Goal: Task Accomplishment & Management: Use online tool/utility

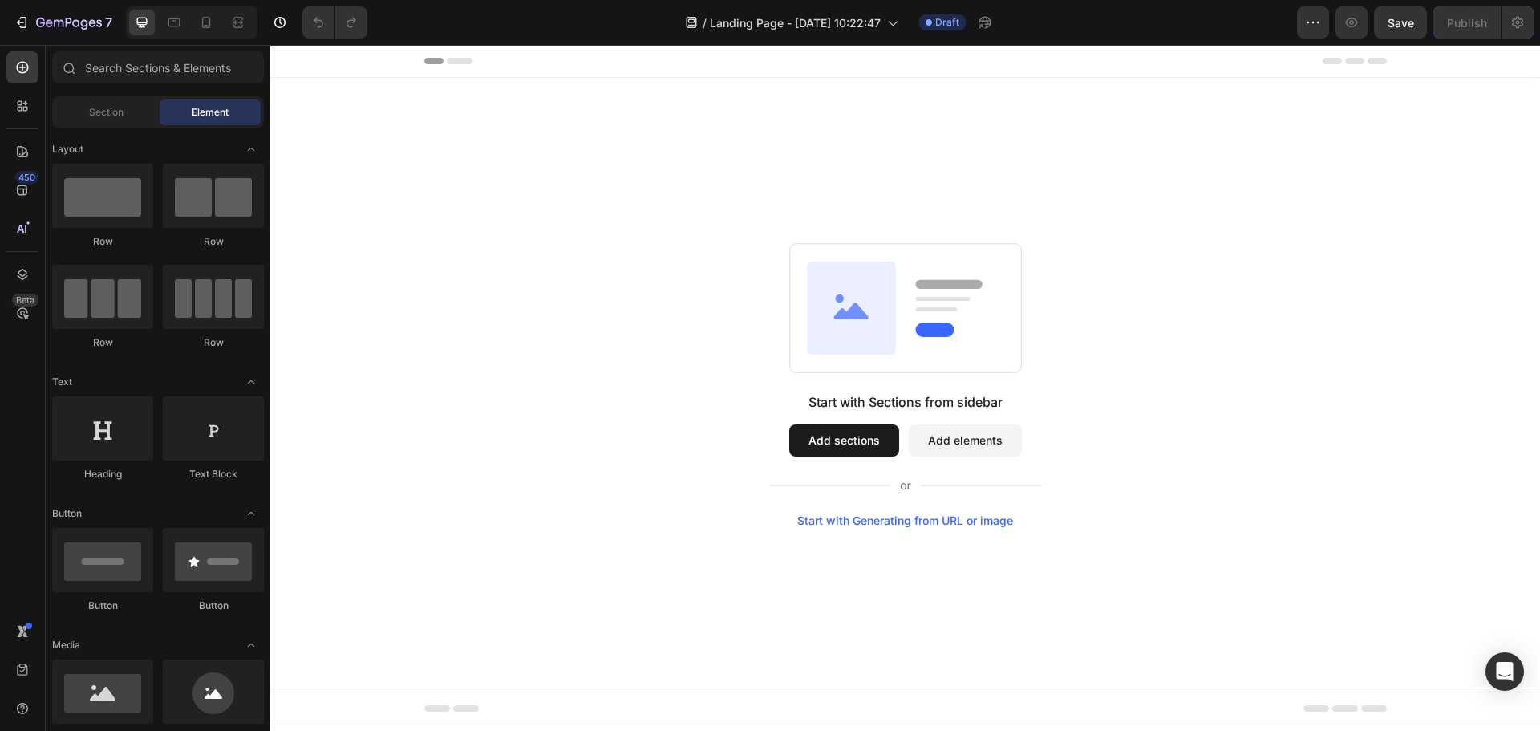
click at [668, 132] on div "Start with Sections from sidebar Add sections Add elements Start with Generatin…" at bounding box center [905, 385] width 1270 height 614
click at [879, 19] on span "Landing Page - [DATE] 10:22:47" at bounding box center [795, 22] width 171 height 17
click at [31, 19] on div "7" at bounding box center [63, 22] width 99 height 19
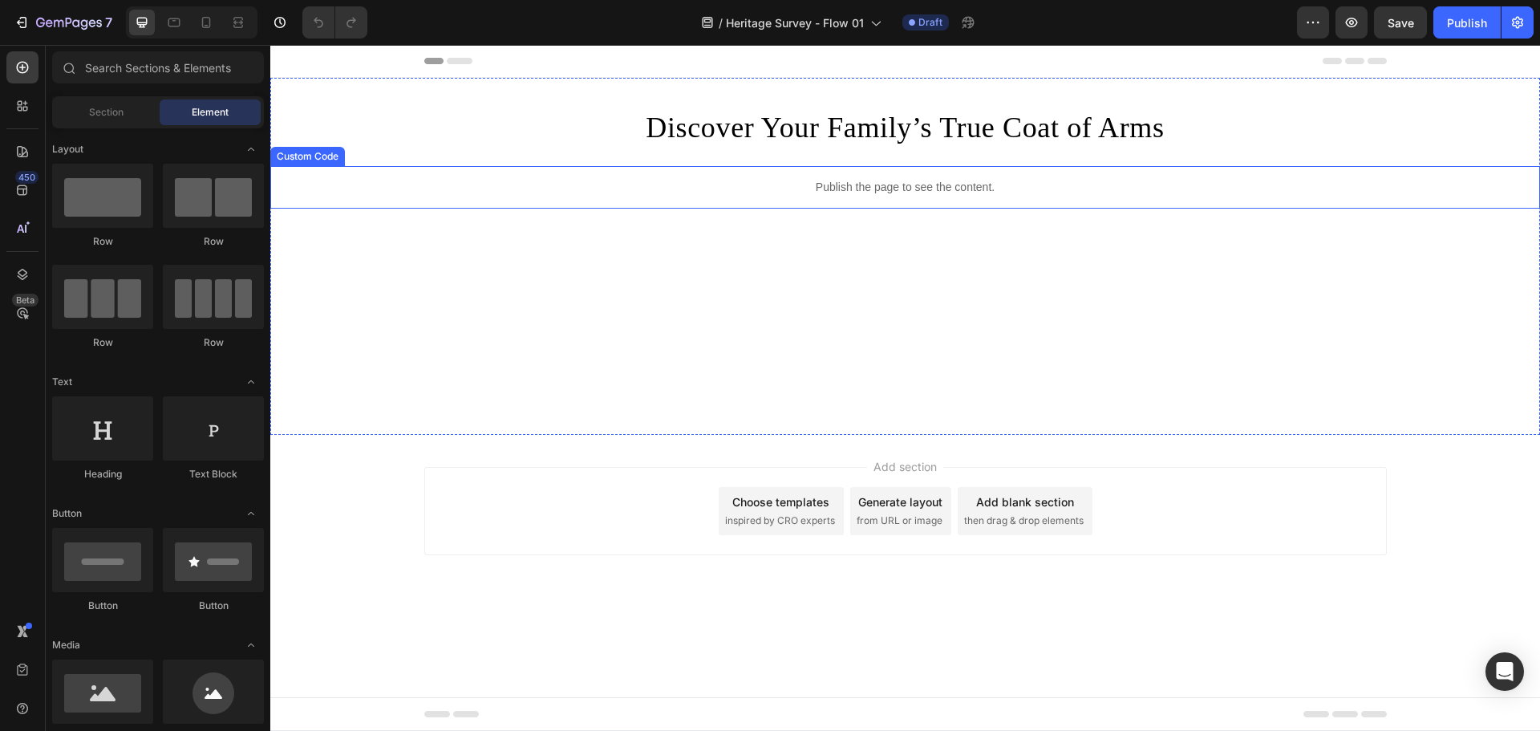
click at [739, 189] on p "Publish the page to see the content." at bounding box center [905, 187] width 1270 height 17
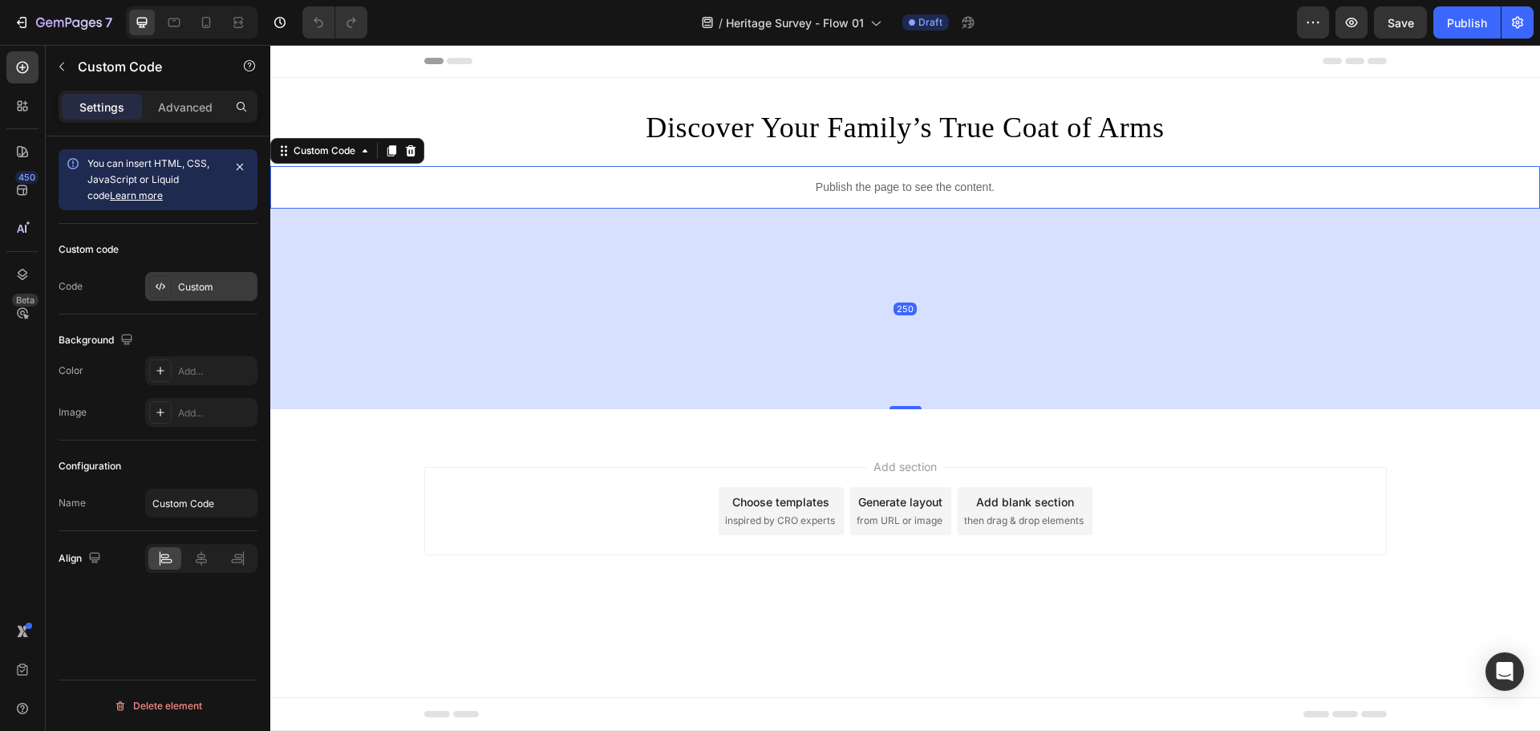
click at [186, 282] on div "Custom" at bounding box center [215, 287] width 75 height 14
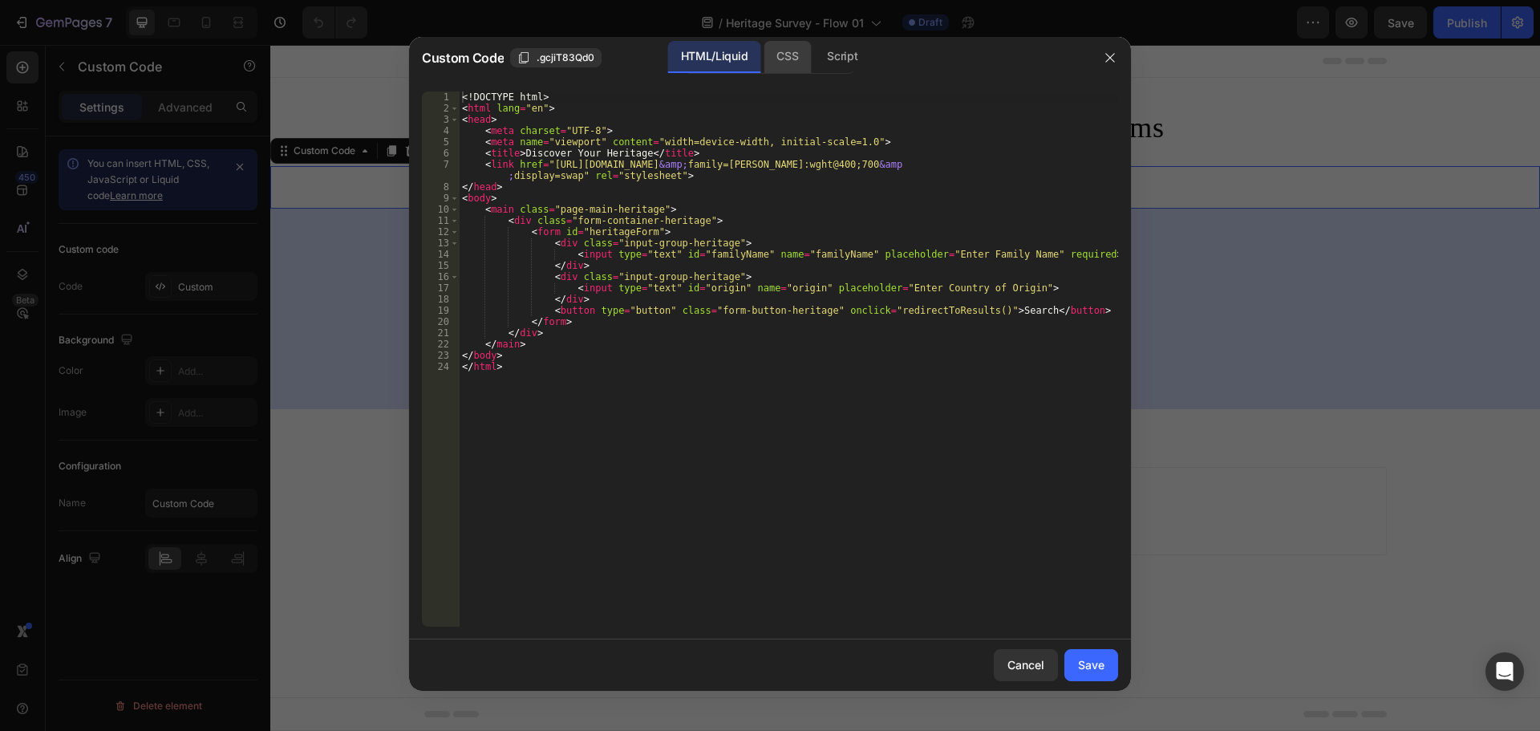
click at [814, 42] on div "CSS" at bounding box center [842, 57] width 56 height 32
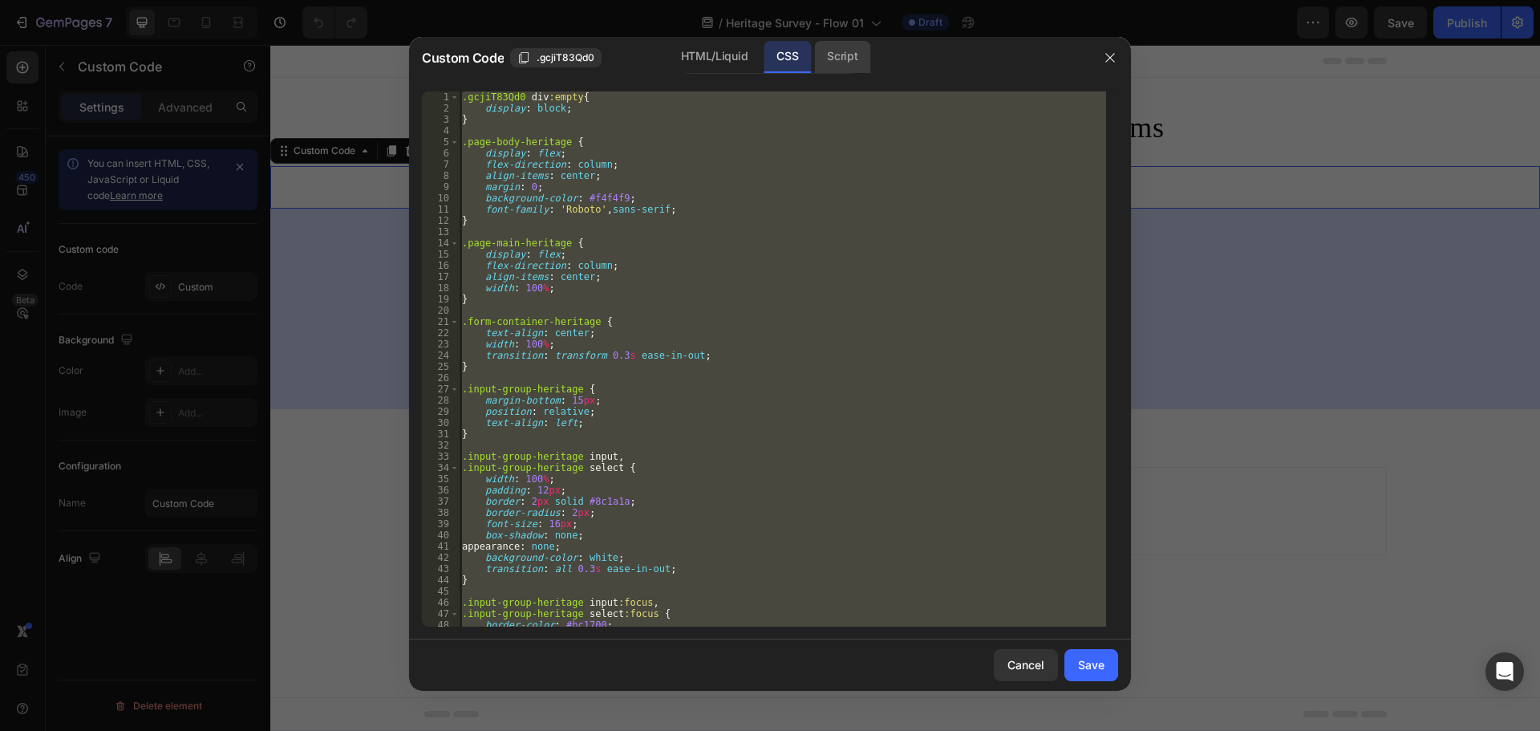
click at [832, 54] on div "Script" at bounding box center [842, 57] width 56 height 32
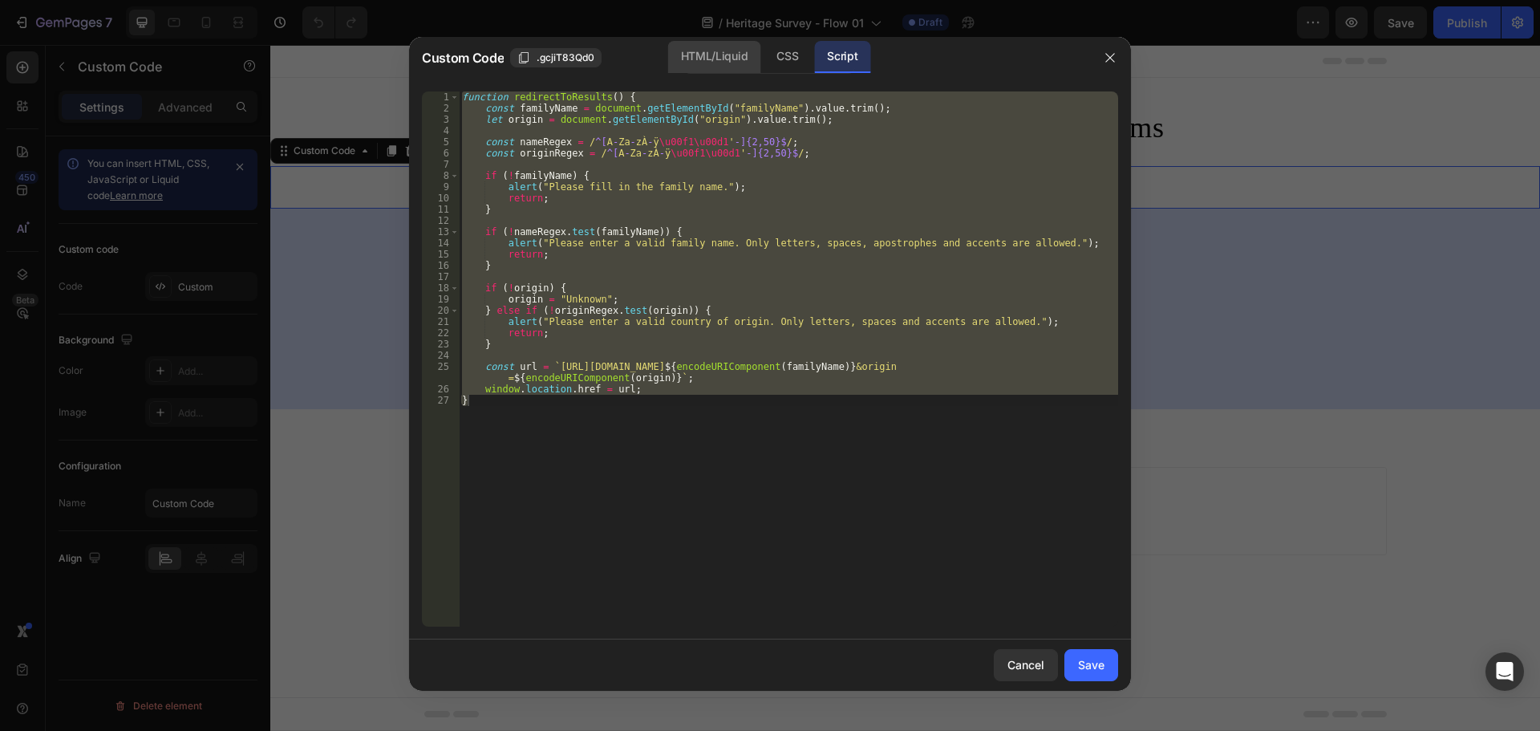
click at [764, 55] on div "HTML/Liquid" at bounding box center [787, 57] width 47 height 32
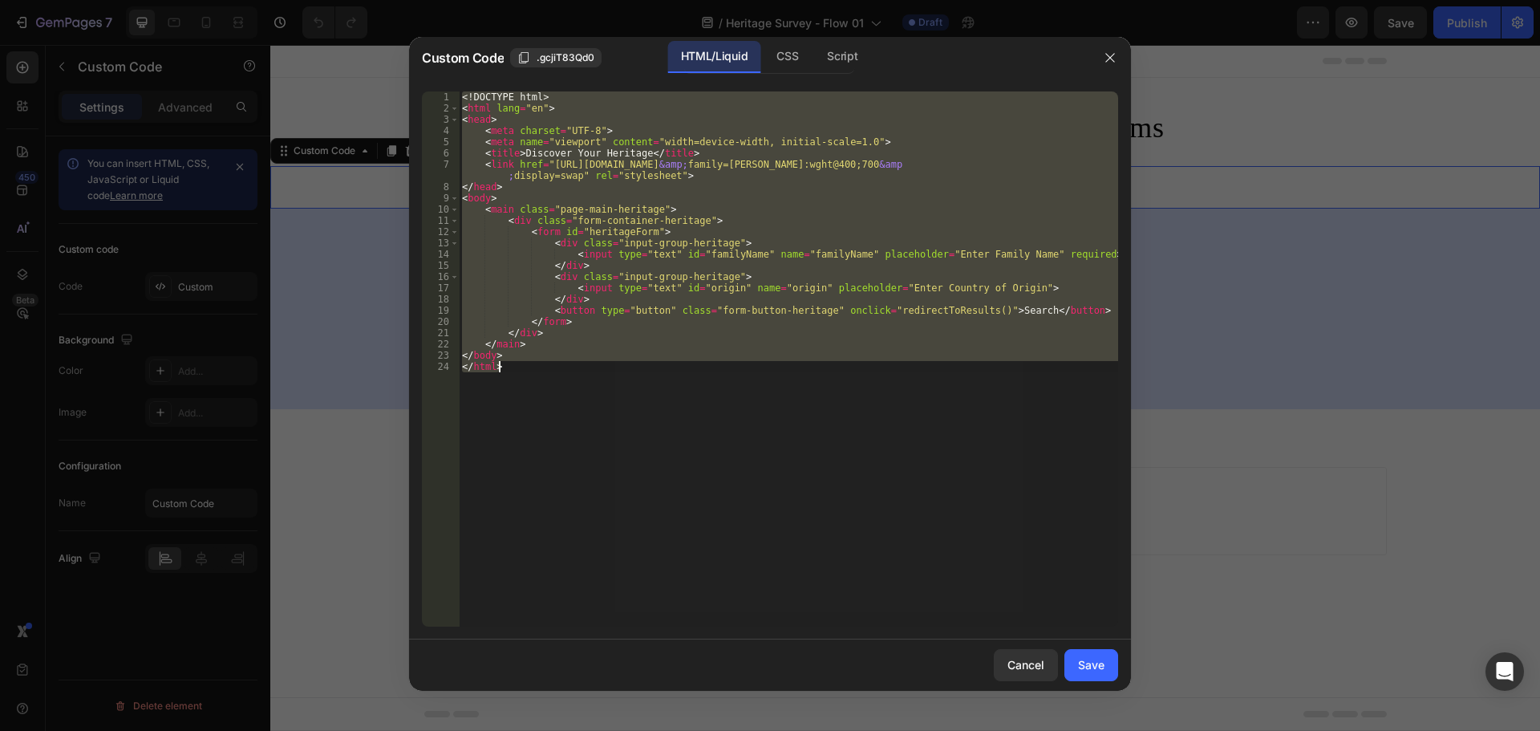
click at [802, 312] on div "<! DOCTYPE html > < html lang = "en" > < head > < meta charset = "UTF-8" > < me…" at bounding box center [789, 358] width 660 height 535
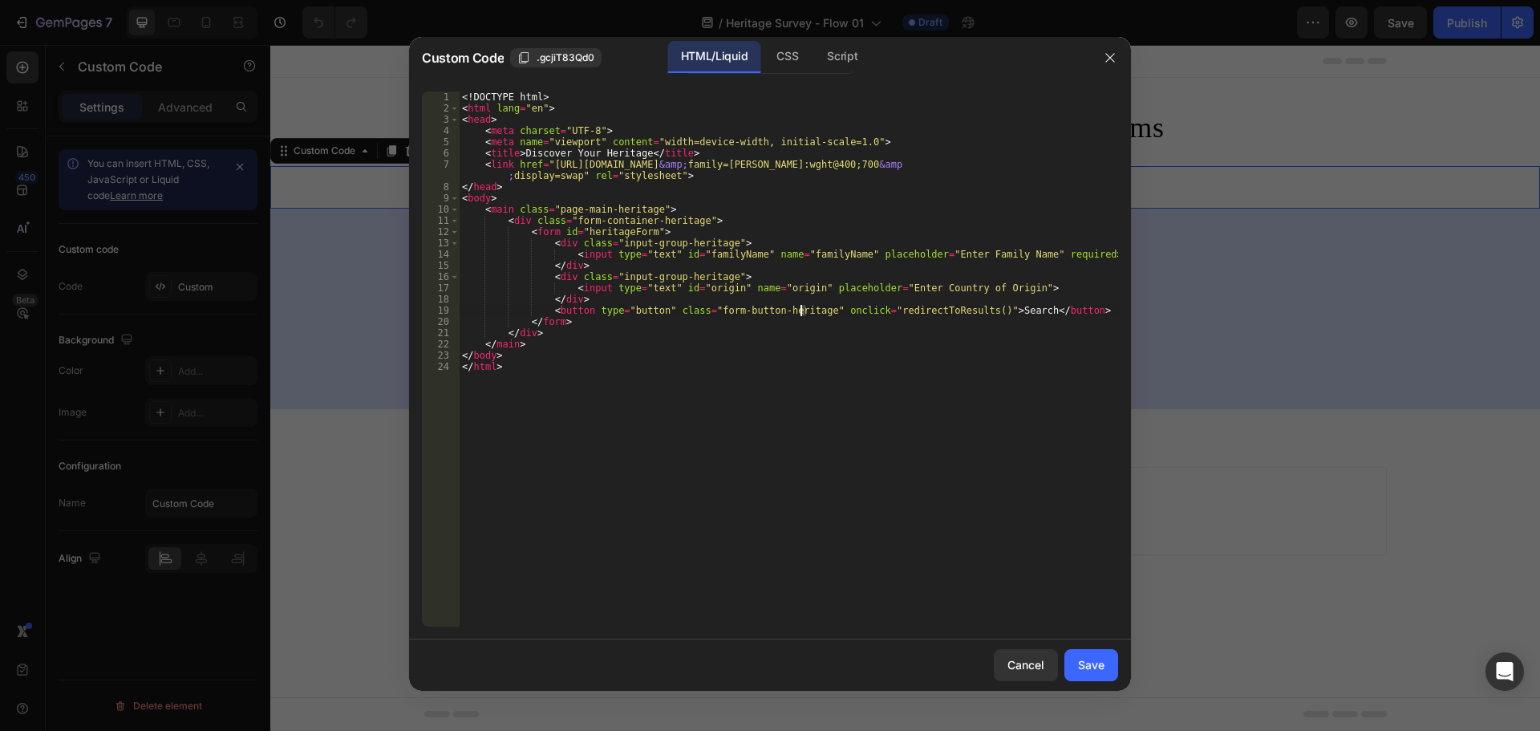
click at [753, 355] on div "<! DOCTYPE html > < html lang = "en" > < head > < meta charset = "UTF-8" > < me…" at bounding box center [789, 370] width 660 height 558
click at [676, 382] on div "<! DOCTYPE html > < html lang = "en" > < head > < meta charset = "UTF-8" > < me…" at bounding box center [789, 370] width 660 height 558
click at [752, 380] on div "<! DOCTYPE html > < html lang = "en" > < head > < meta charset = "UTF-8" > < me…" at bounding box center [789, 370] width 660 height 558
type textarea "</body> </html>"
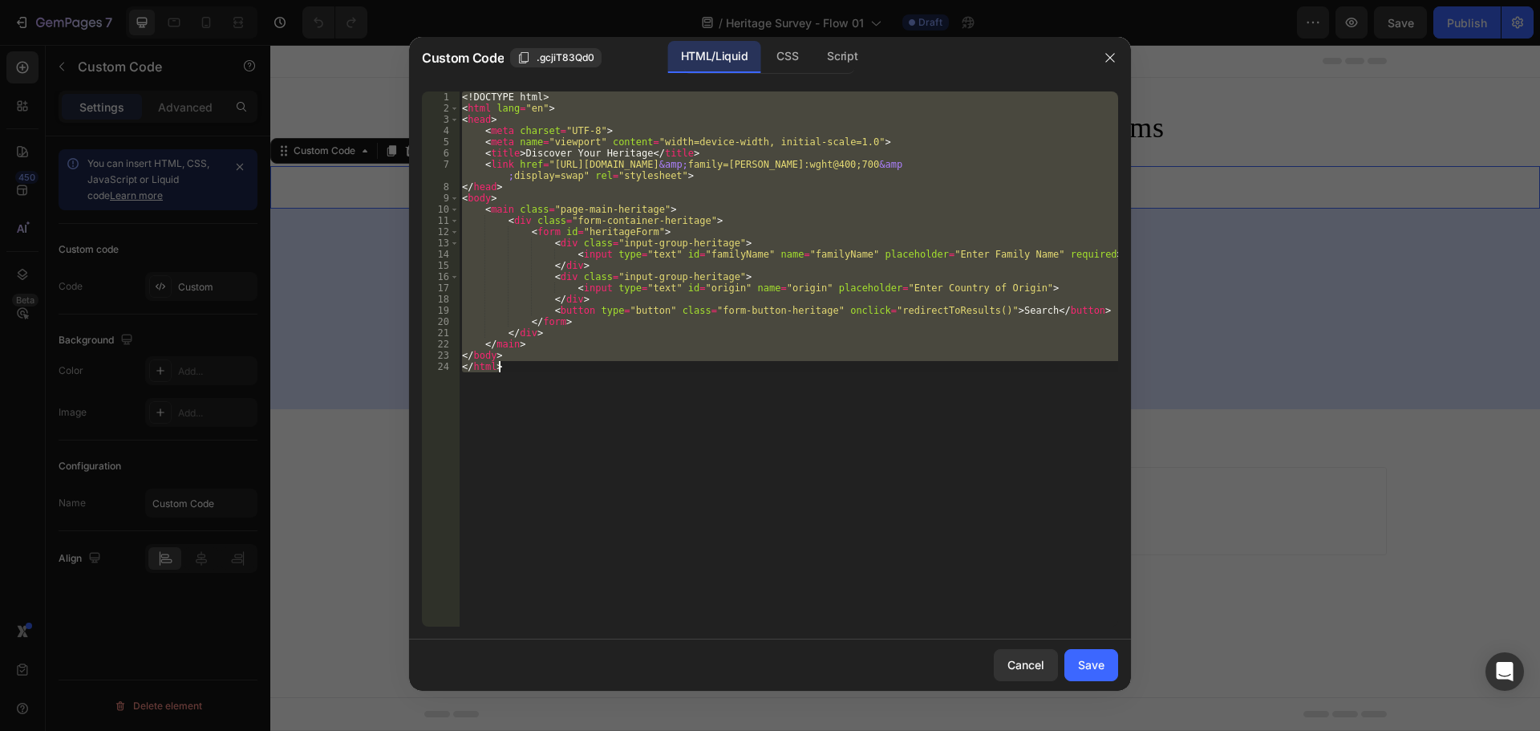
paste textarea
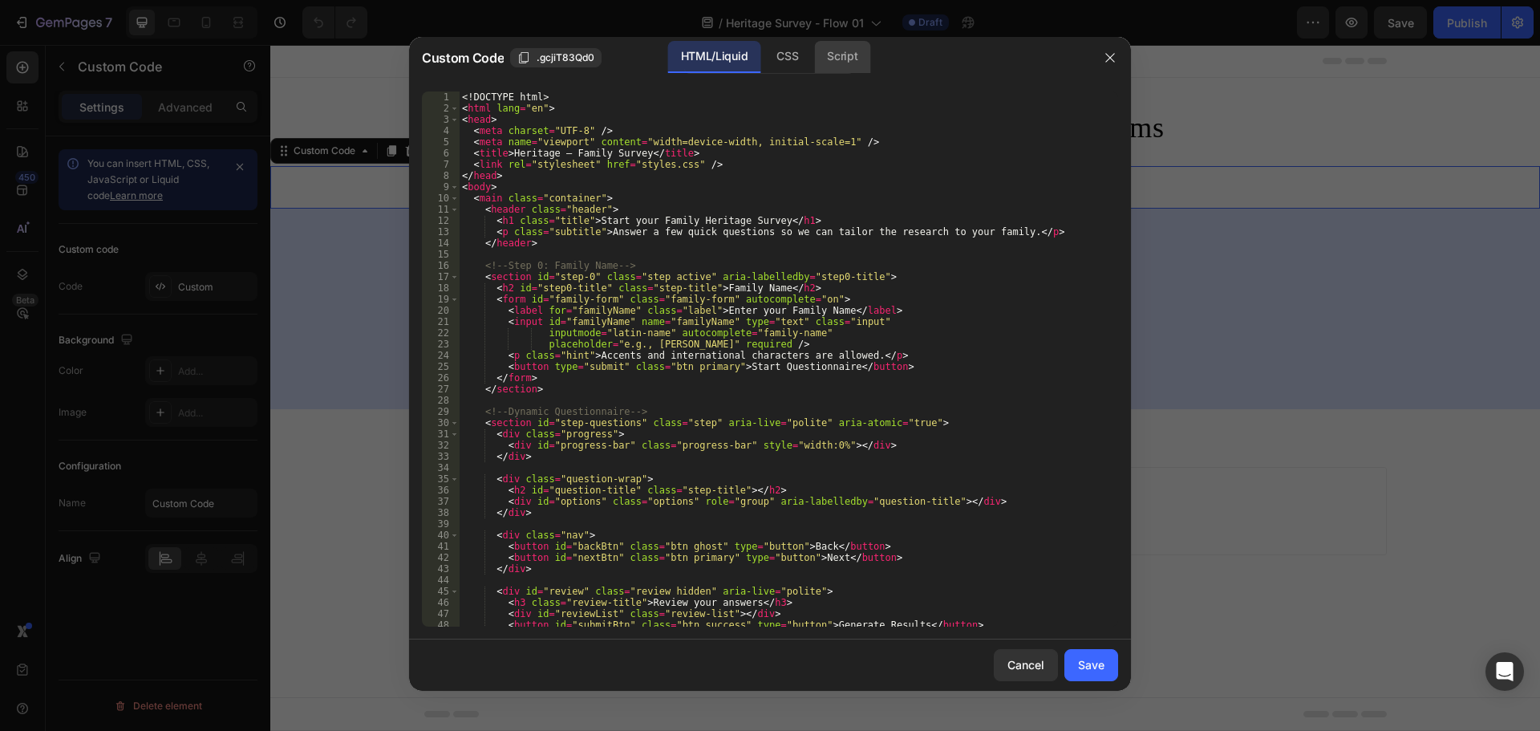
click at [839, 67] on div "Script" at bounding box center [842, 57] width 56 height 32
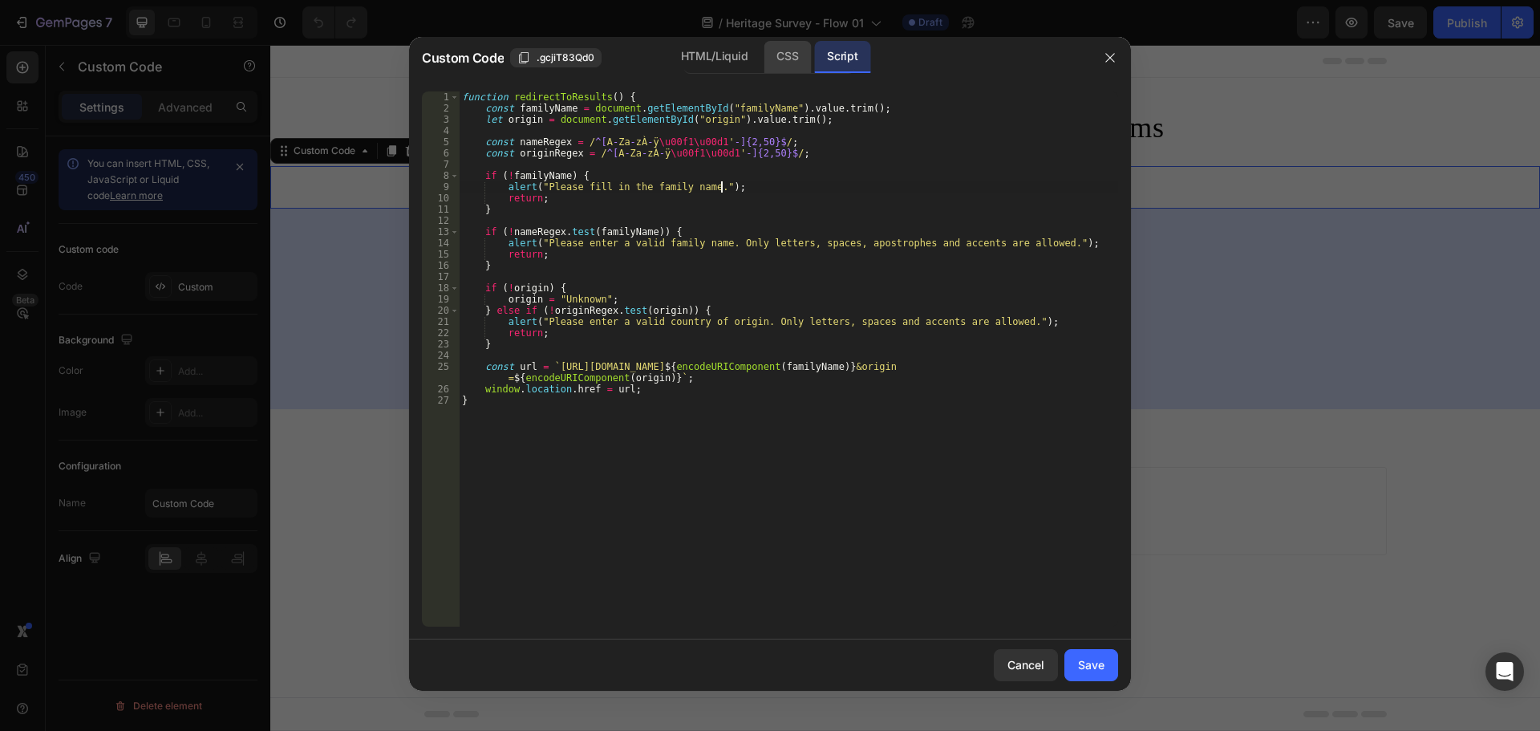
click at [772, 61] on div "CSS" at bounding box center [787, 57] width 47 height 32
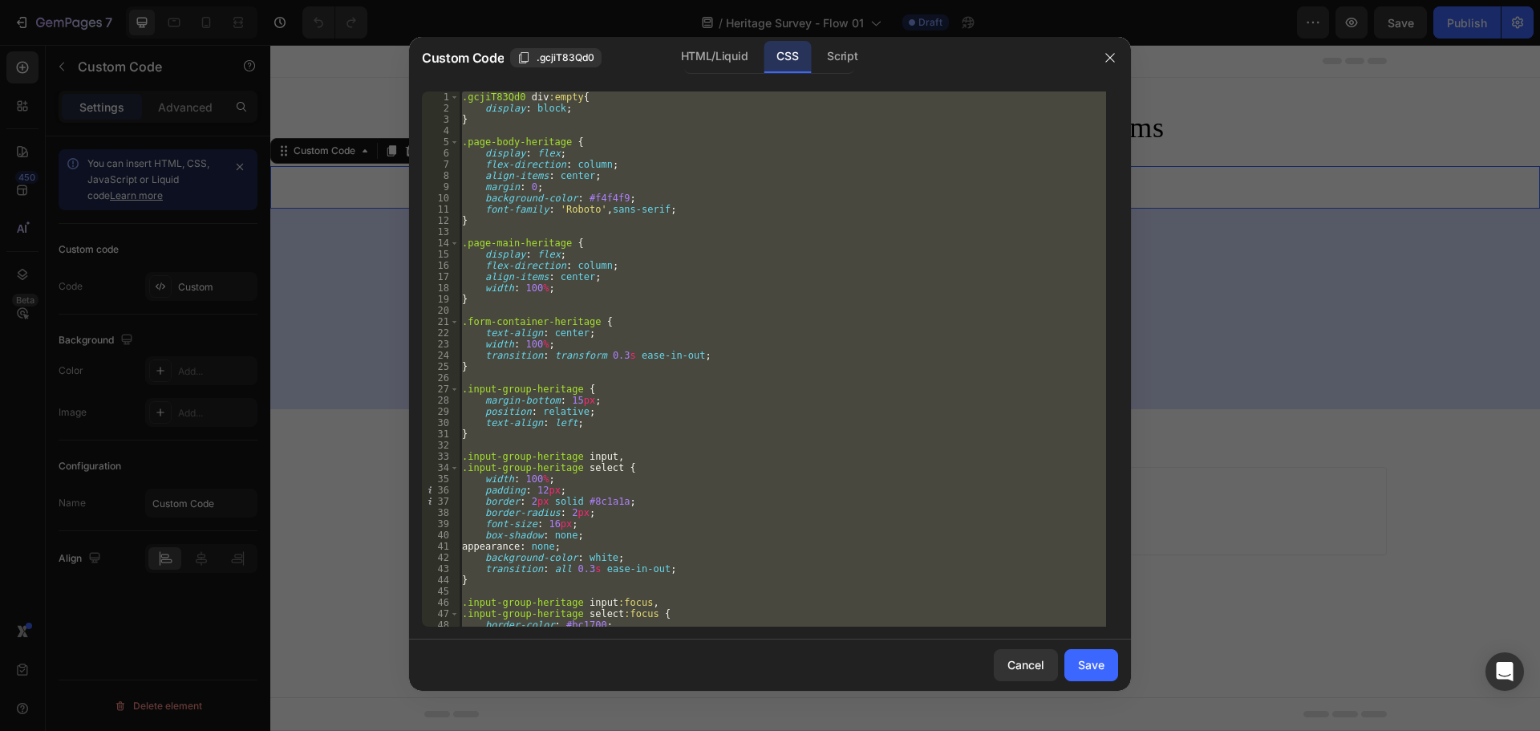
click at [785, 216] on div ".gcjiT83Qd0 div :empty { display : block ; } .page-body-heritage { display : fl…" at bounding box center [782, 358] width 647 height 535
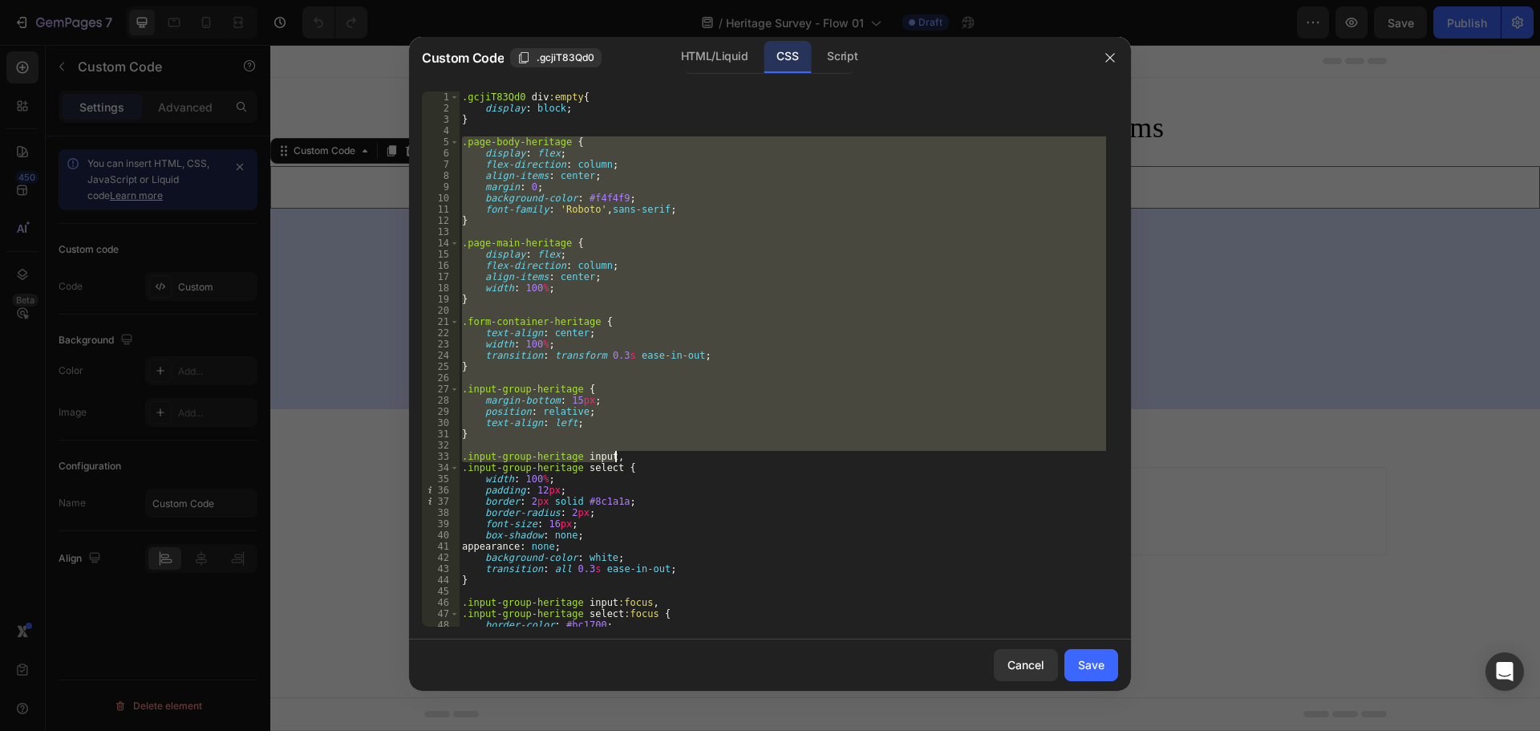
scroll to position [319, 0]
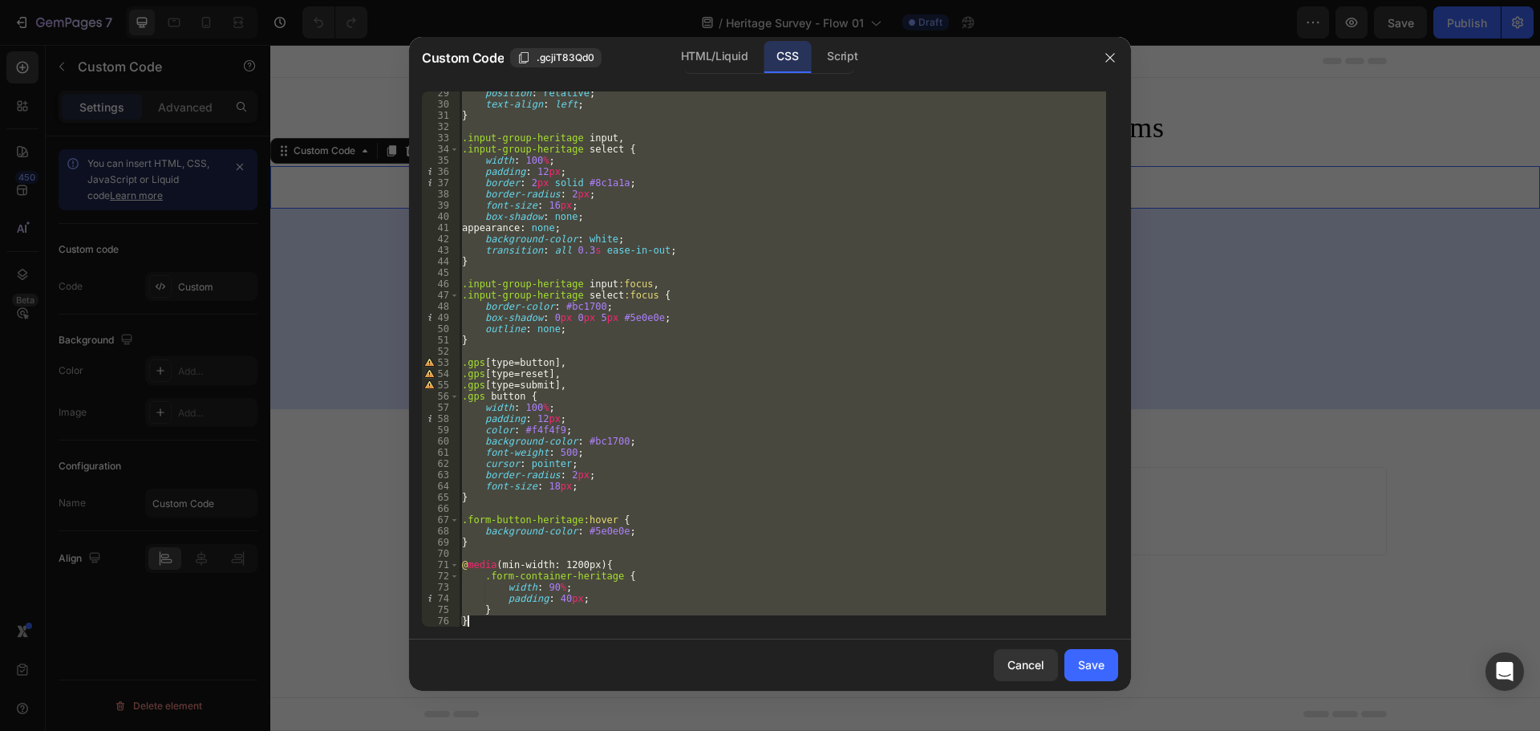
drag, startPoint x: 463, startPoint y: 142, endPoint x: 796, endPoint y: 769, distance: 709.6
click at [796, 0] on html "7 Version history / Heritage Survey - Flow 01 Draft Preview Save Publish 450 Be…" at bounding box center [770, 0] width 1540 height 0
type textarea "} }"
paste textarea
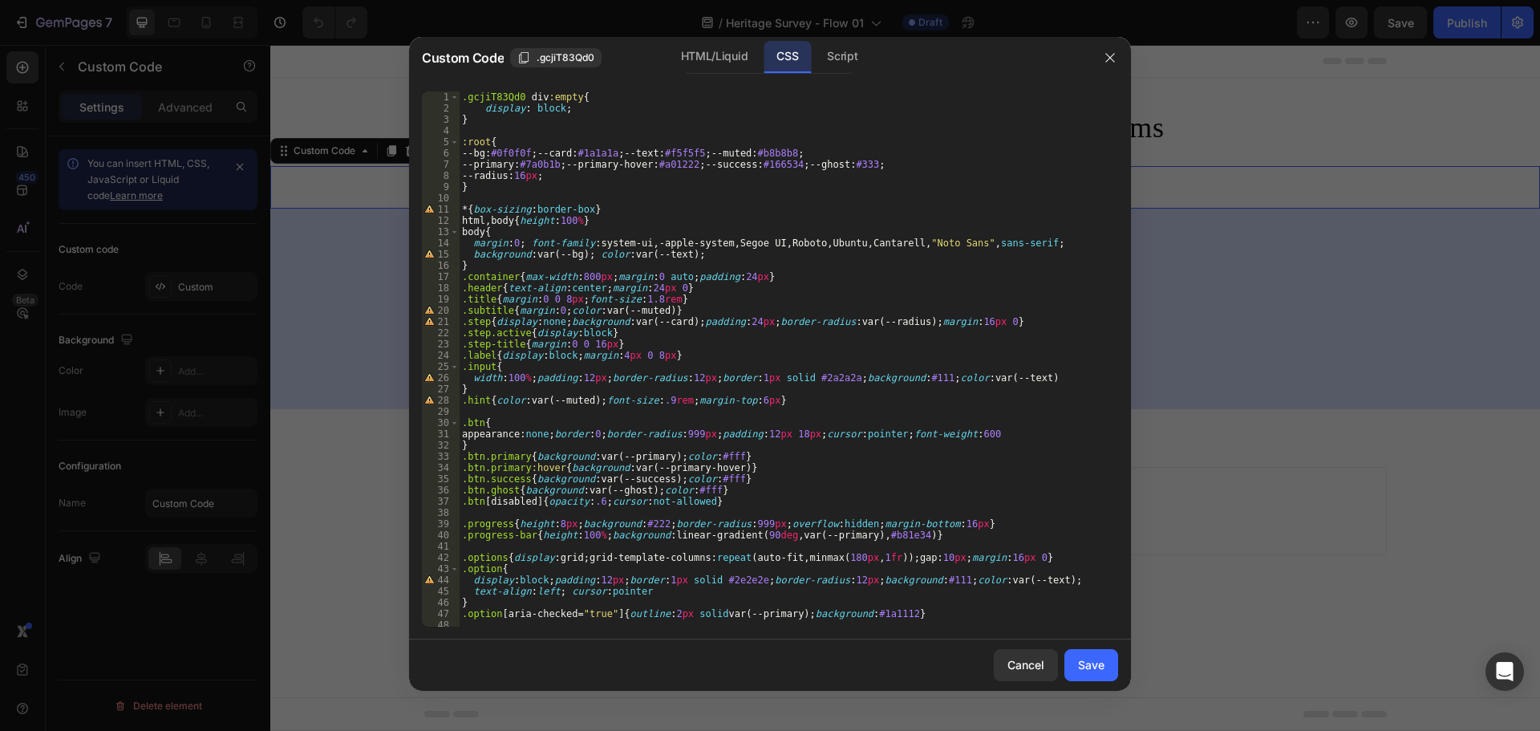
scroll to position [0, 0]
click at [687, 323] on div ".gcjiT83Qd0 div :empty { display : block ; } :root { --bg : #0f0f0f ; --card : …" at bounding box center [782, 370] width 647 height 558
click at [802, 323] on div ".gcjiT83Qd0 div :empty { display : block ; } :root { --bg : #0f0f0f ; --card : …" at bounding box center [782, 370] width 647 height 558
click at [687, 312] on div ".gcjiT83Qd0 div :empty { display : block ; } :root { --bg : #0f0f0f ; --card : …" at bounding box center [782, 370] width 647 height 558
click at [660, 307] on div ".gcjiT83Qd0 div :empty { display : block ; } :root { --bg : #0f0f0f ; --card : …" at bounding box center [782, 370] width 647 height 558
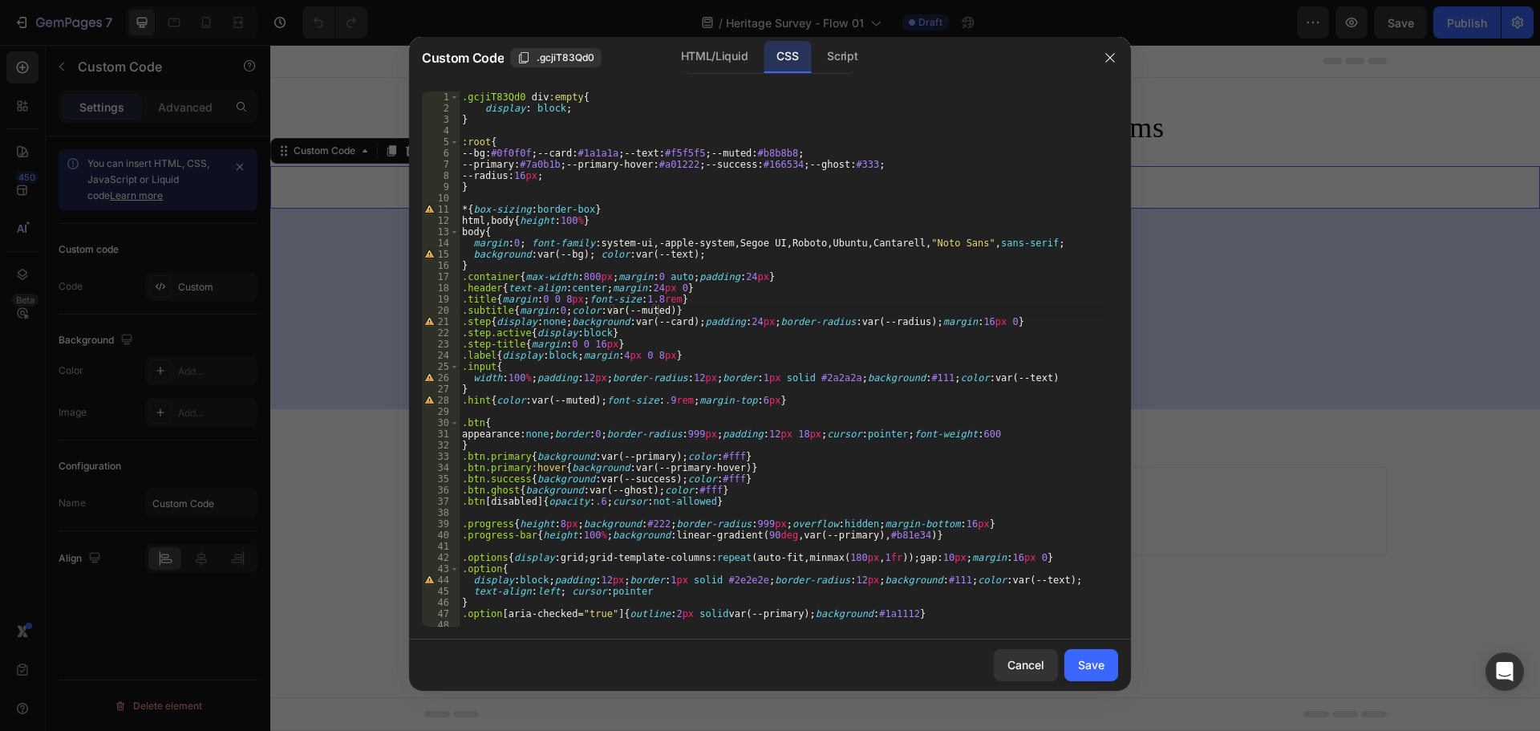
click at [716, 140] on div ".gcjiT83Qd0 div :empty { display : block ; } :root { --bg : #0f0f0f ; --card : …" at bounding box center [782, 370] width 647 height 558
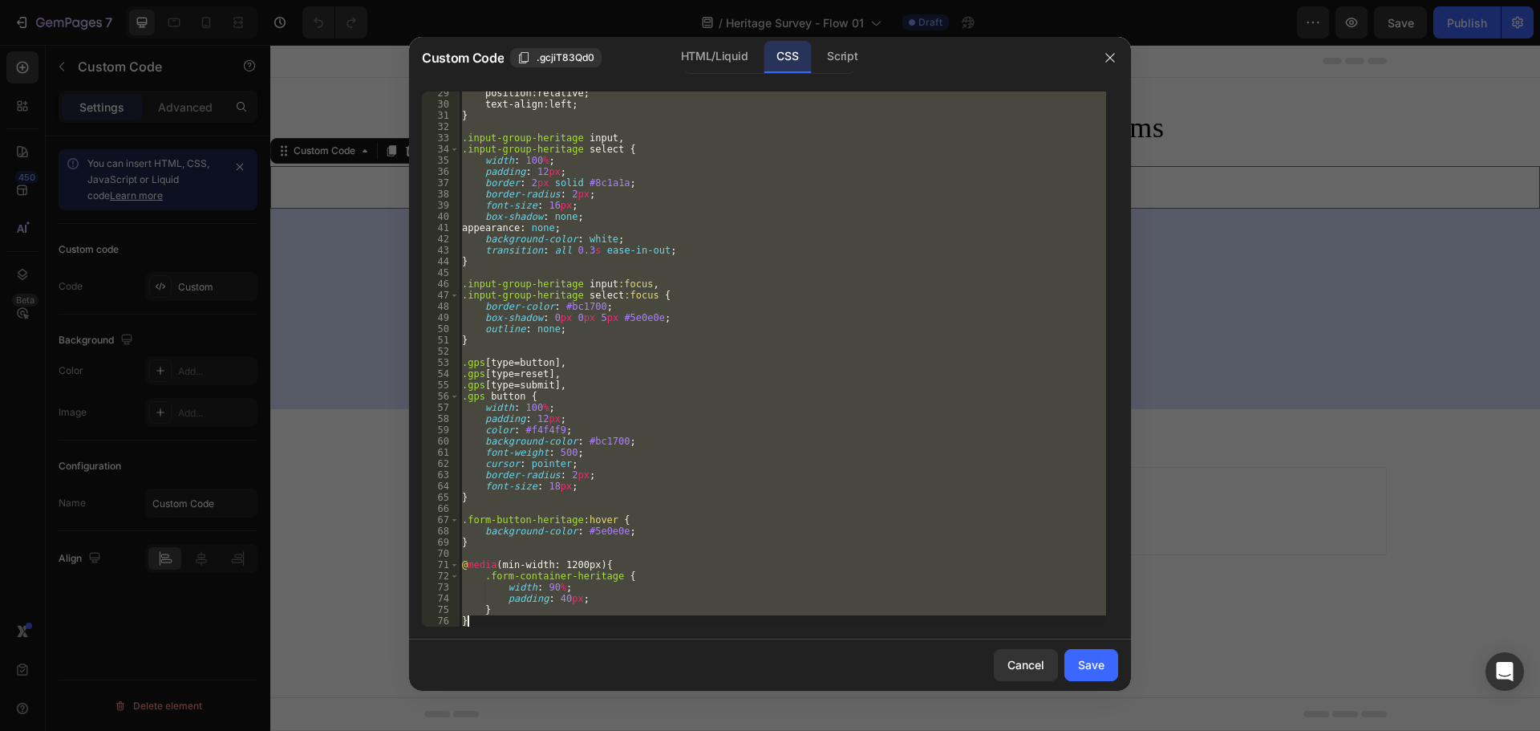
scroll to position [319, 0]
type textarea "window.location.href = url; }"
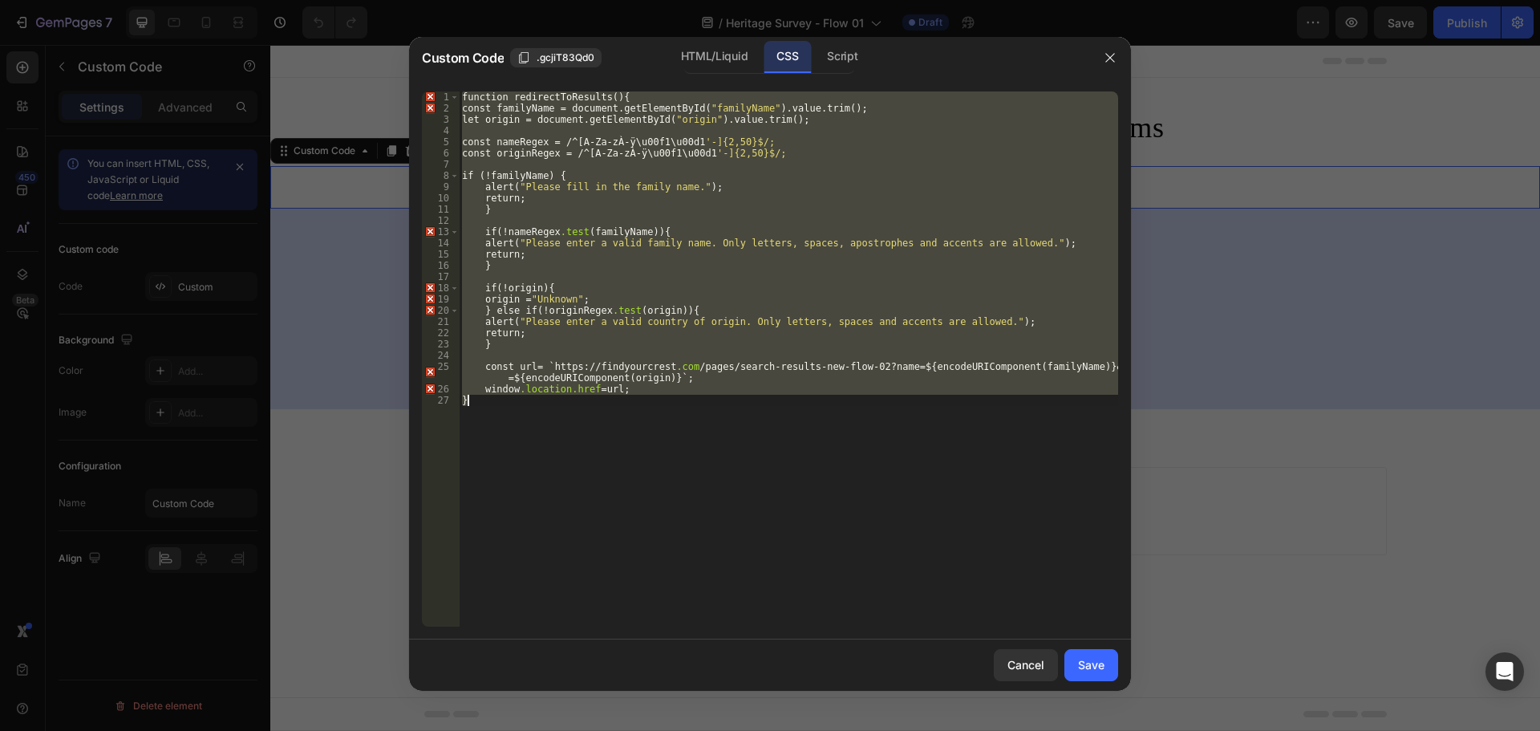
click at [719, 168] on div "function redirectToResults () { const familyName = document.getElementById( " f…" at bounding box center [789, 358] width 660 height 535
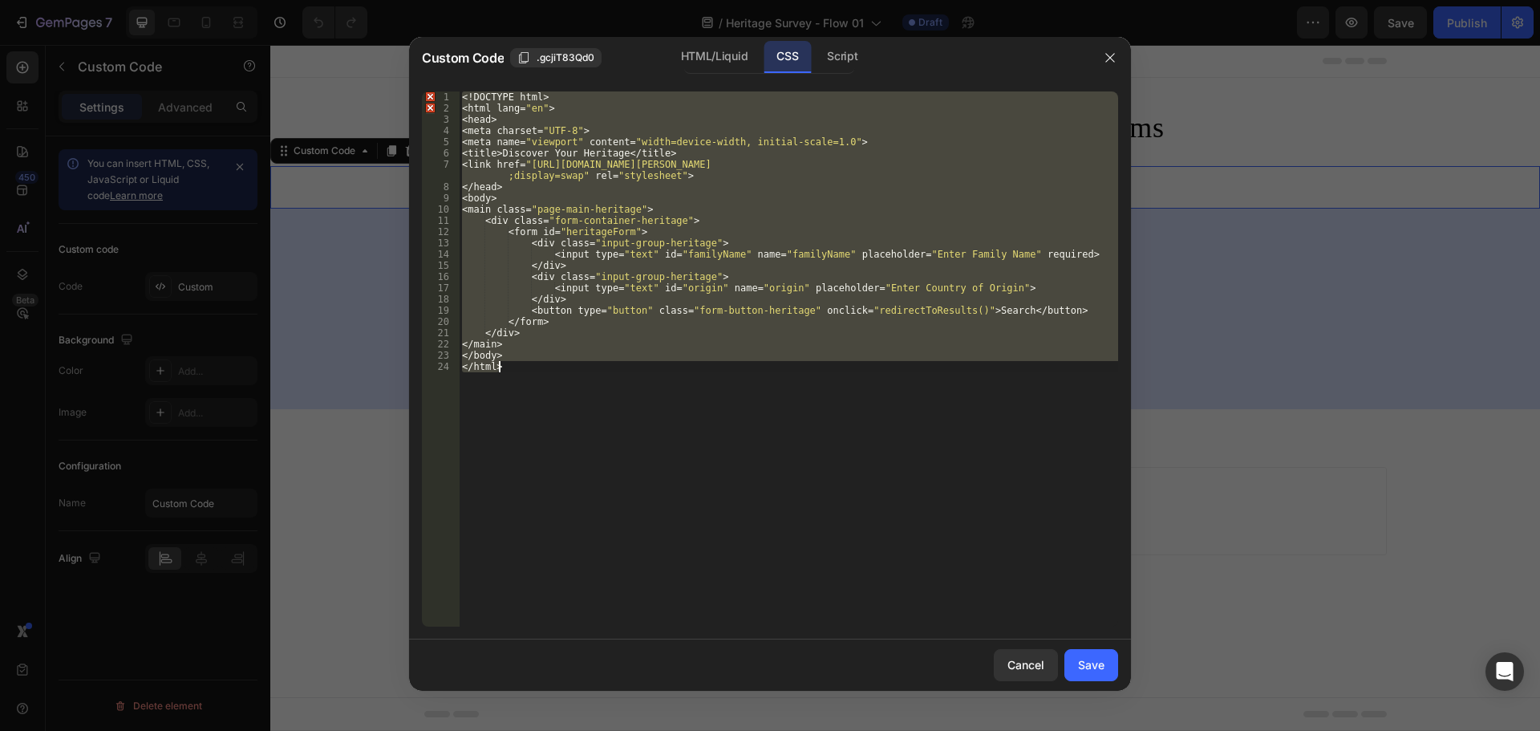
click at [741, 298] on div "<! DOCTYPE html > < html lang = " en " > < head > < meta charset = " UTF-8 " > …" at bounding box center [789, 358] width 660 height 535
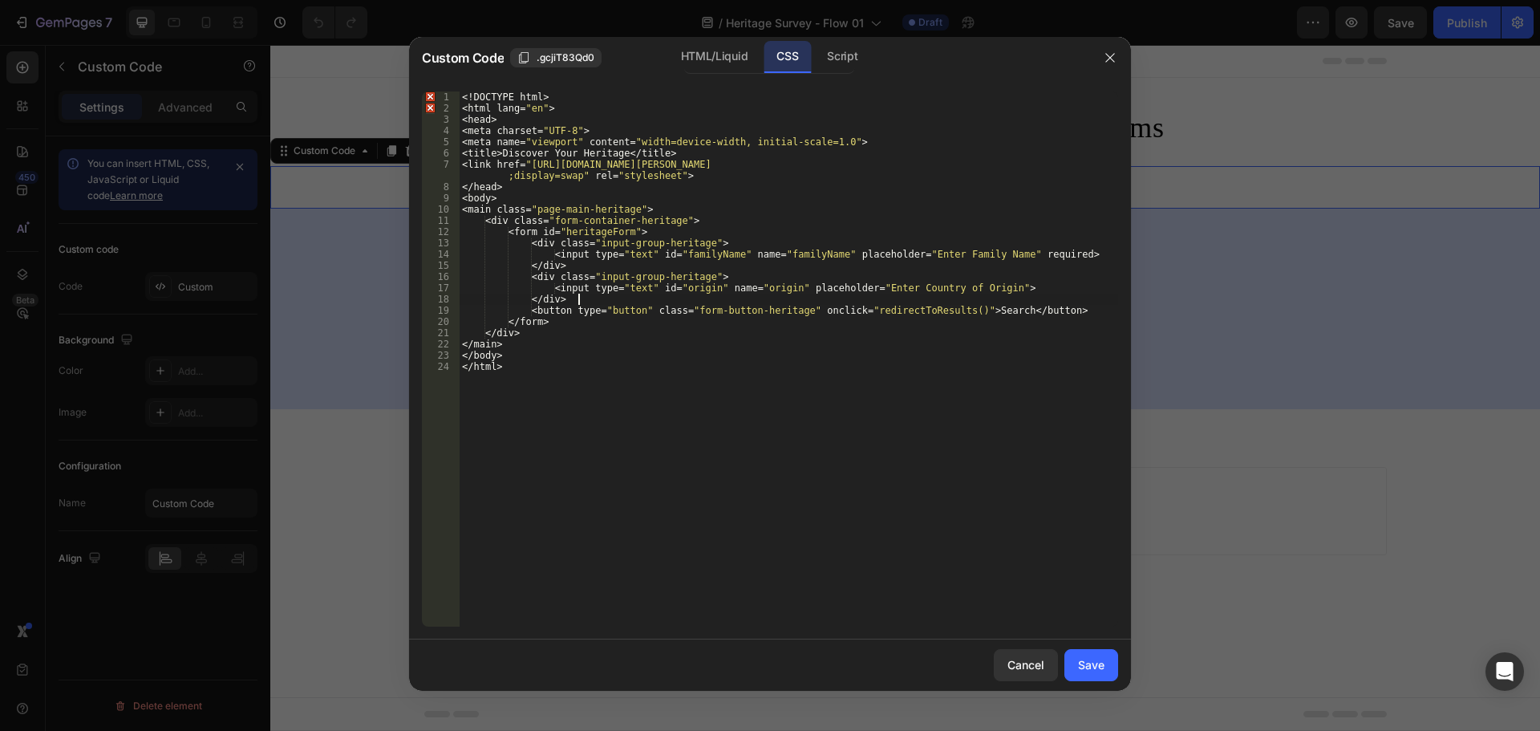
click at [761, 340] on div "<! DOCTYPE html > < html lang = " en " > < head > < meta charset = " UTF-8 " > …" at bounding box center [789, 370] width 660 height 558
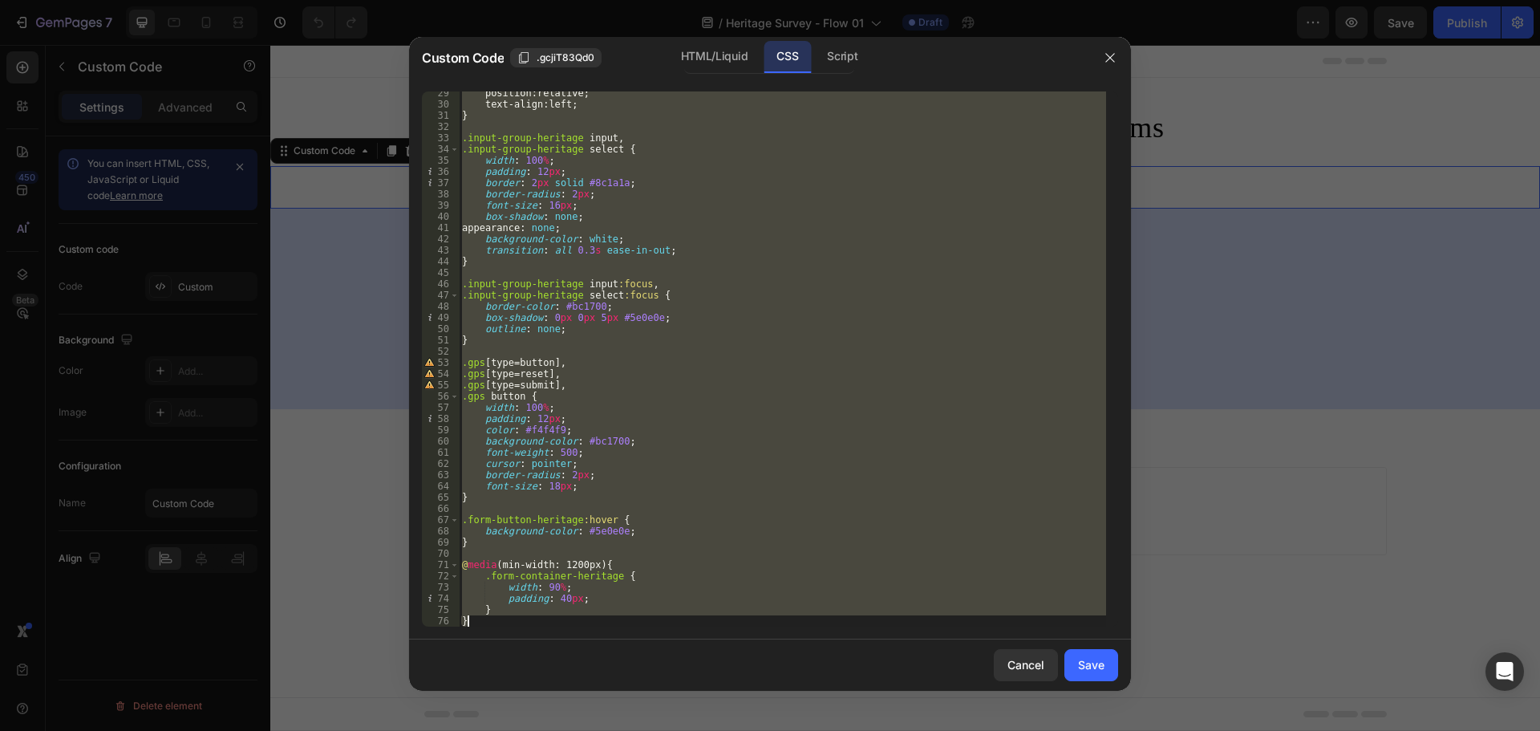
scroll to position [0, 0]
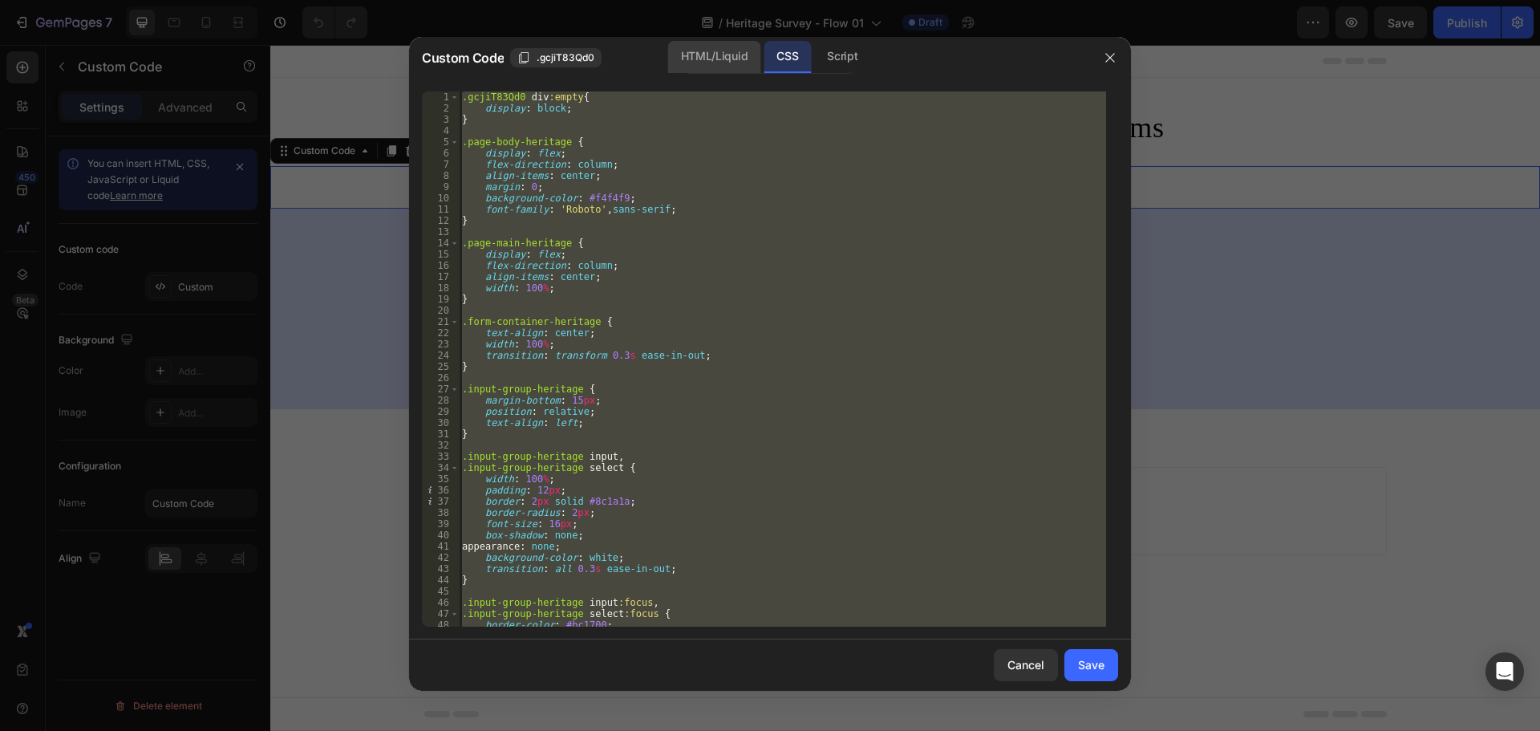
click at [725, 52] on div "HTML/Liquid" at bounding box center [714, 57] width 92 height 32
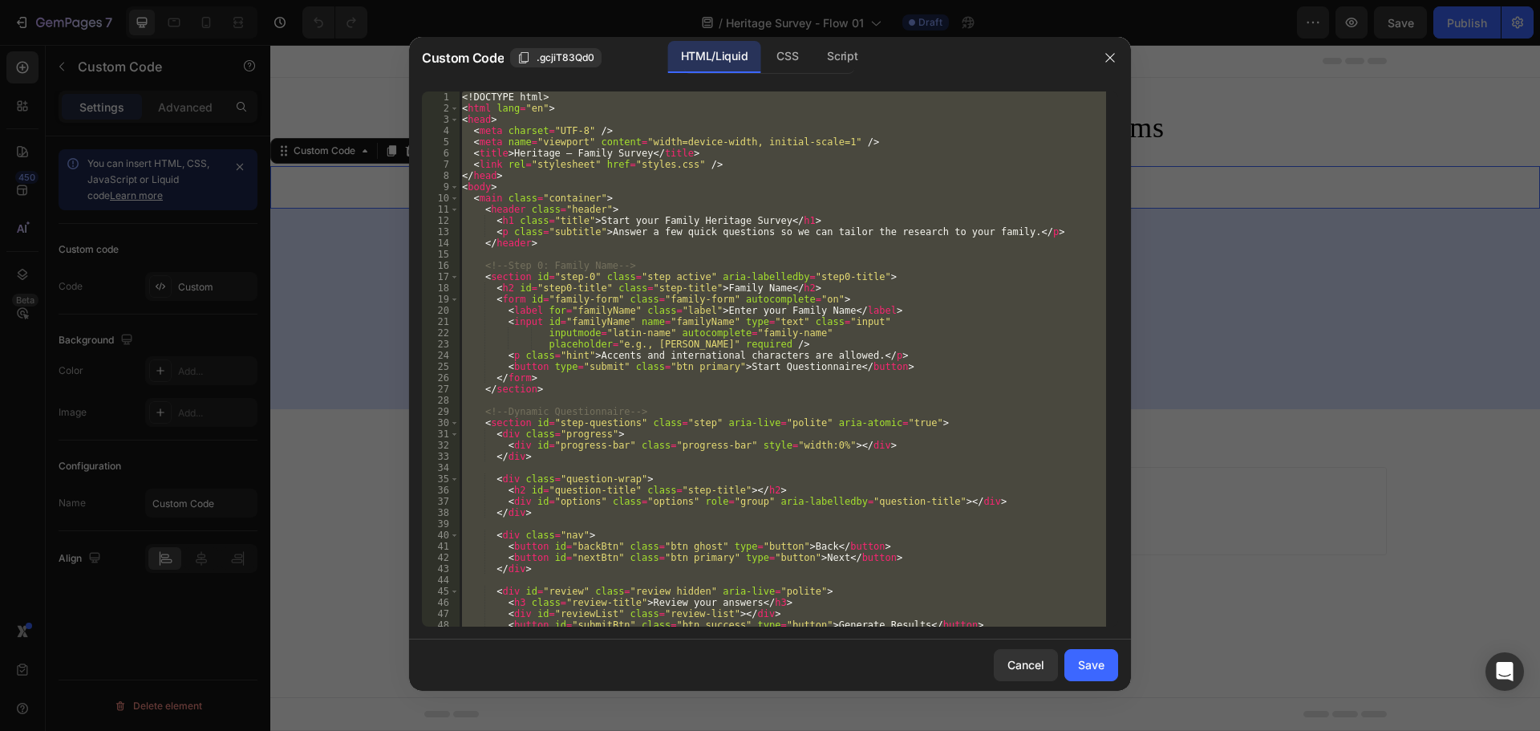
click at [755, 240] on div "<! DOCTYPE html > < html lang = "en" > < head > < meta charset = "UTF-8" /> < m…" at bounding box center [782, 358] width 647 height 535
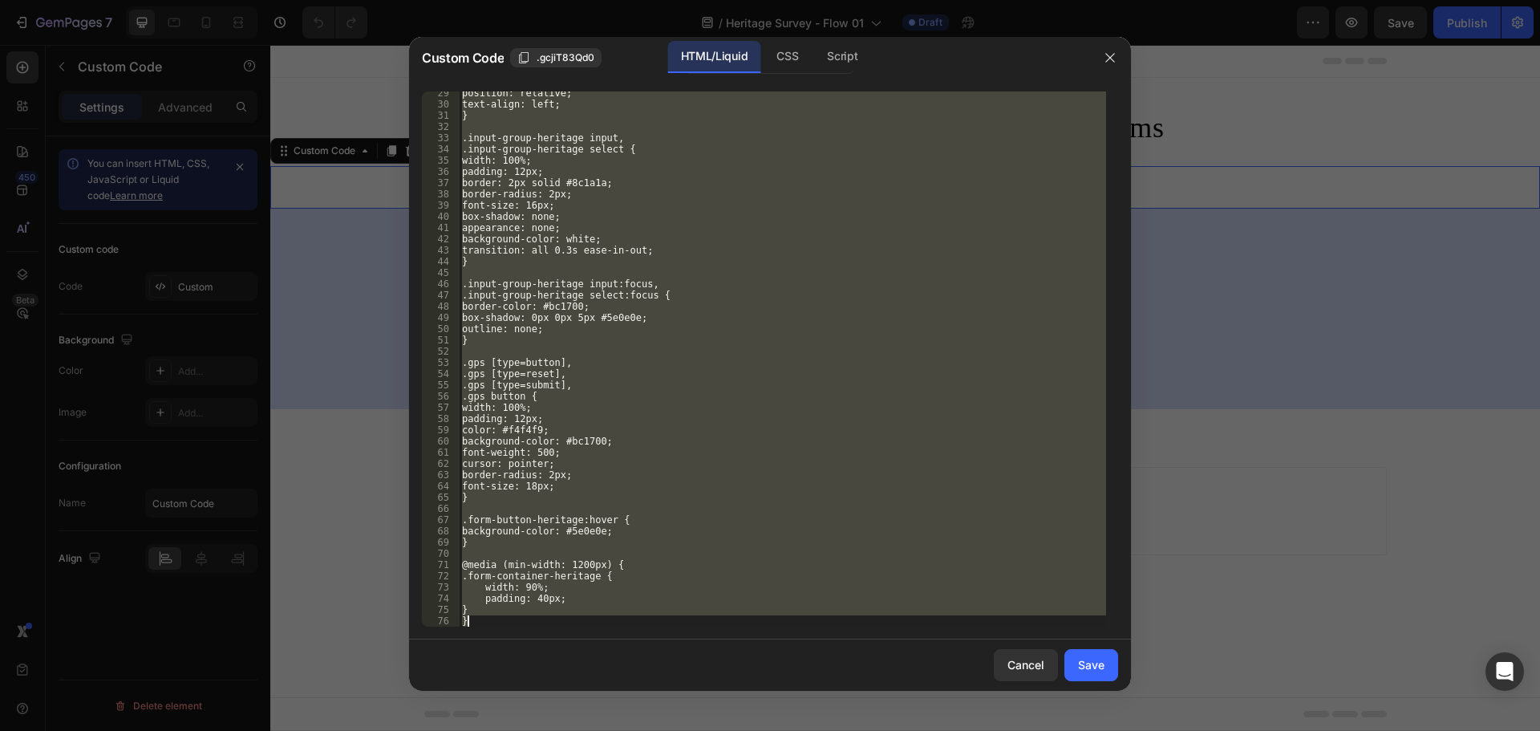
scroll to position [319, 0]
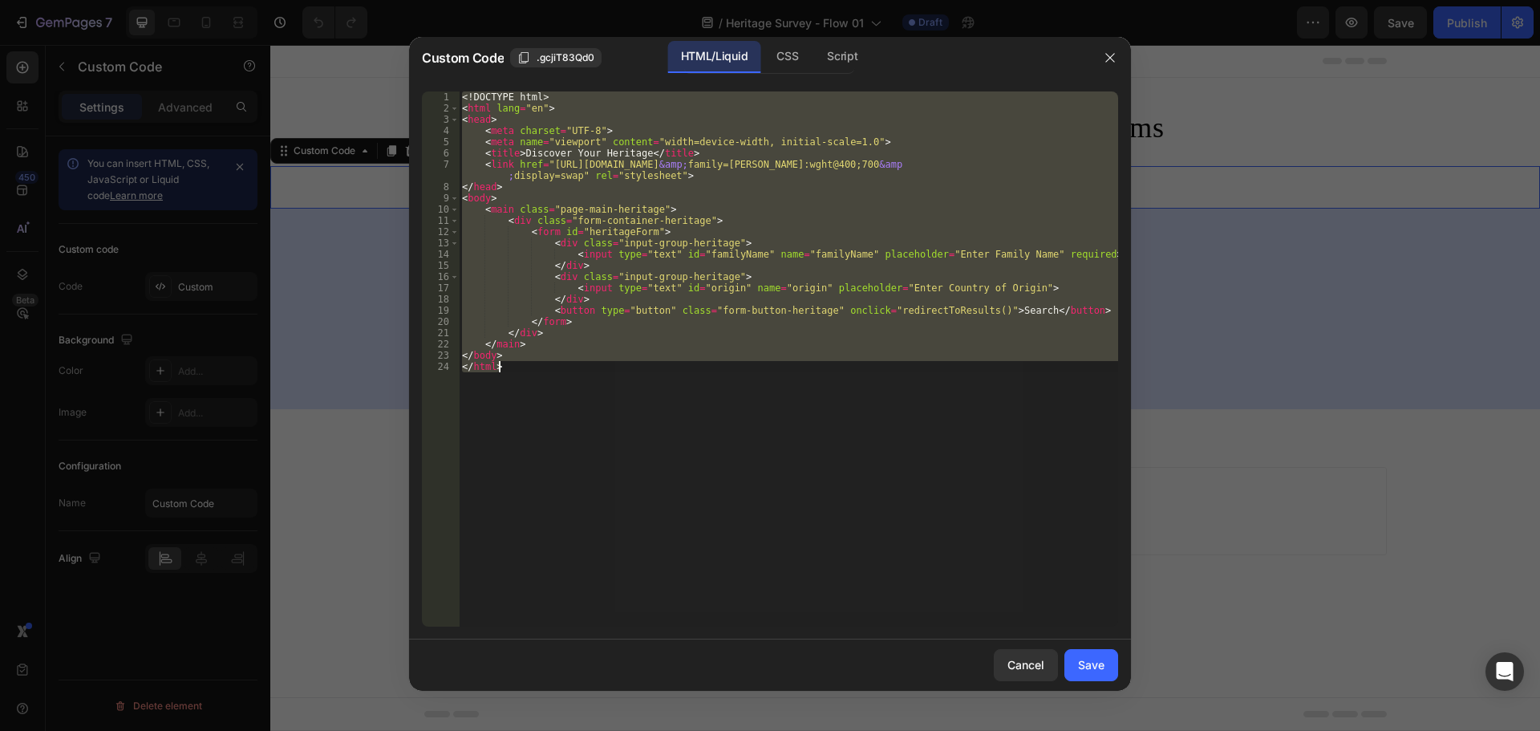
click at [640, 366] on div "<! DOCTYPE html > < html lang = "en" > < head > < meta charset = "UTF-8" > < me…" at bounding box center [789, 358] width 660 height 535
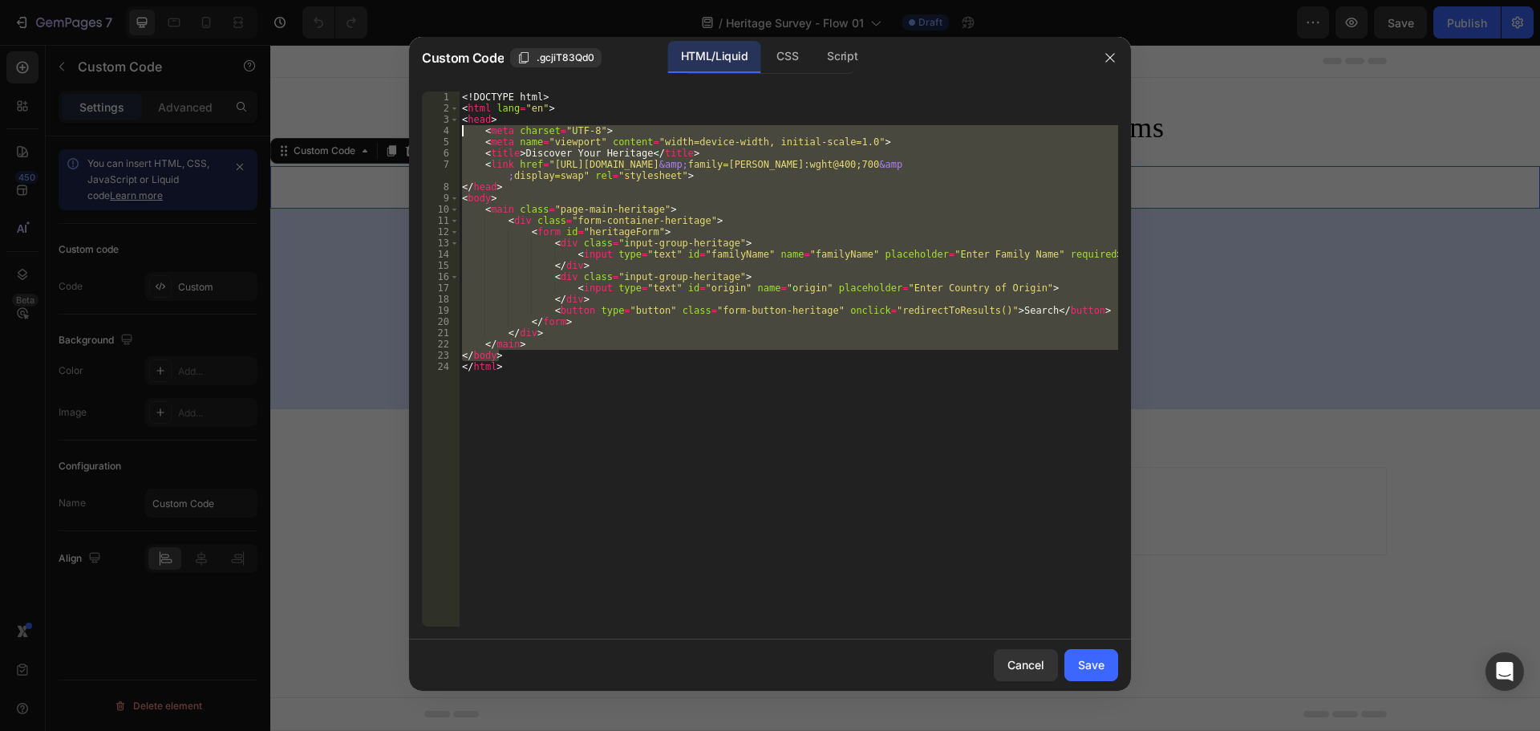
drag, startPoint x: 520, startPoint y: 351, endPoint x: 453, endPoint y: 129, distance: 232.2
click at [453, 129] on div "</html> 1 2 3 4 5 6 7 8 9 10 11 12 13 14 15 16 17 18 19 20 21 22 23 24 <! DOCTY…" at bounding box center [770, 358] width 696 height 535
click at [461, 131] on div "<! DOCTYPE html > < html lang = "en" > < head > < meta charset = "UTF-8" > < me…" at bounding box center [789, 358] width 660 height 535
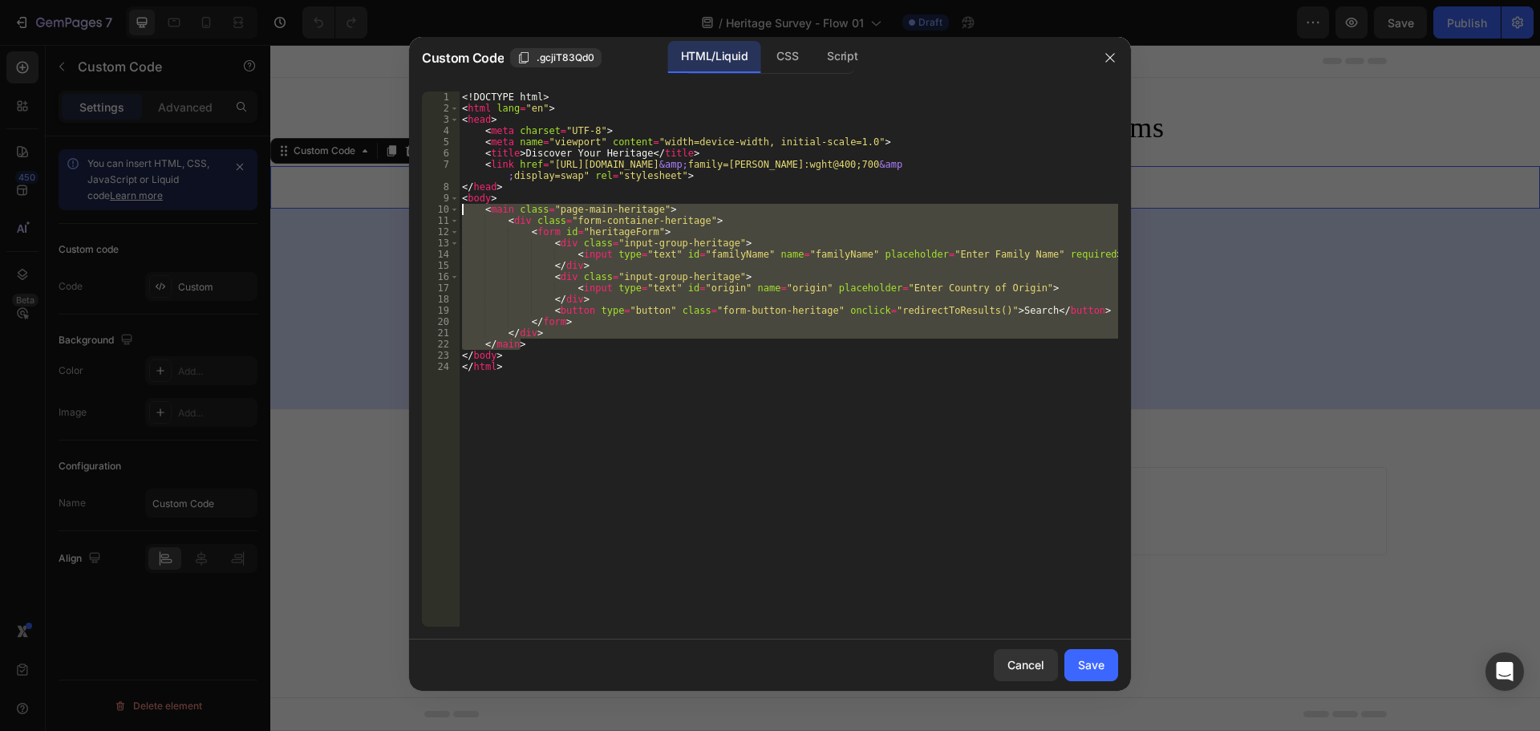
drag, startPoint x: 534, startPoint y: 346, endPoint x: 432, endPoint y: 213, distance: 168.2
click at [432, 213] on div "<meta charset="UTF-8"> 1 2 3 4 5 6 7 8 9 10 11 12 13 14 15 16 17 18 19 20 21 22…" at bounding box center [770, 358] width 696 height 535
type textarea "<main class="page-main-heritage"> <div class="form-container-heritage">"
paste textarea
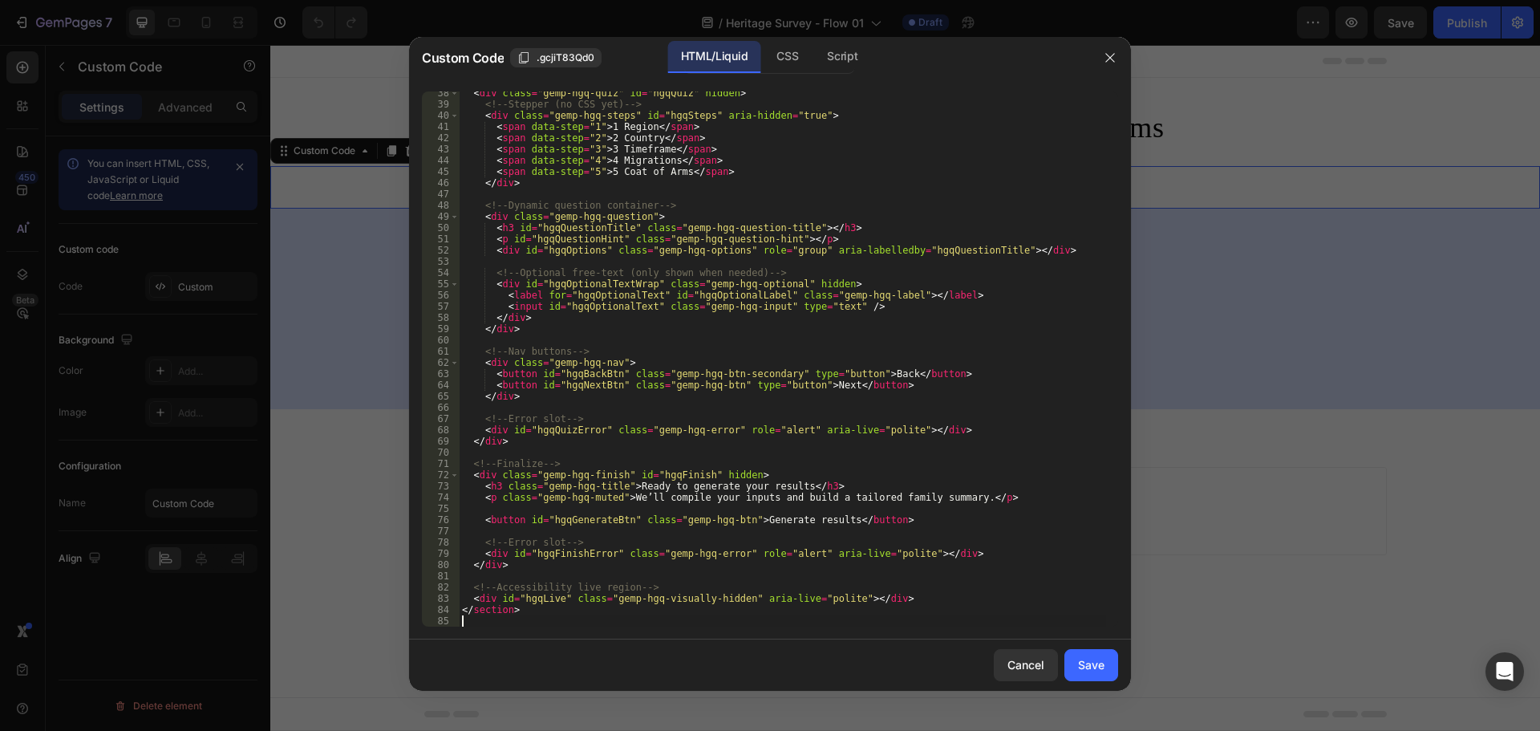
scroll to position [453, 0]
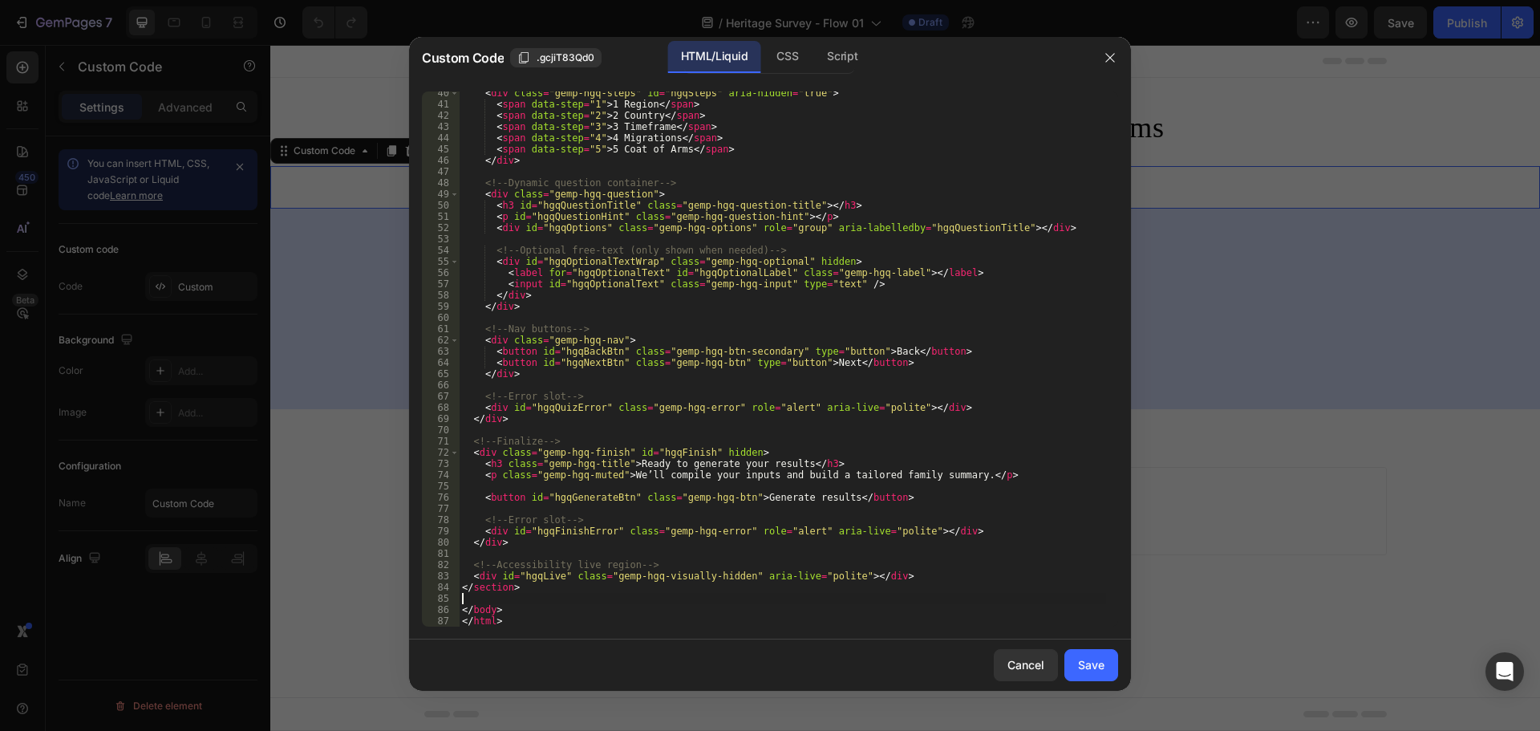
type textarea "¿"
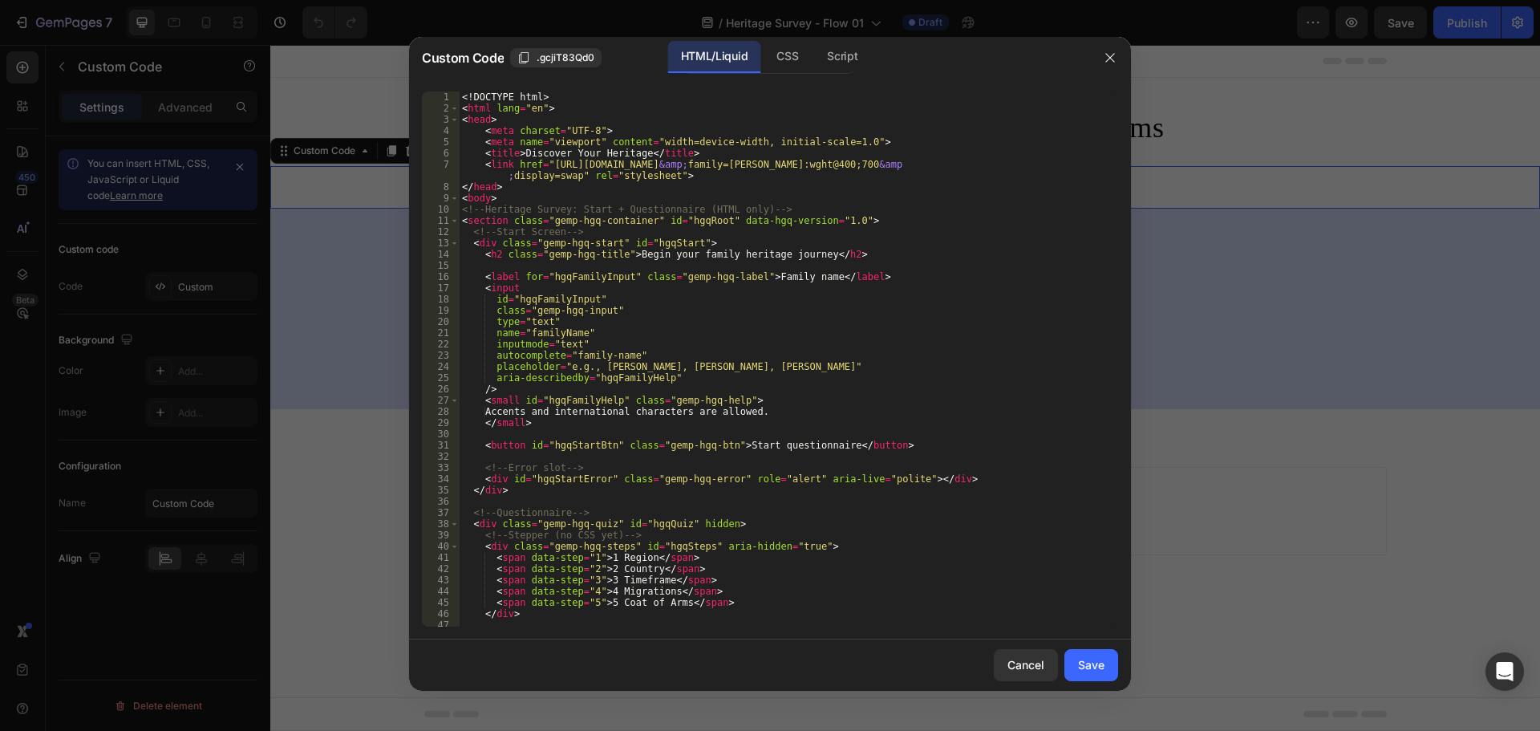
scroll to position [0, 0]
click at [838, 55] on div "Script" at bounding box center [842, 57] width 56 height 32
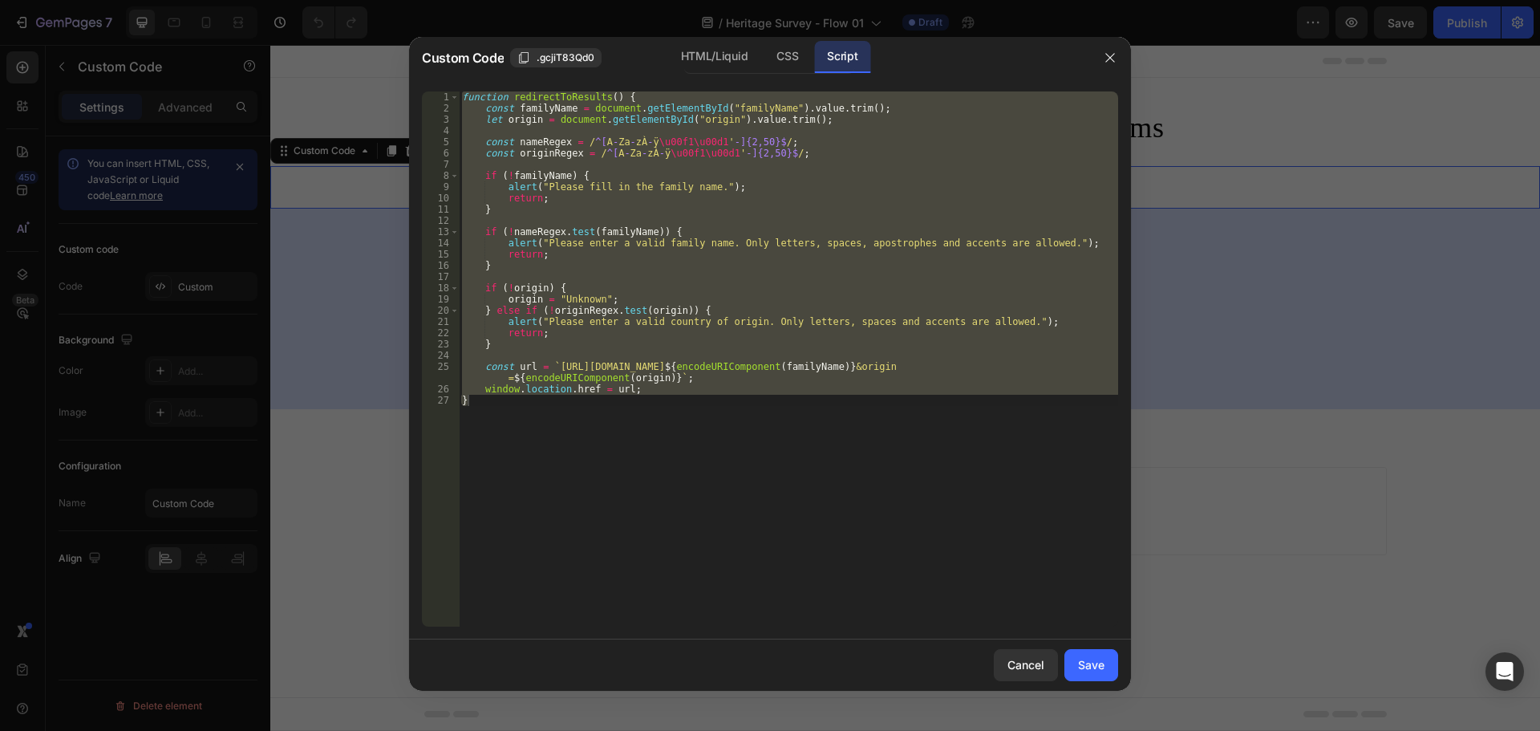
click at [692, 290] on div "function redirectToResults ( ) { const familyName = document . getElementById (…" at bounding box center [789, 358] width 660 height 535
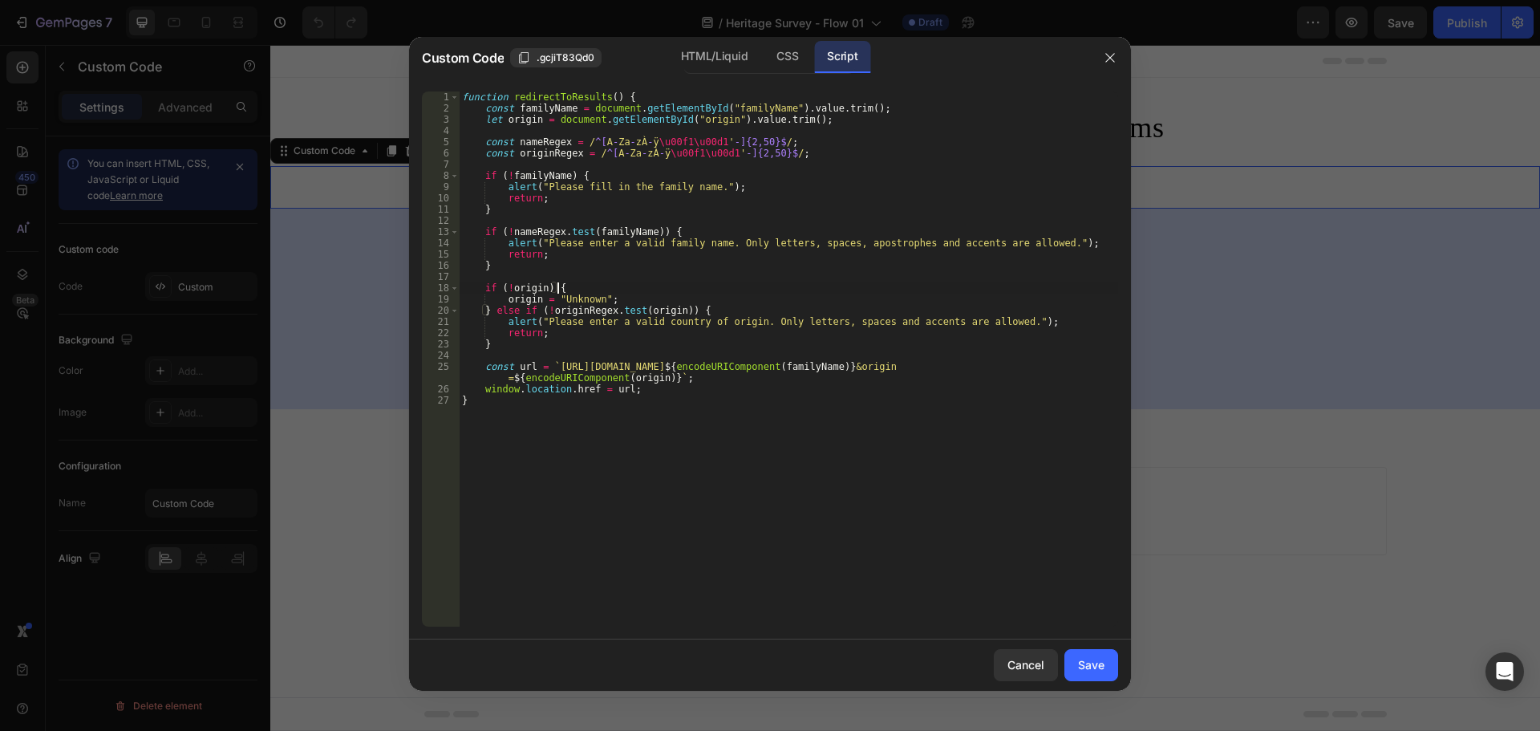
type textarea "window.location.href = url; }"
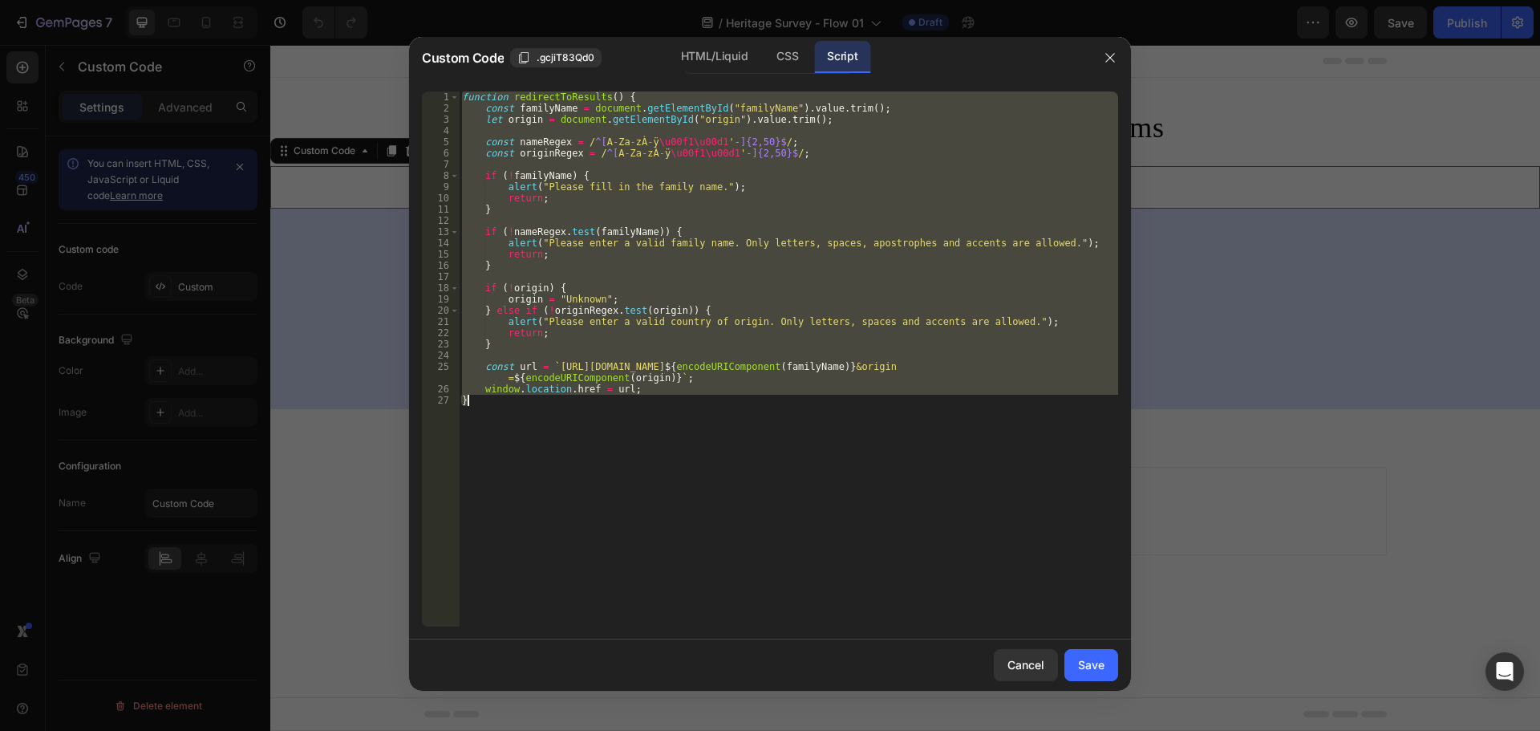
paste textarea
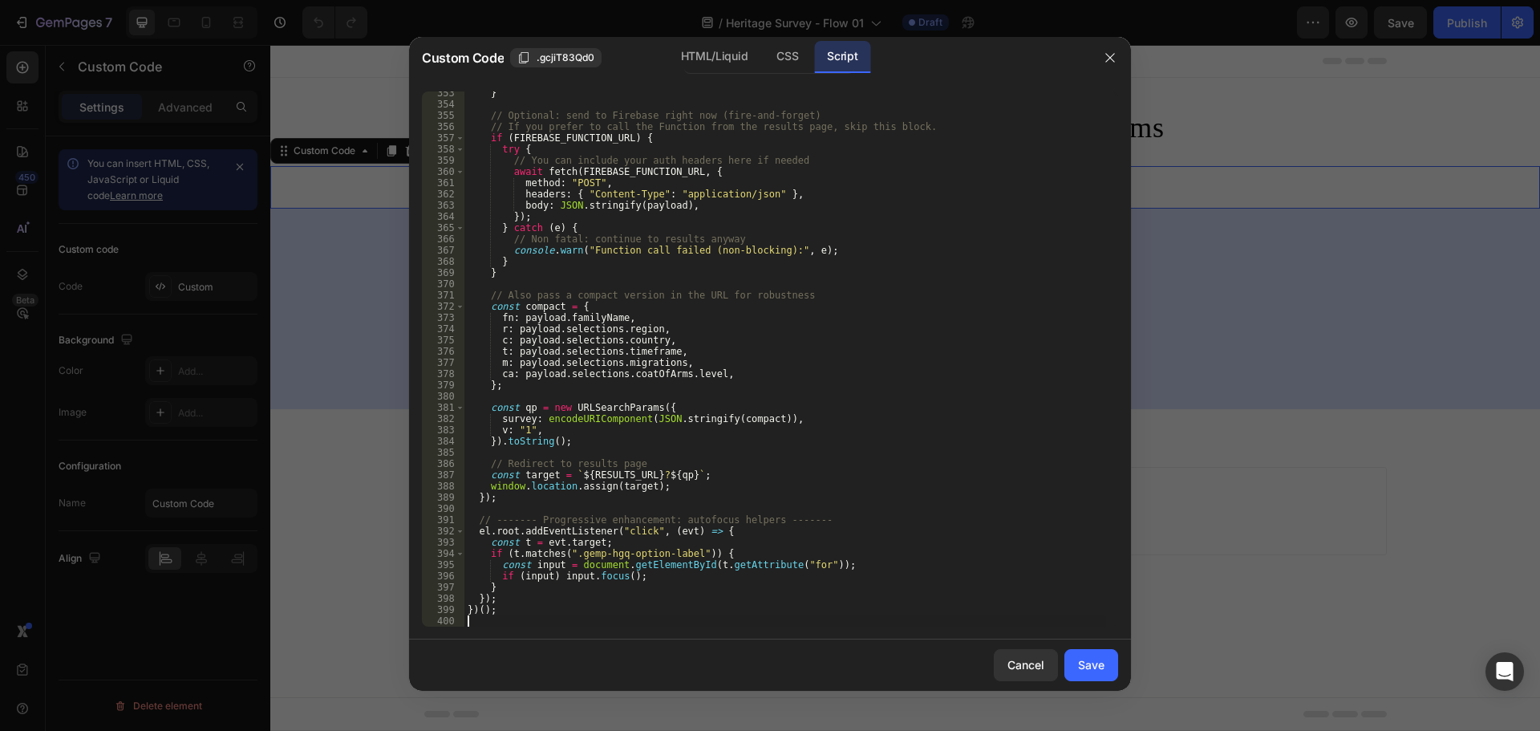
type textarea "})();"
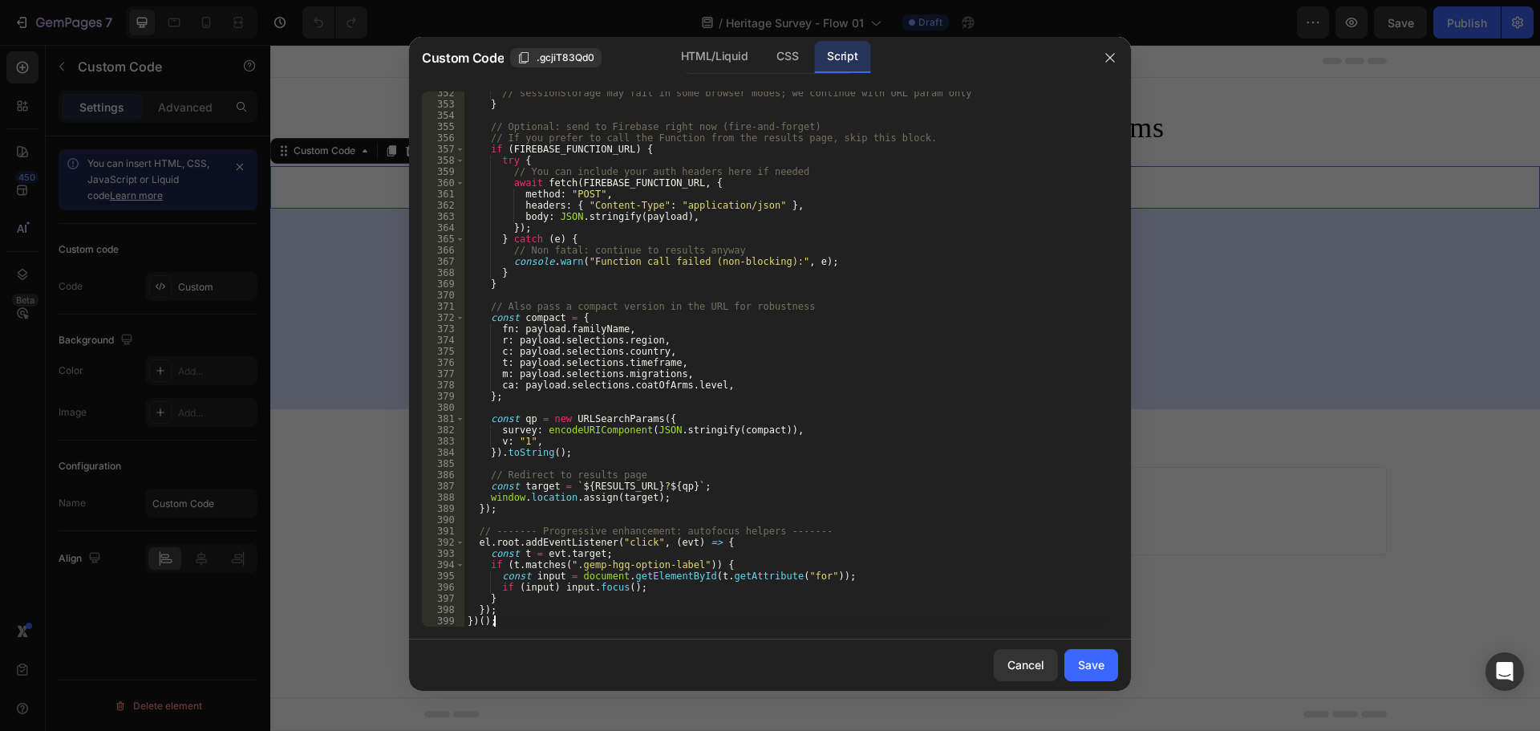
scroll to position [3969, 0]
click at [1102, 669] on div "Save" at bounding box center [1091, 664] width 26 height 17
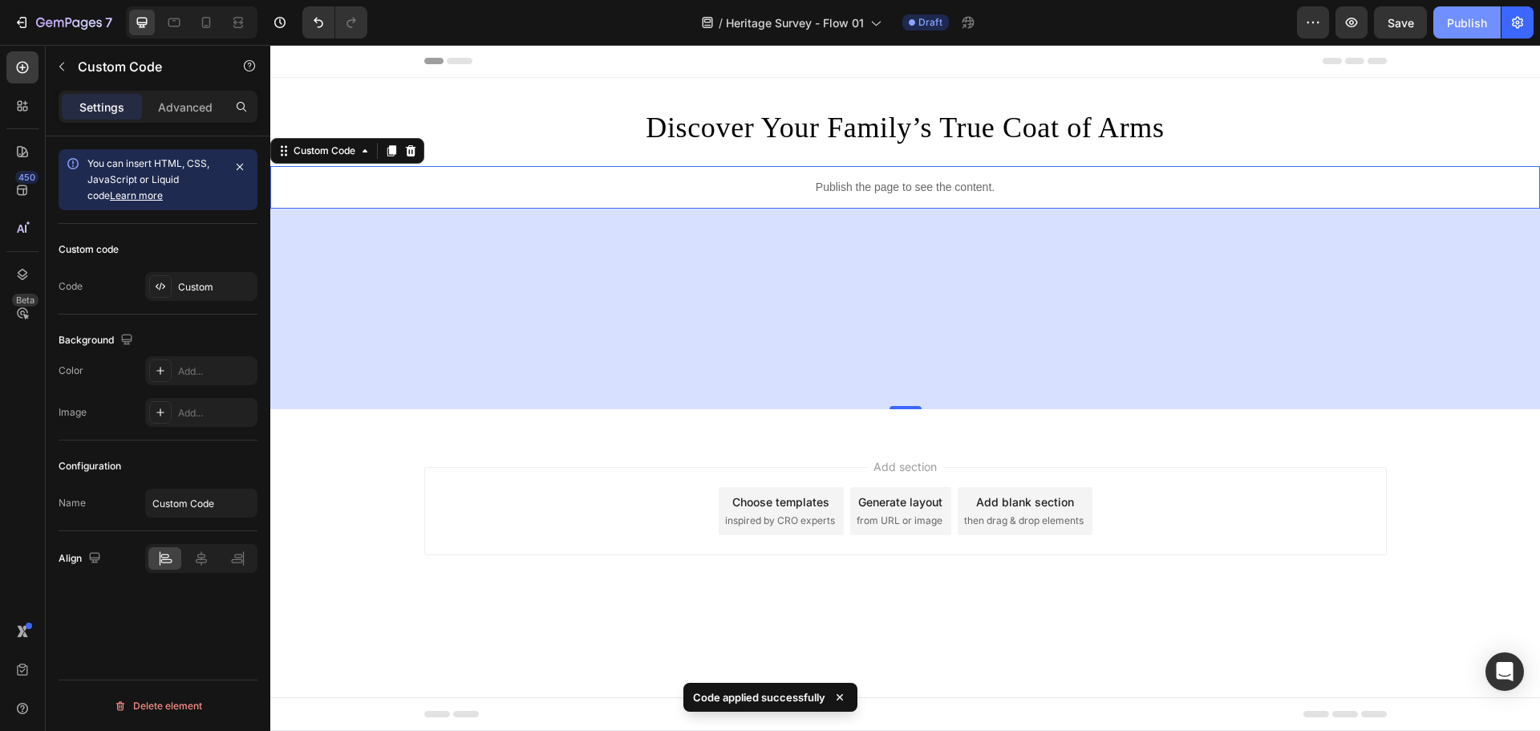
click at [1472, 22] on div "Publish" at bounding box center [1467, 22] width 40 height 17
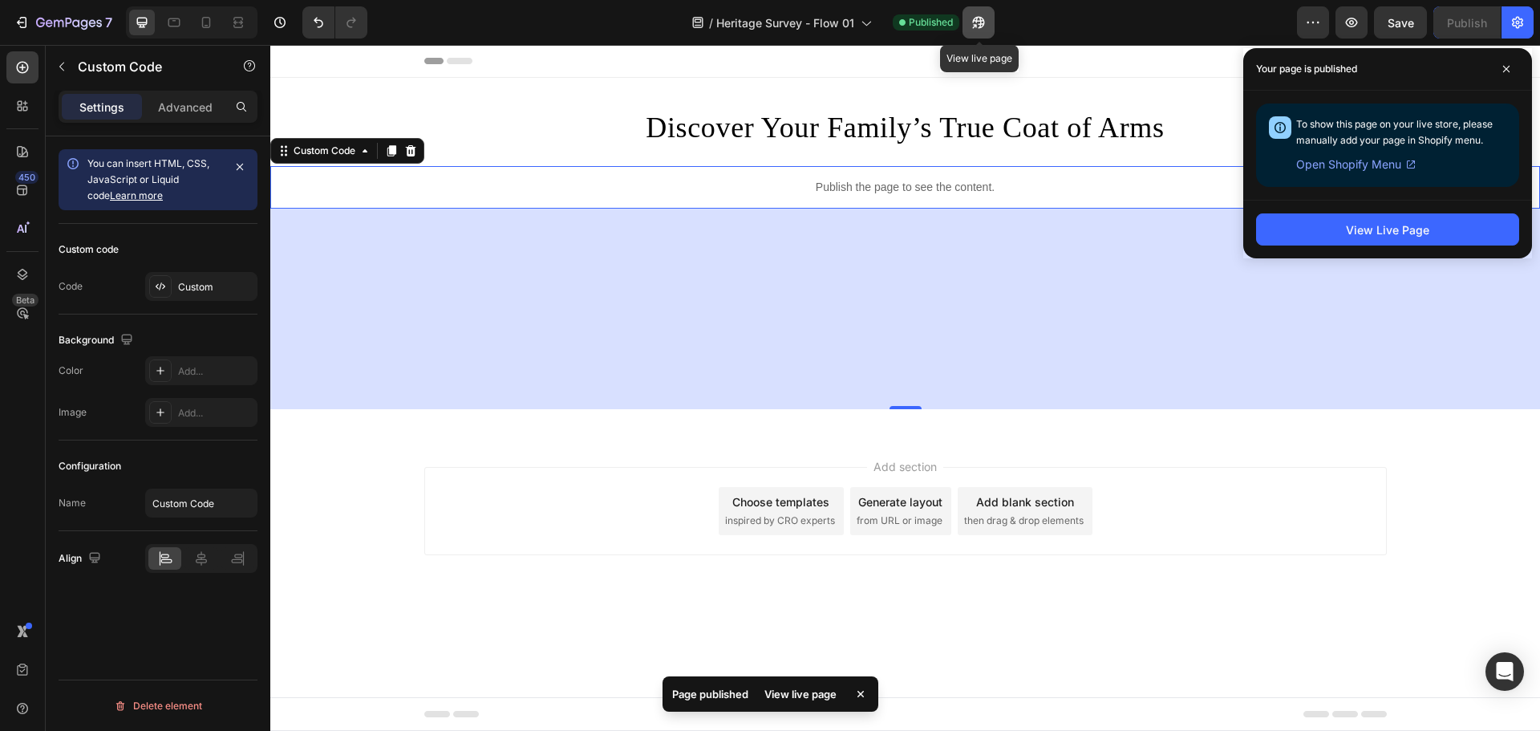
click at [984, 23] on icon "button" at bounding box center [979, 22] width 16 height 16
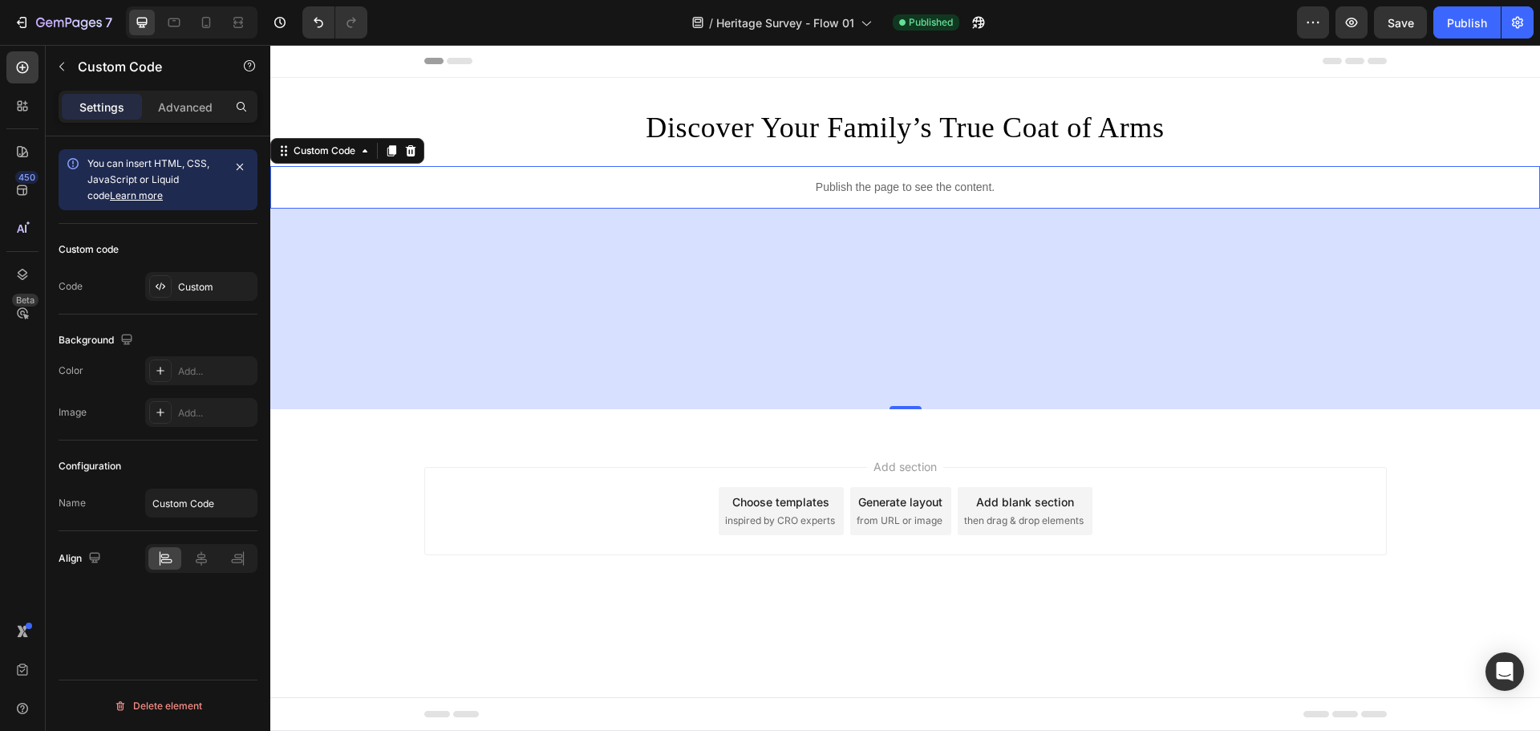
click at [919, 184] on p "Publish the page to see the content." at bounding box center [905, 187] width 1270 height 17
click at [205, 285] on div "Custom" at bounding box center [215, 287] width 75 height 14
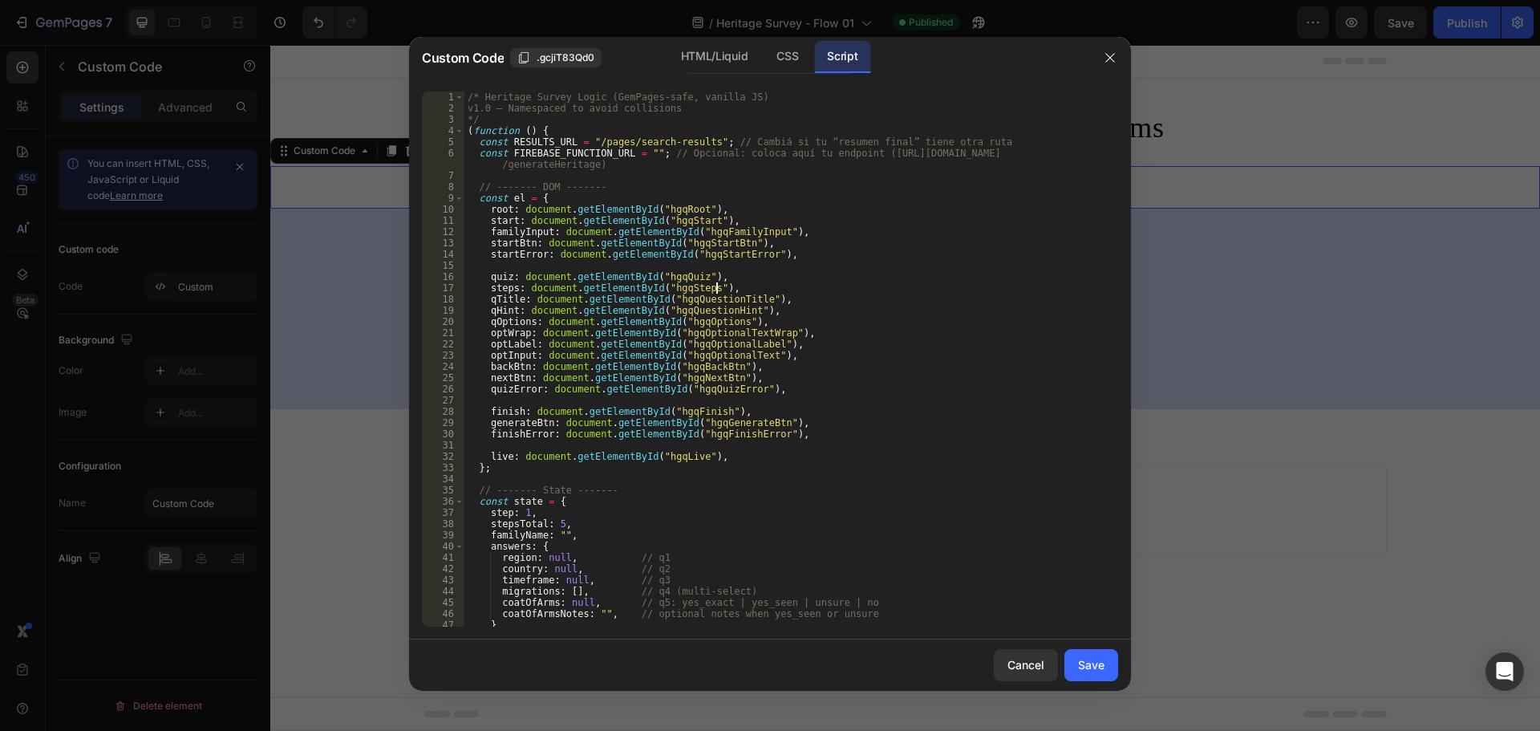
click at [803, 285] on div "/* Heritage Survey Logic (GemPages-safe, vanilla JS) v1.0 — Namespaced to avoid…" at bounding box center [786, 370] width 642 height 558
click at [764, 71] on div "HTML/Liquid" at bounding box center [787, 57] width 47 height 32
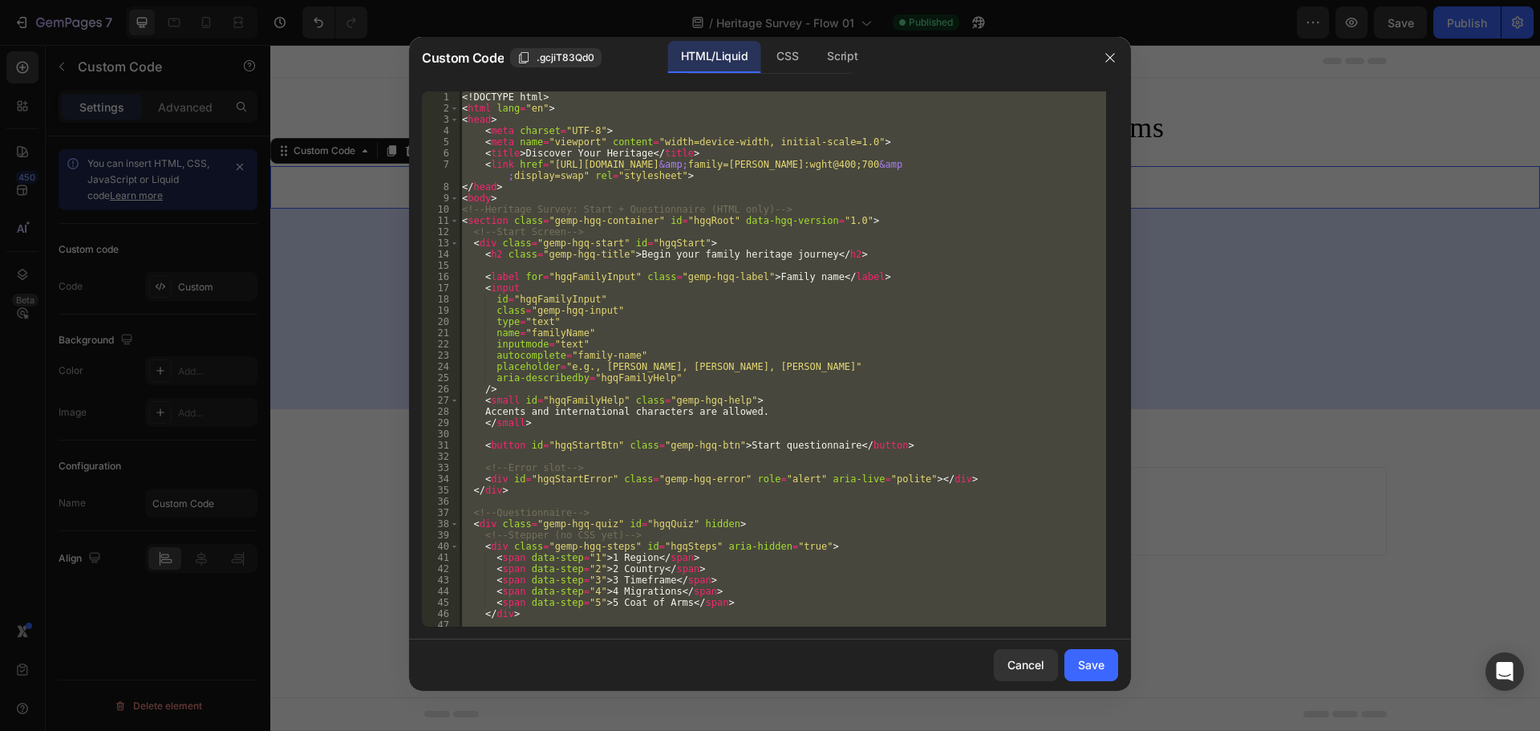
click at [814, 258] on div "<! DOCTYPE html > < html lang = "en" > < head > < meta charset = "UTF-8" > < me…" at bounding box center [782, 358] width 647 height 535
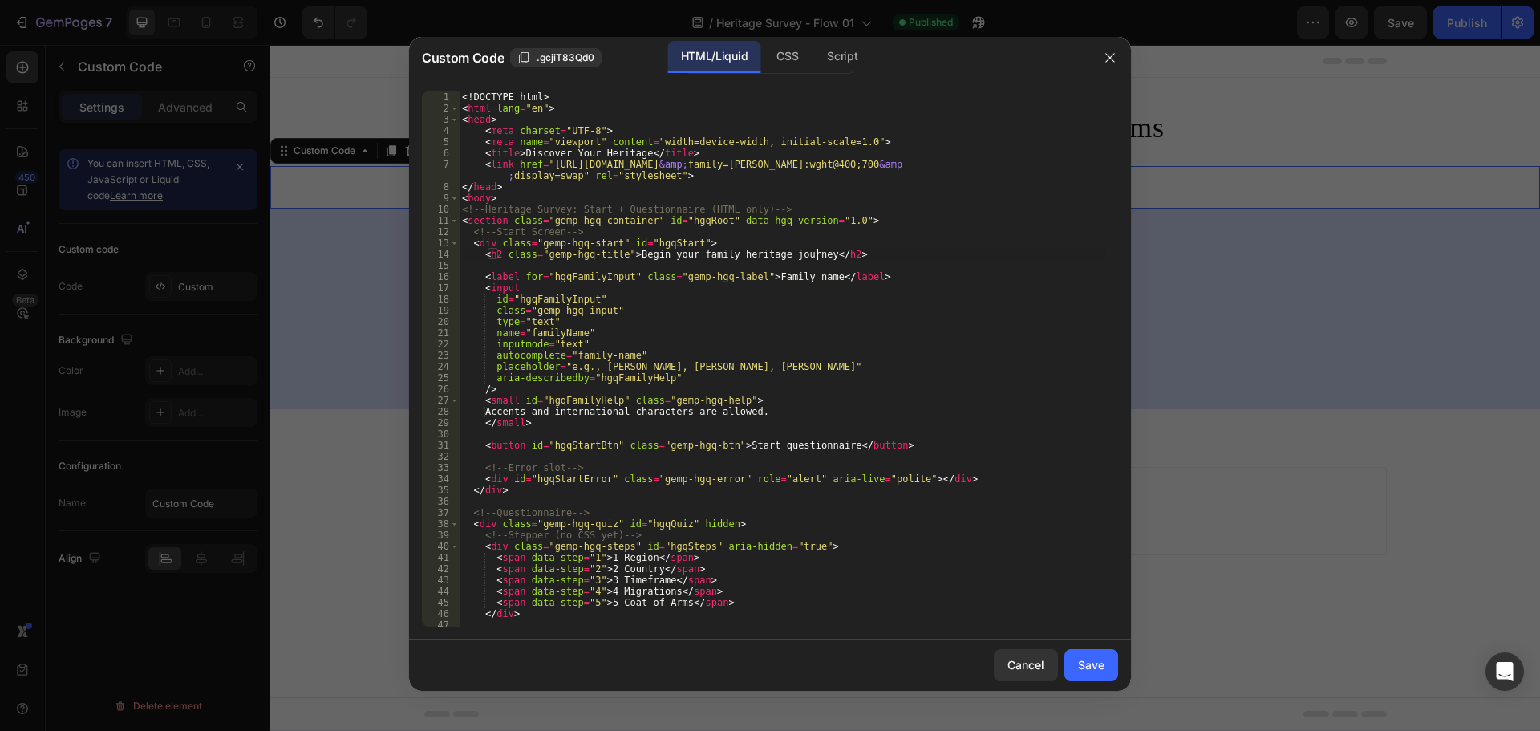
type textarea "}); })();"
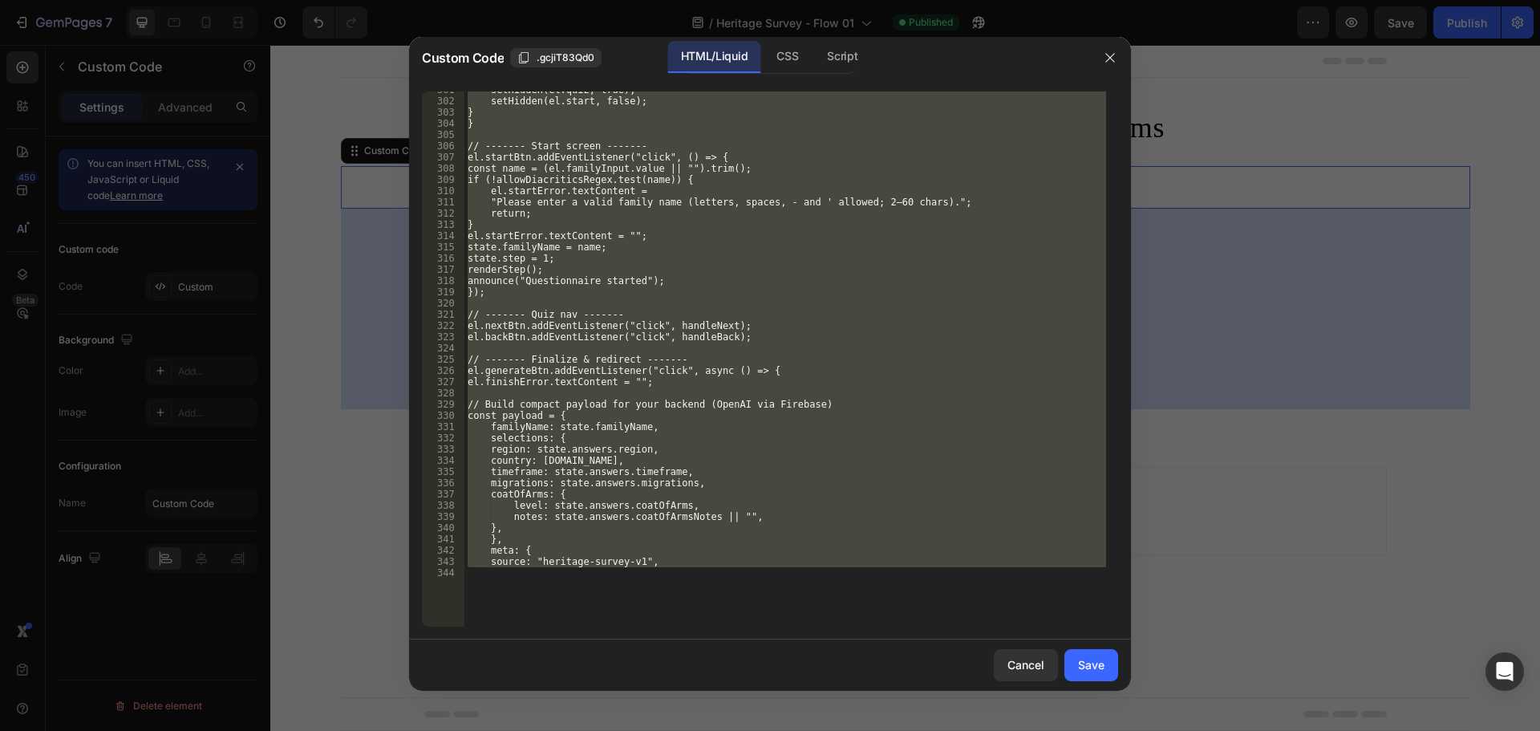
scroll to position [3399, 0]
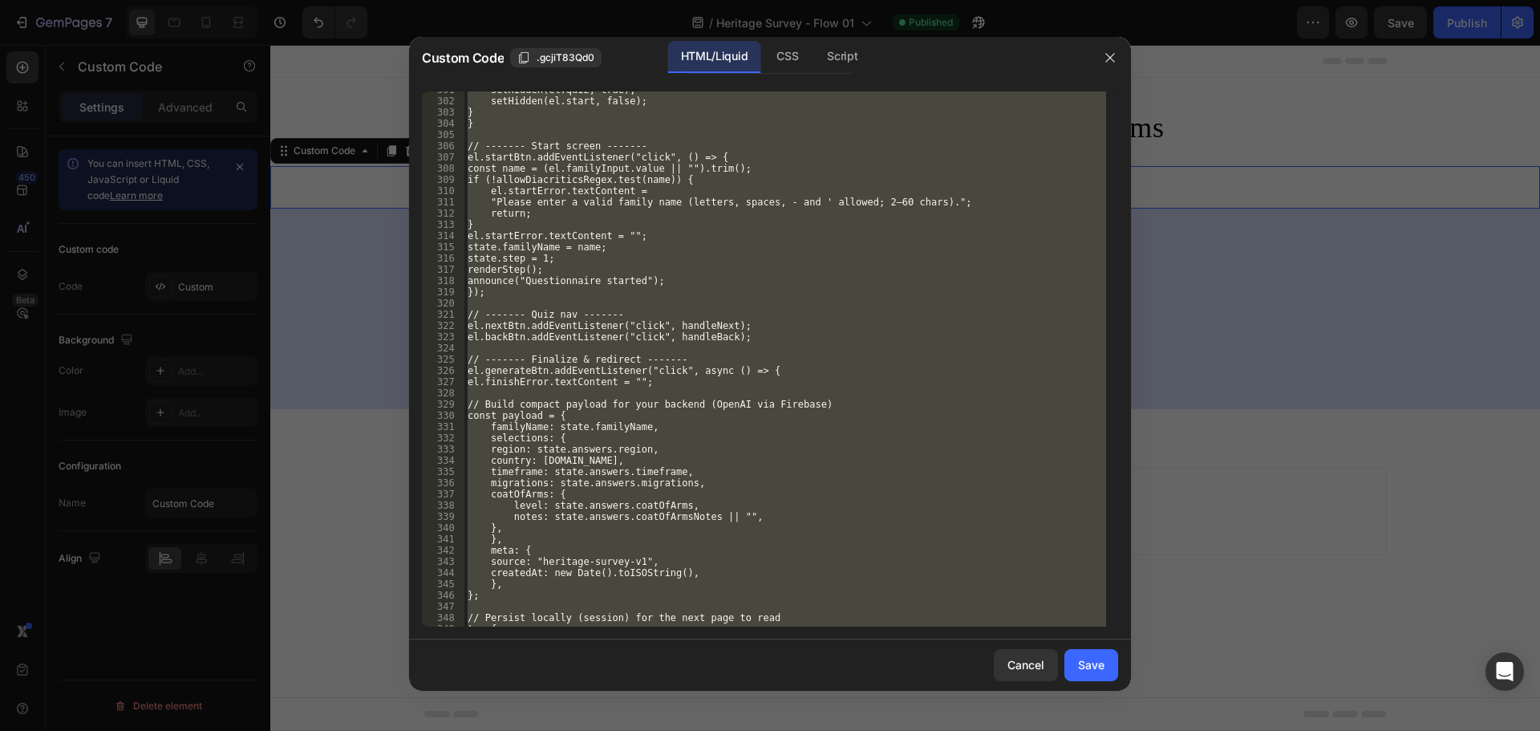
click at [869, 391] on div "setHidden(el.quiz, true); setHidden(el.start, false); } } // ------- Start scre…" at bounding box center [786, 358] width 642 height 535
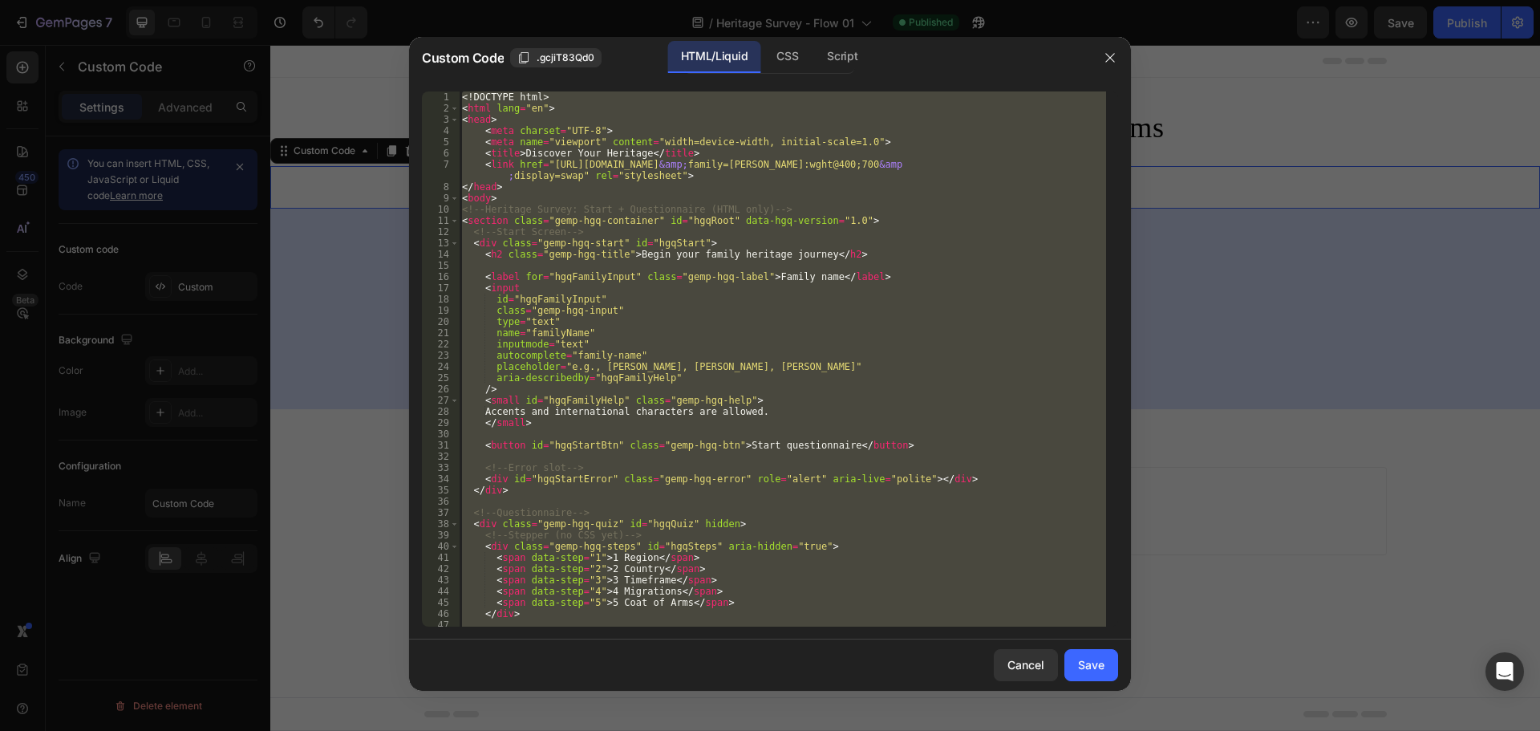
scroll to position [0, 0]
click at [814, 50] on div "CSS" at bounding box center [842, 57] width 56 height 32
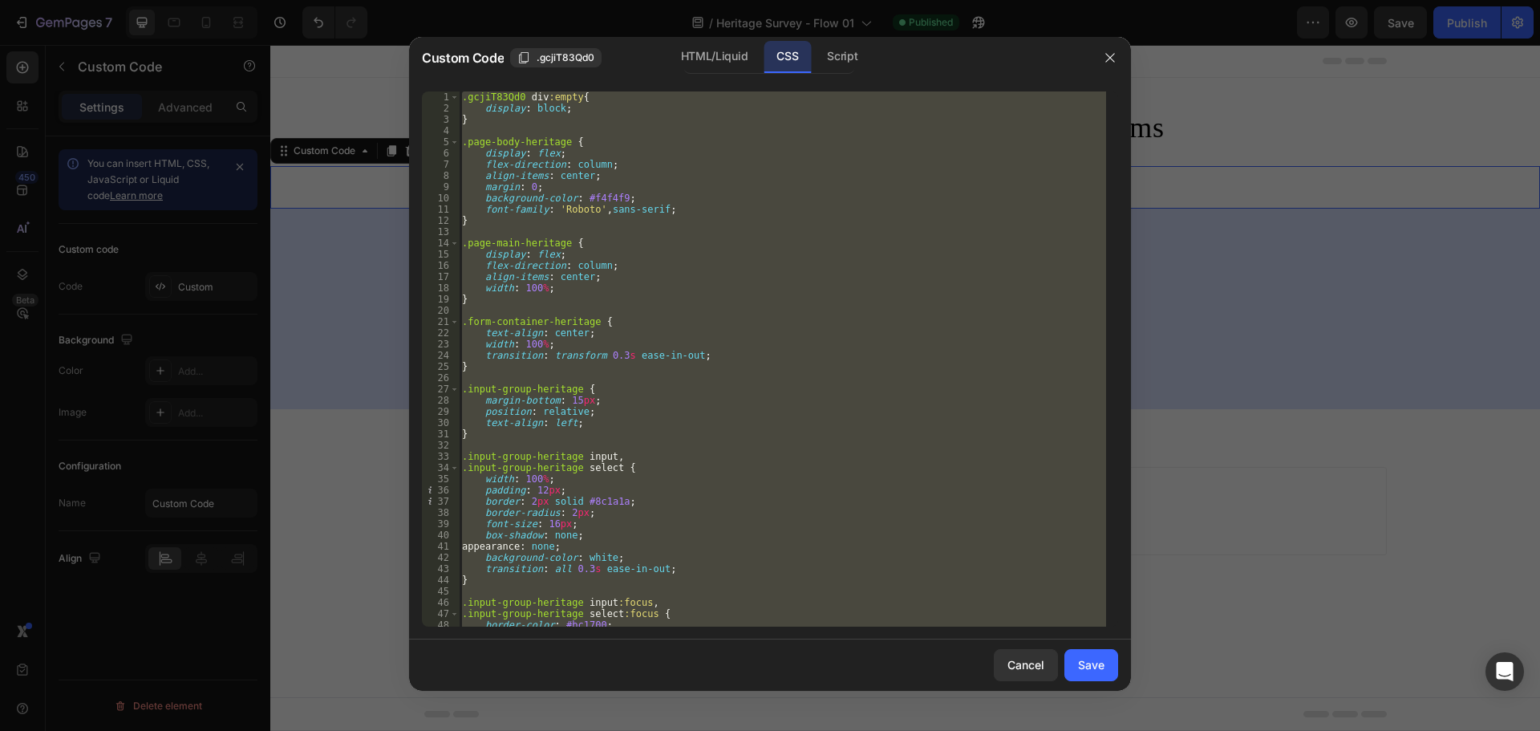
click at [687, 202] on div ".gcjiT83Qd0 div :empty { display : block ; } .page-body-heritage { display : fl…" at bounding box center [782, 358] width 647 height 535
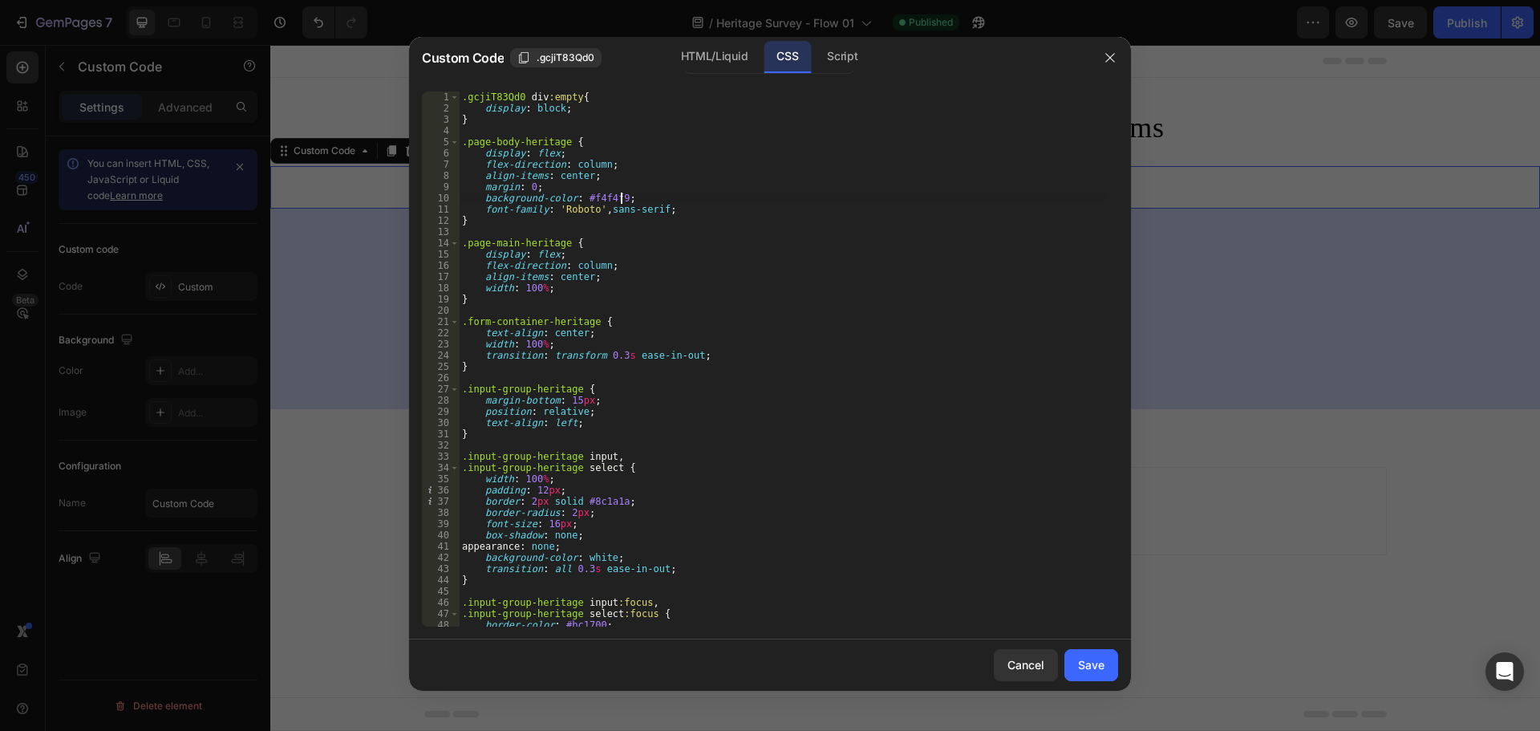
type textarea "} }"
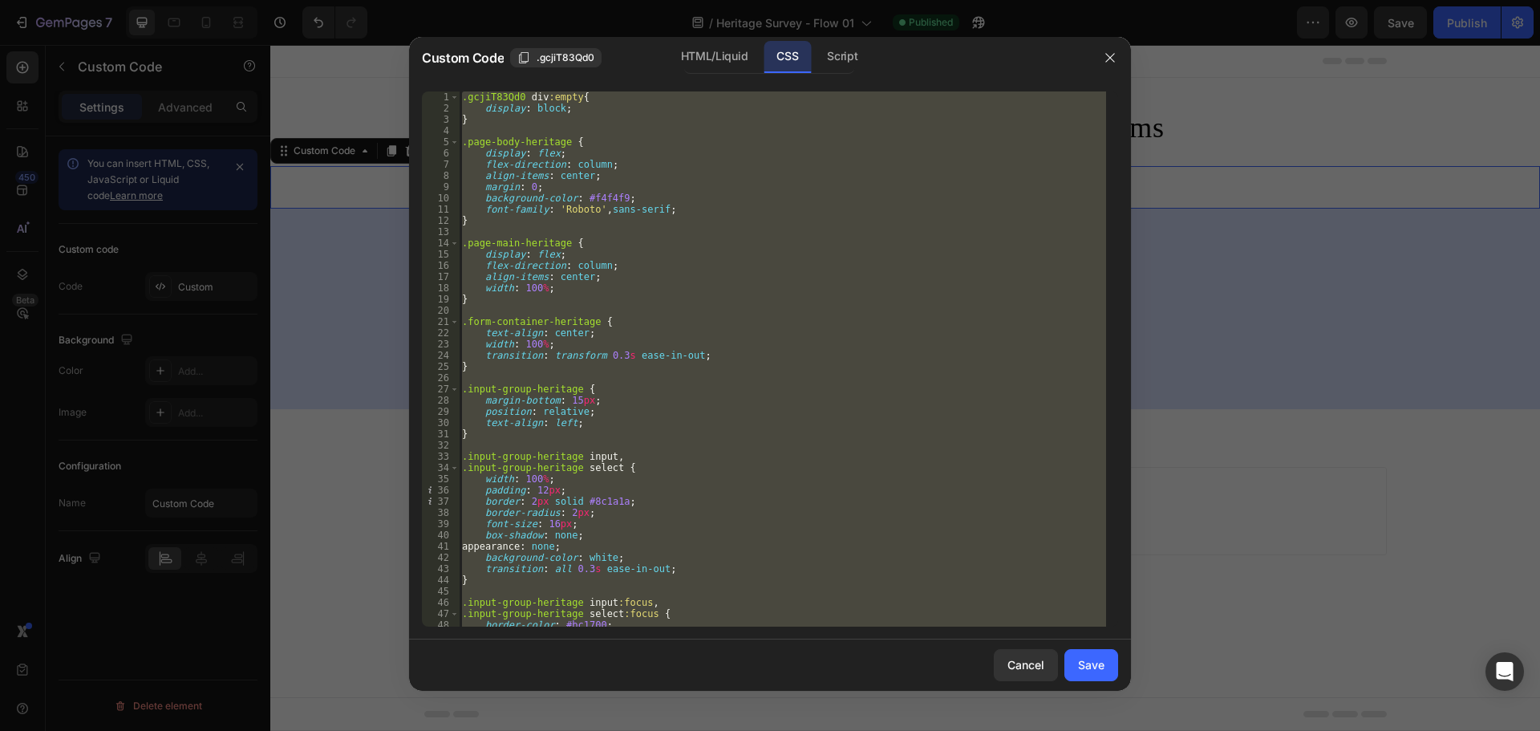
click at [71, 300] on div at bounding box center [770, 365] width 1540 height 731
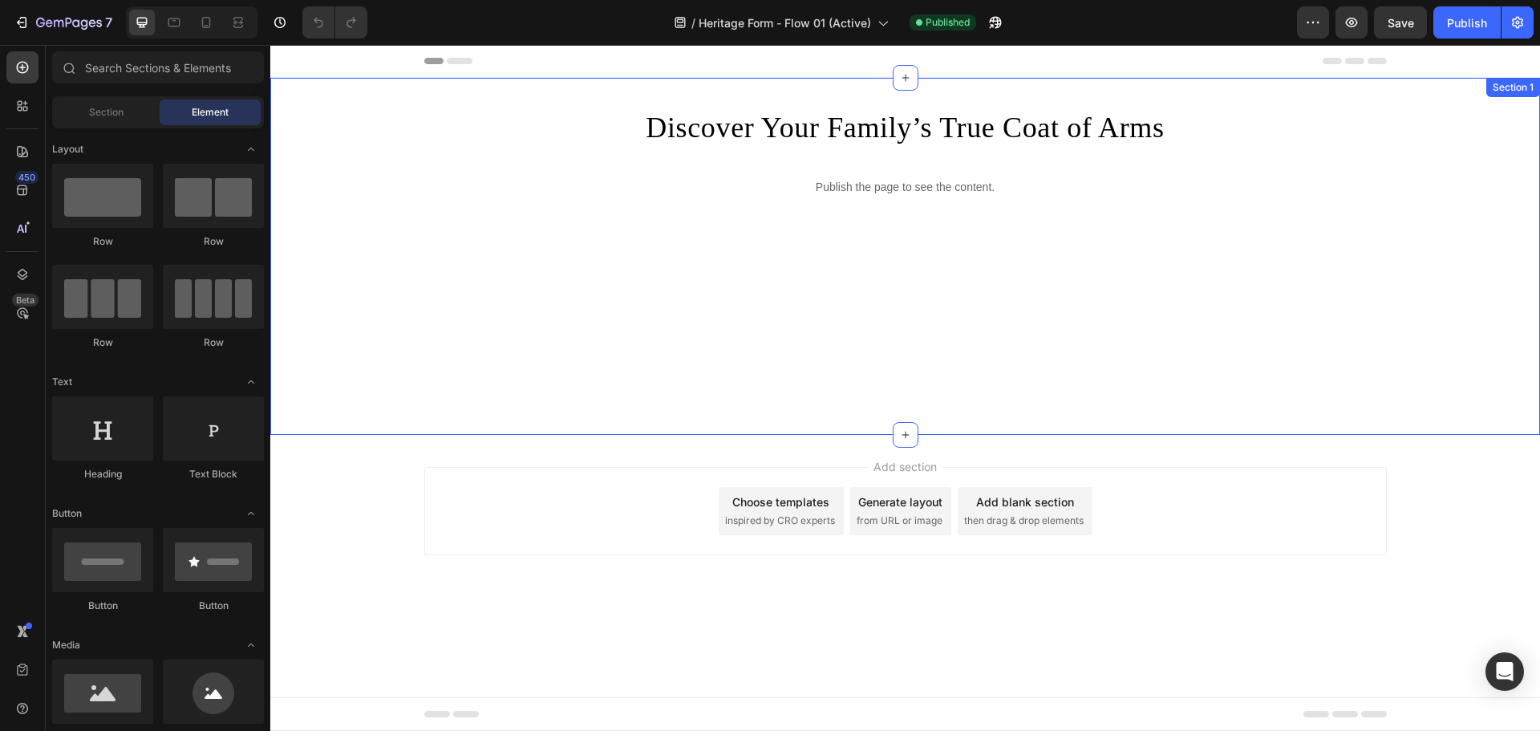
click at [798, 197] on div "Publish the page to see the content." at bounding box center [905, 187] width 1270 height 43
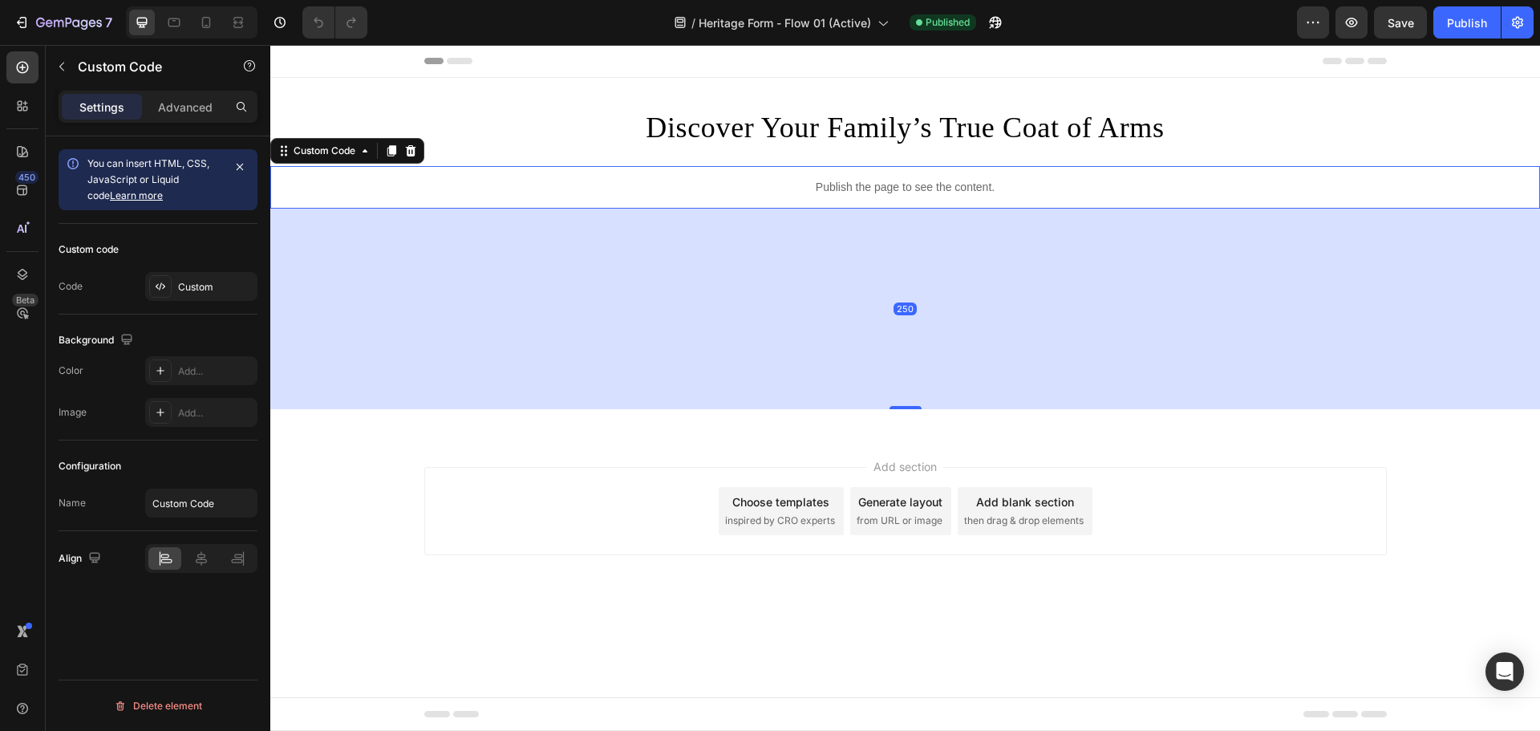
click at [156, 270] on div "Custom code Code Custom" at bounding box center [158, 269] width 199 height 91
click at [203, 297] on div "Custom" at bounding box center [201, 286] width 112 height 29
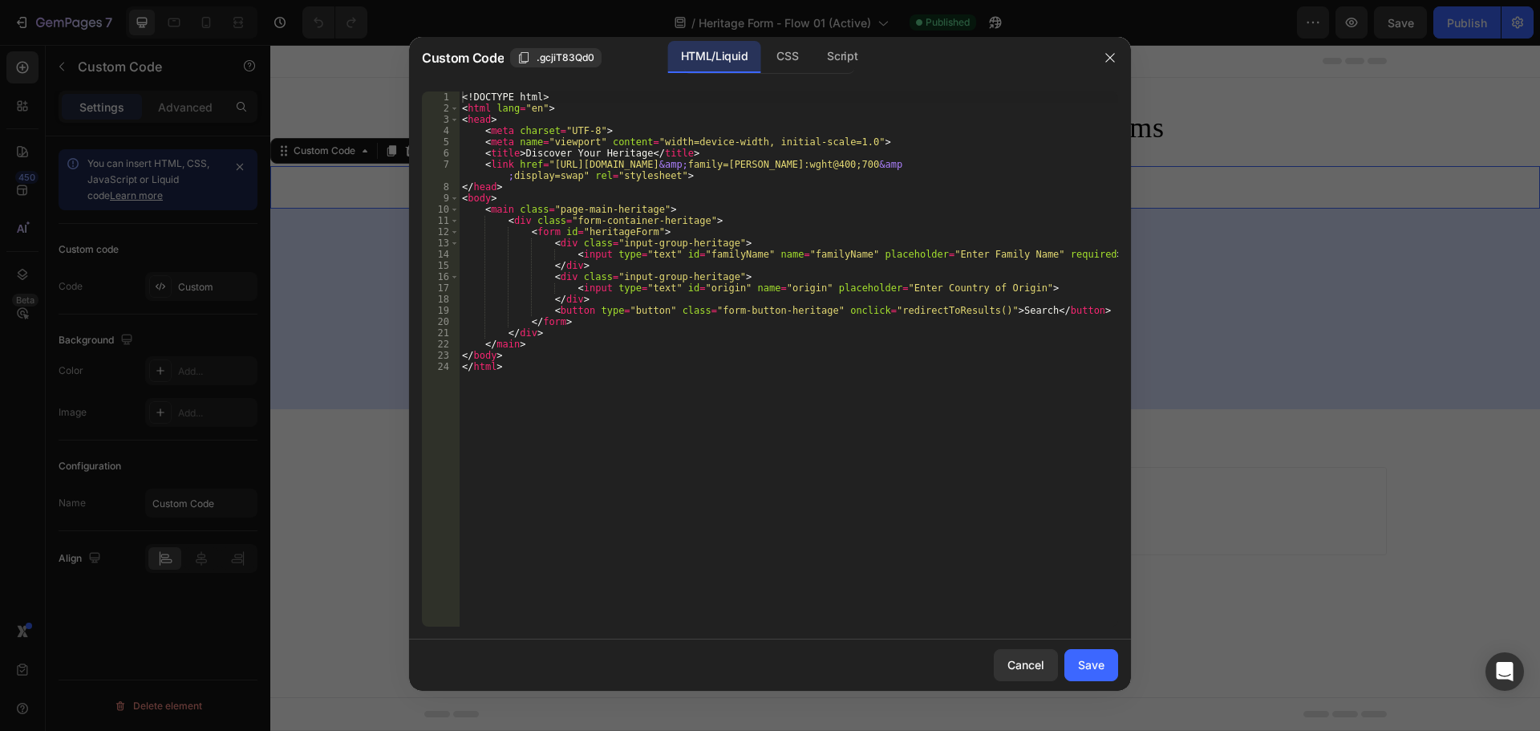
click at [753, 298] on div "<! DOCTYPE html > < html lang = "en" > < head > < meta charset = "UTF-8" > < me…" at bounding box center [789, 370] width 660 height 558
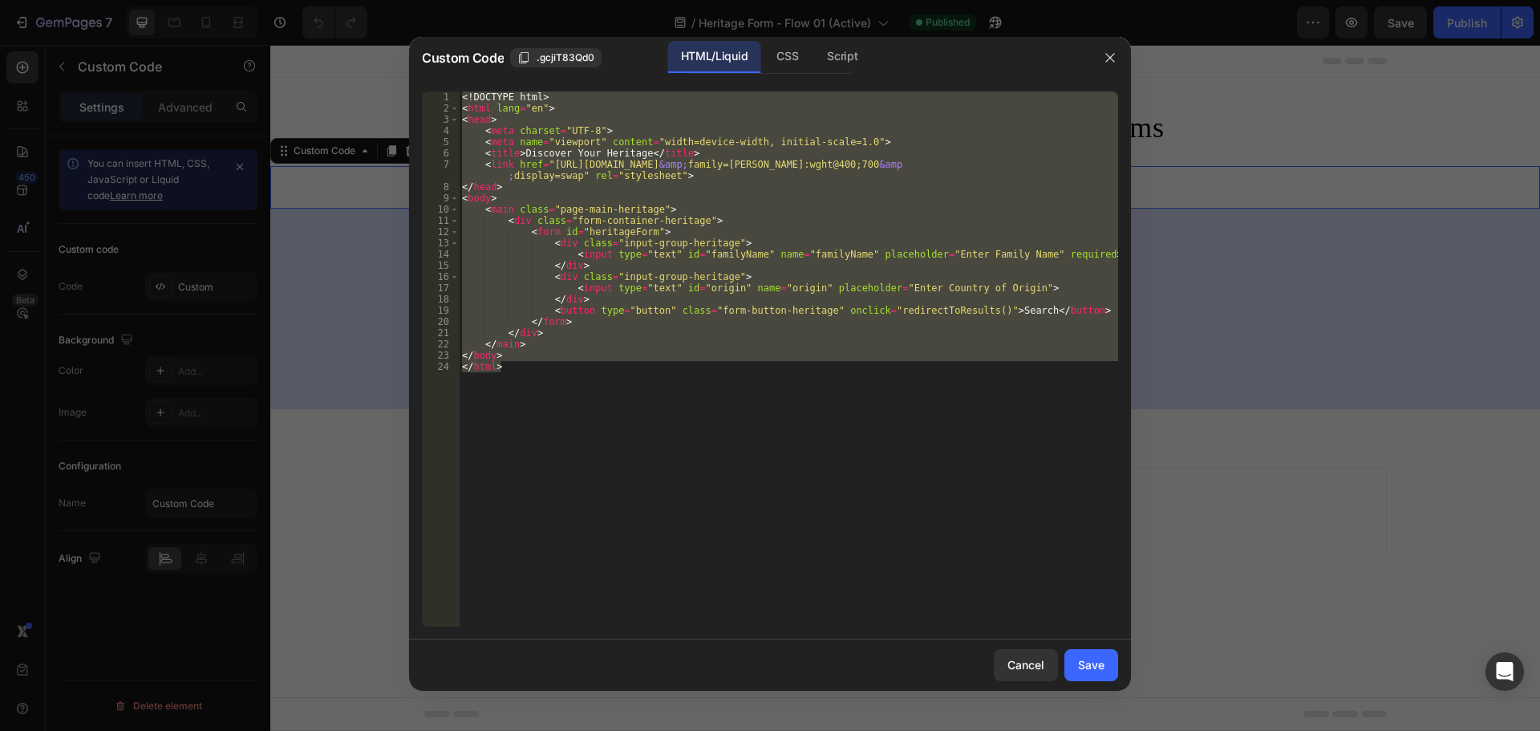
click at [725, 323] on div "<! DOCTYPE html > < html lang = "en" > < head > < meta charset = "UTF-8" > < me…" at bounding box center [789, 358] width 660 height 535
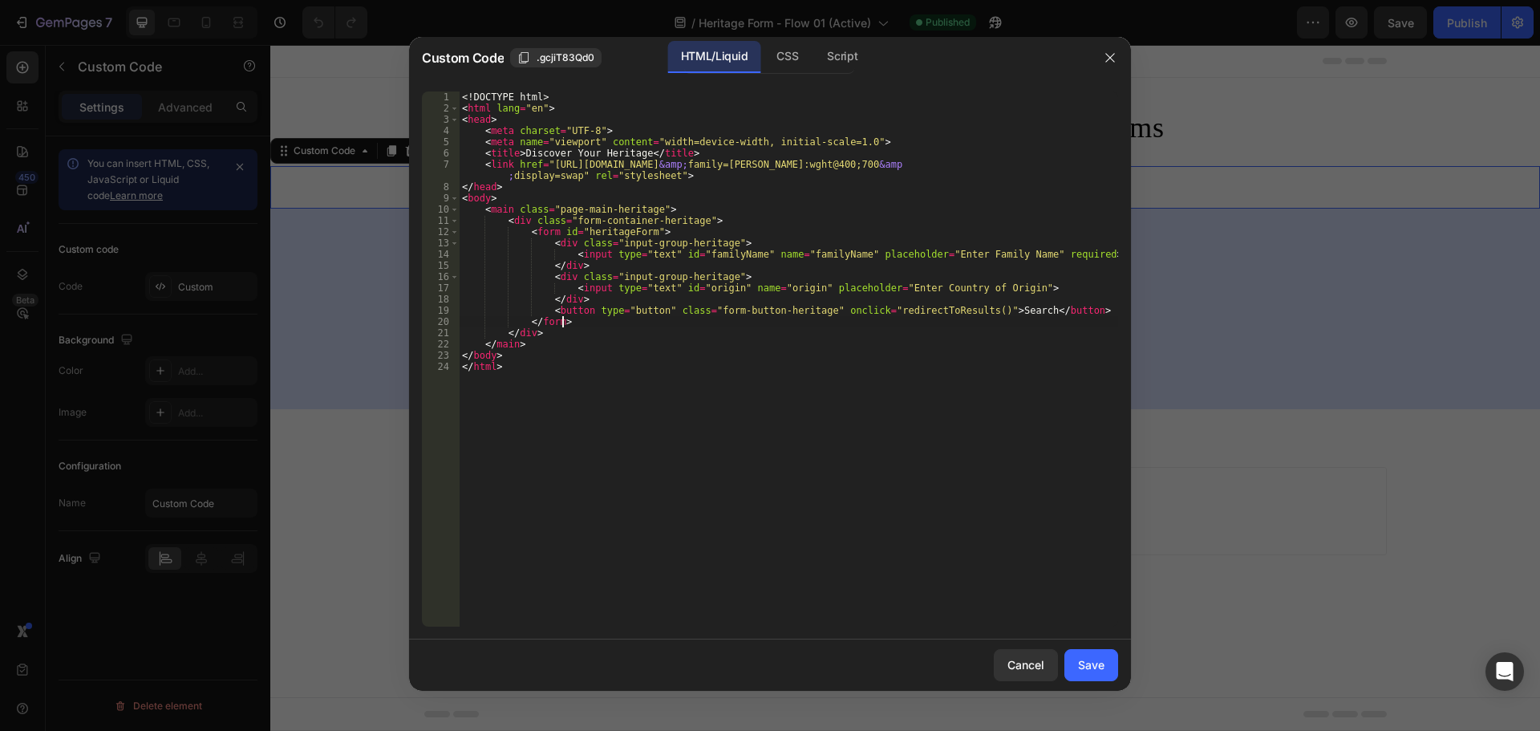
type textarea "</body> </html>"
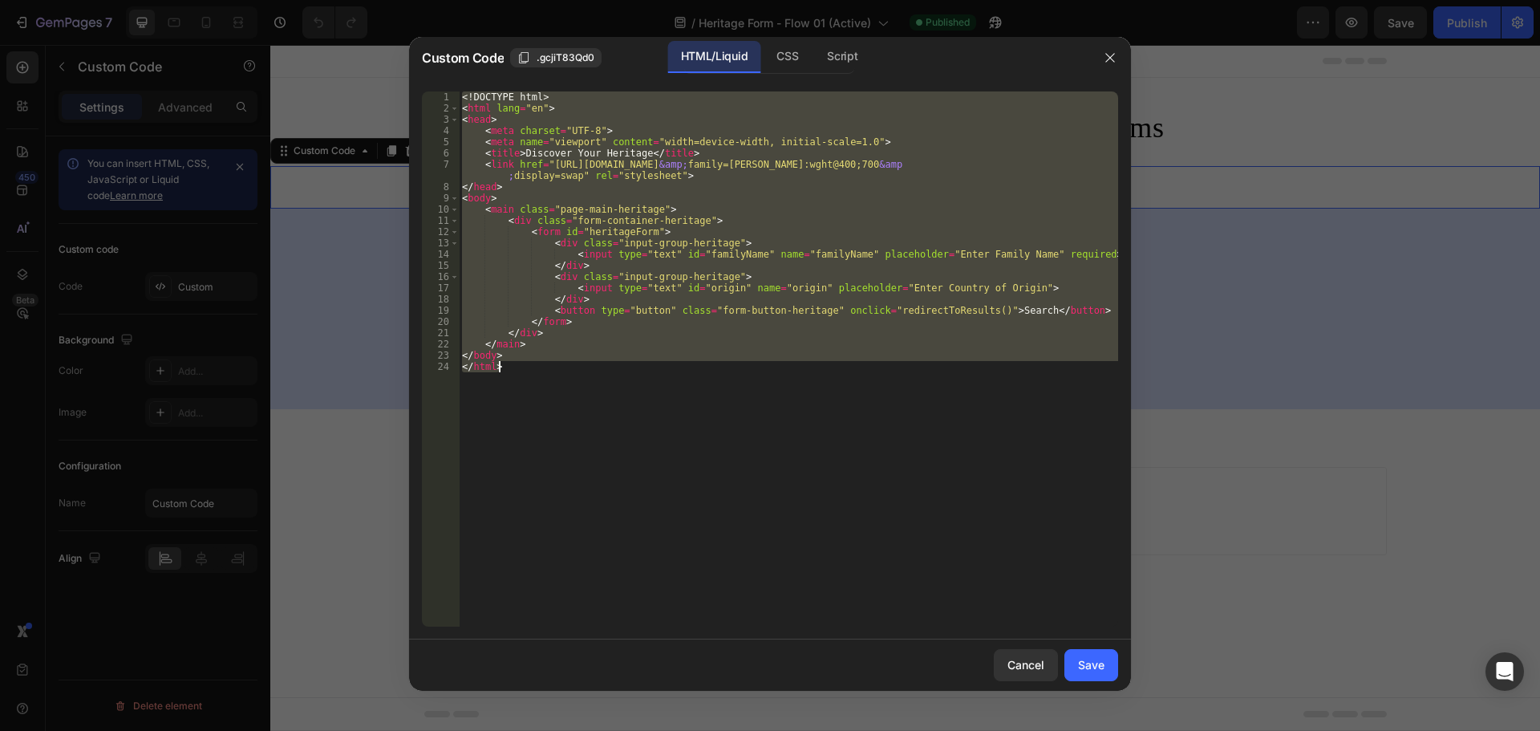
paste textarea
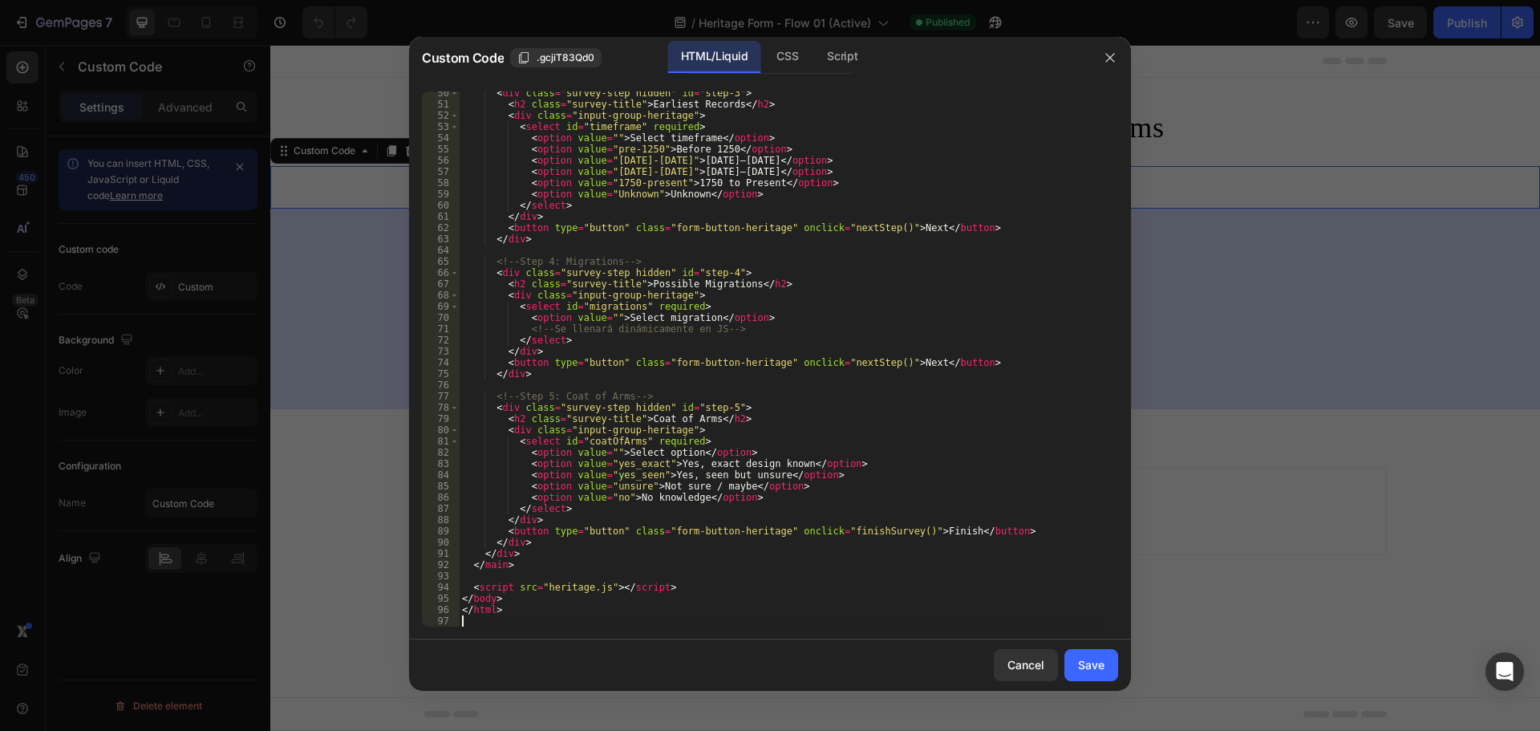
scroll to position [566, 0]
click at [814, 55] on div "CSS" at bounding box center [842, 57] width 56 height 32
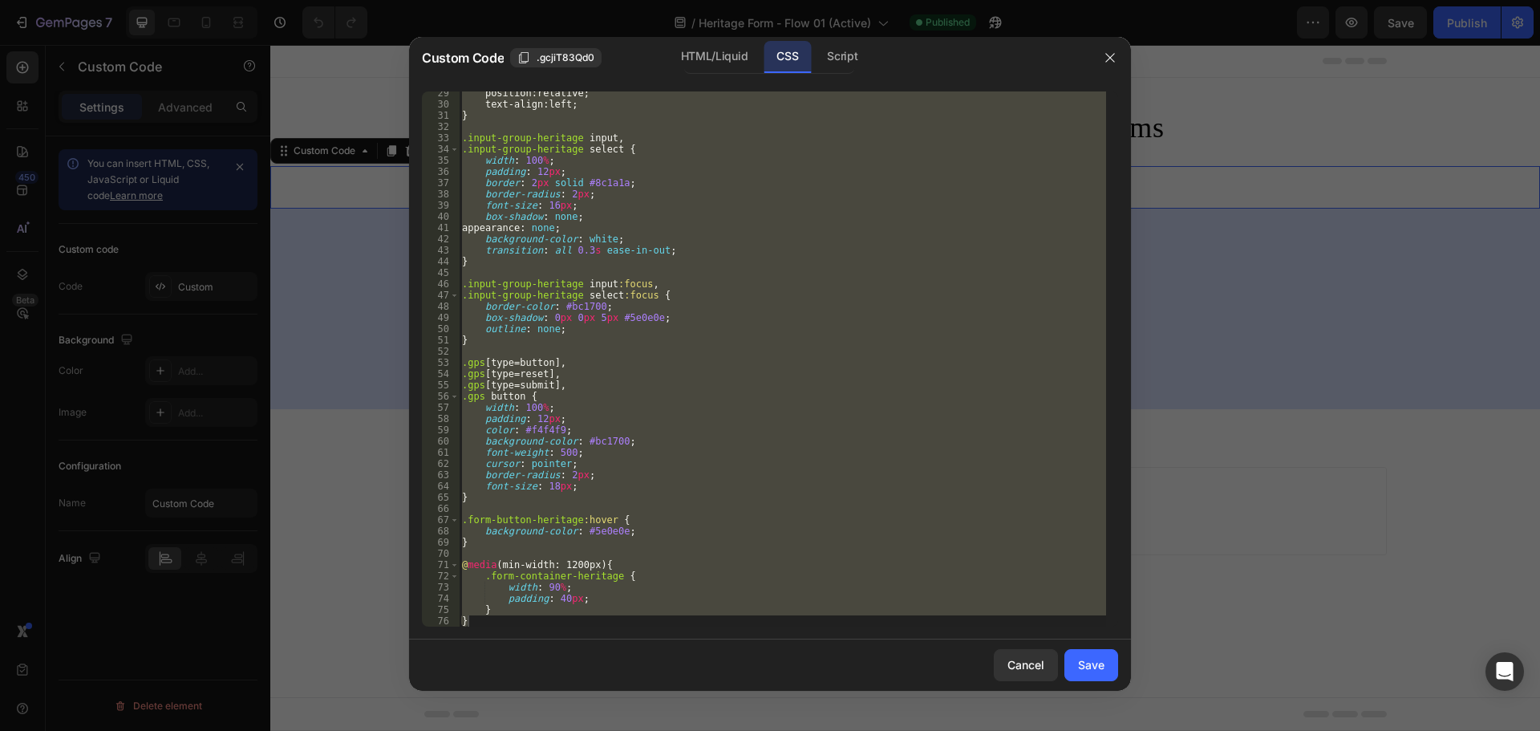
click at [814, 229] on div "position : relative ; text-align : left ; } .input-group-heritage input , .inpu…" at bounding box center [782, 358] width 647 height 535
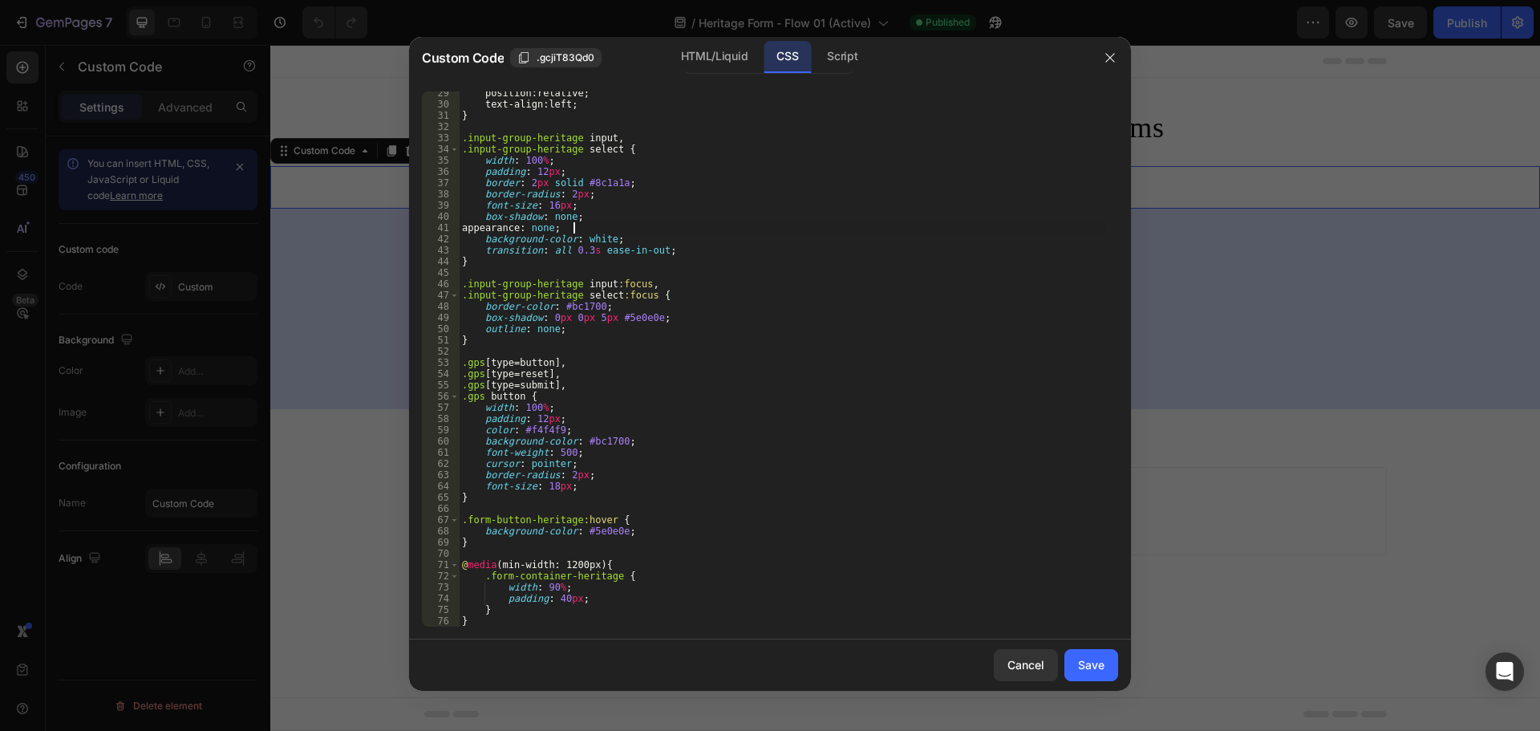
type textarea "} }"
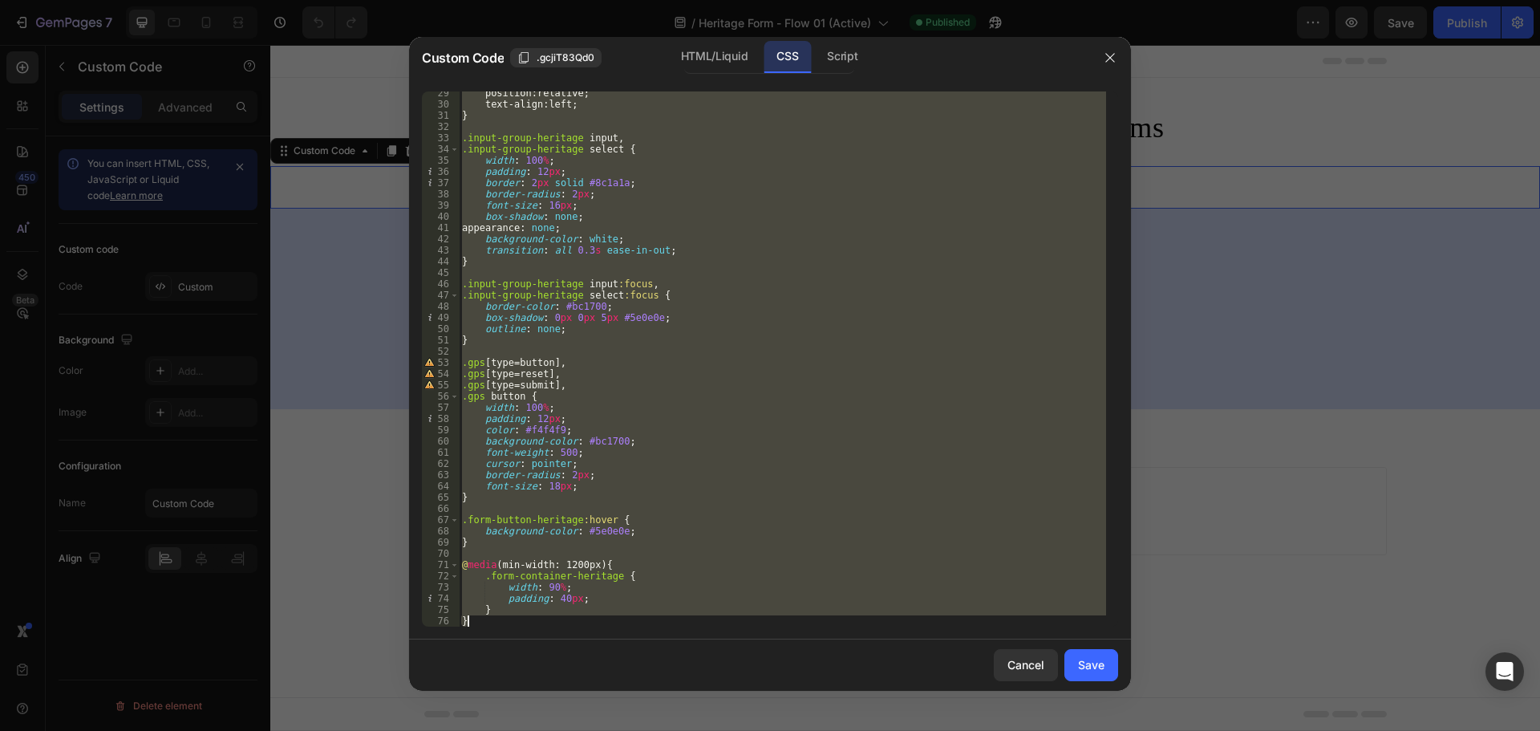
paste textarea
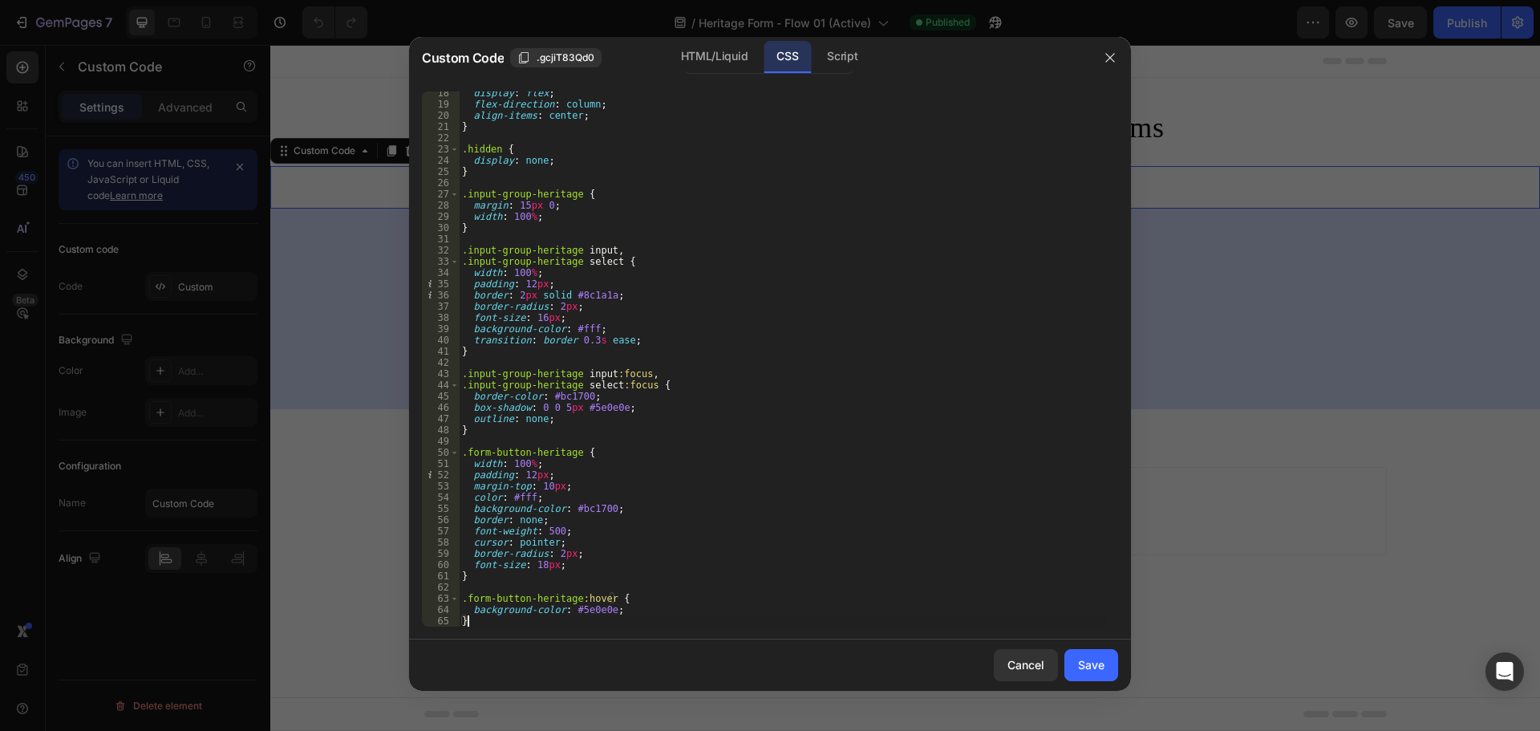
scroll to position [195, 0]
click at [845, 50] on div "Script" at bounding box center [842, 57] width 56 height 32
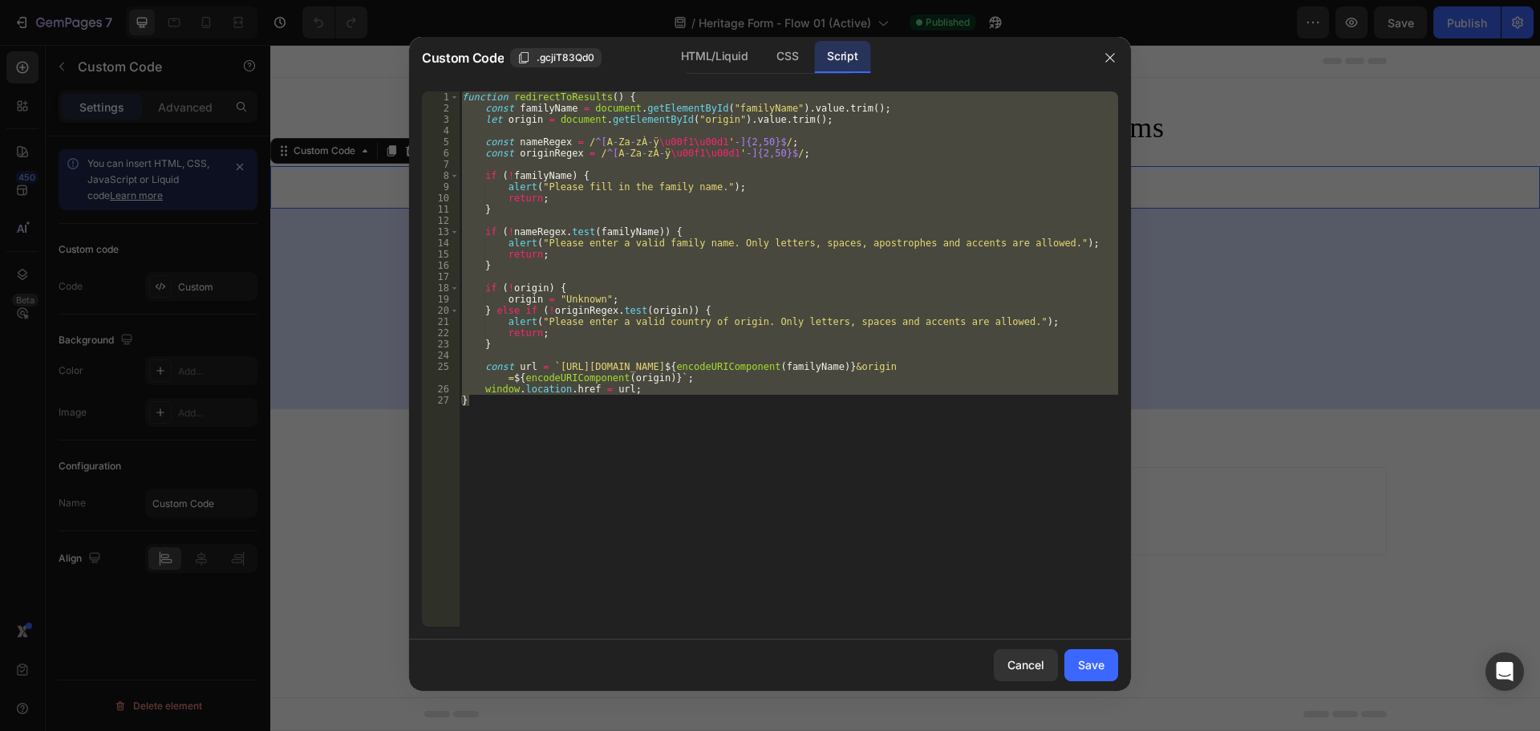
click at [923, 291] on div "function redirectToResults ( ) { const familyName = document . getElementById (…" at bounding box center [789, 358] width 660 height 535
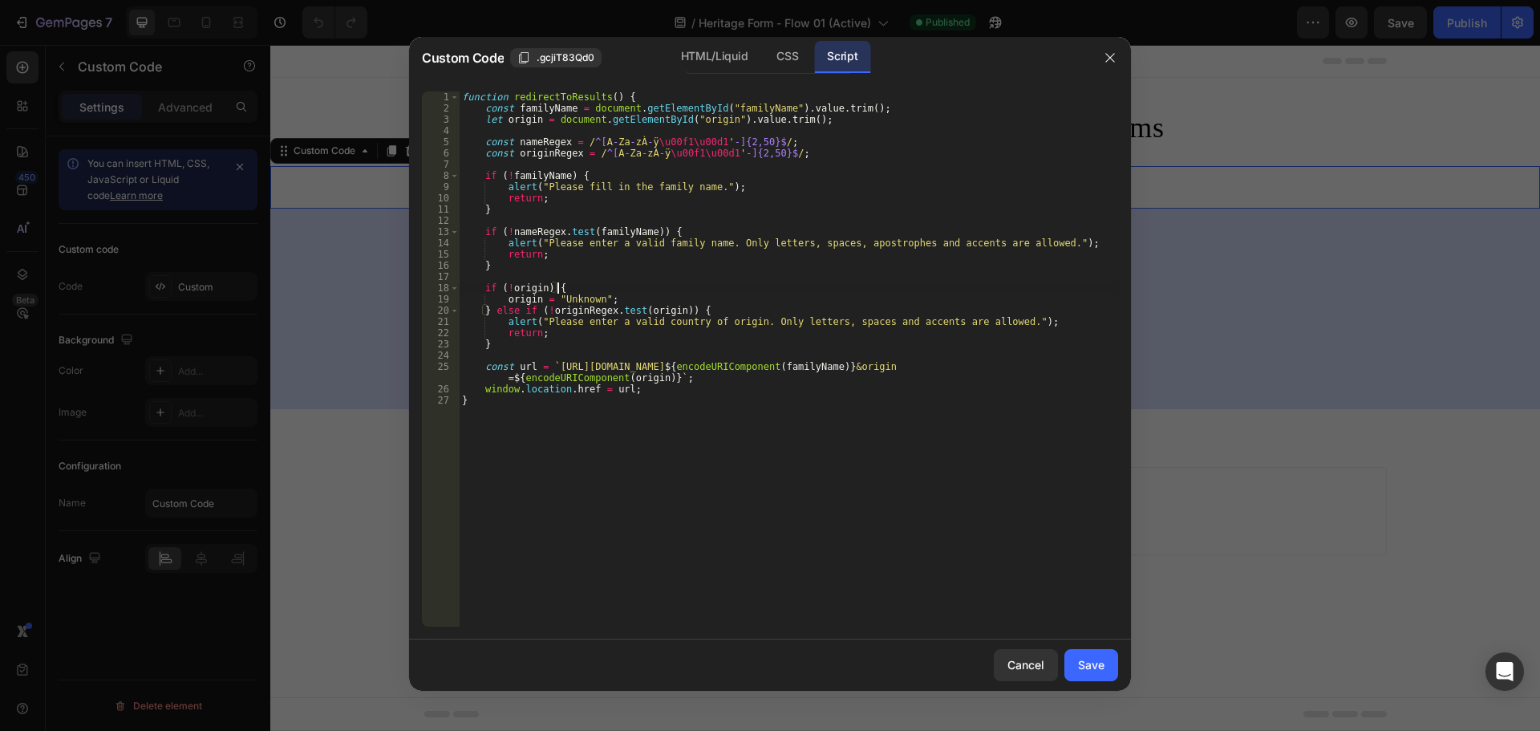
type textarea "window.location.href = url; }"
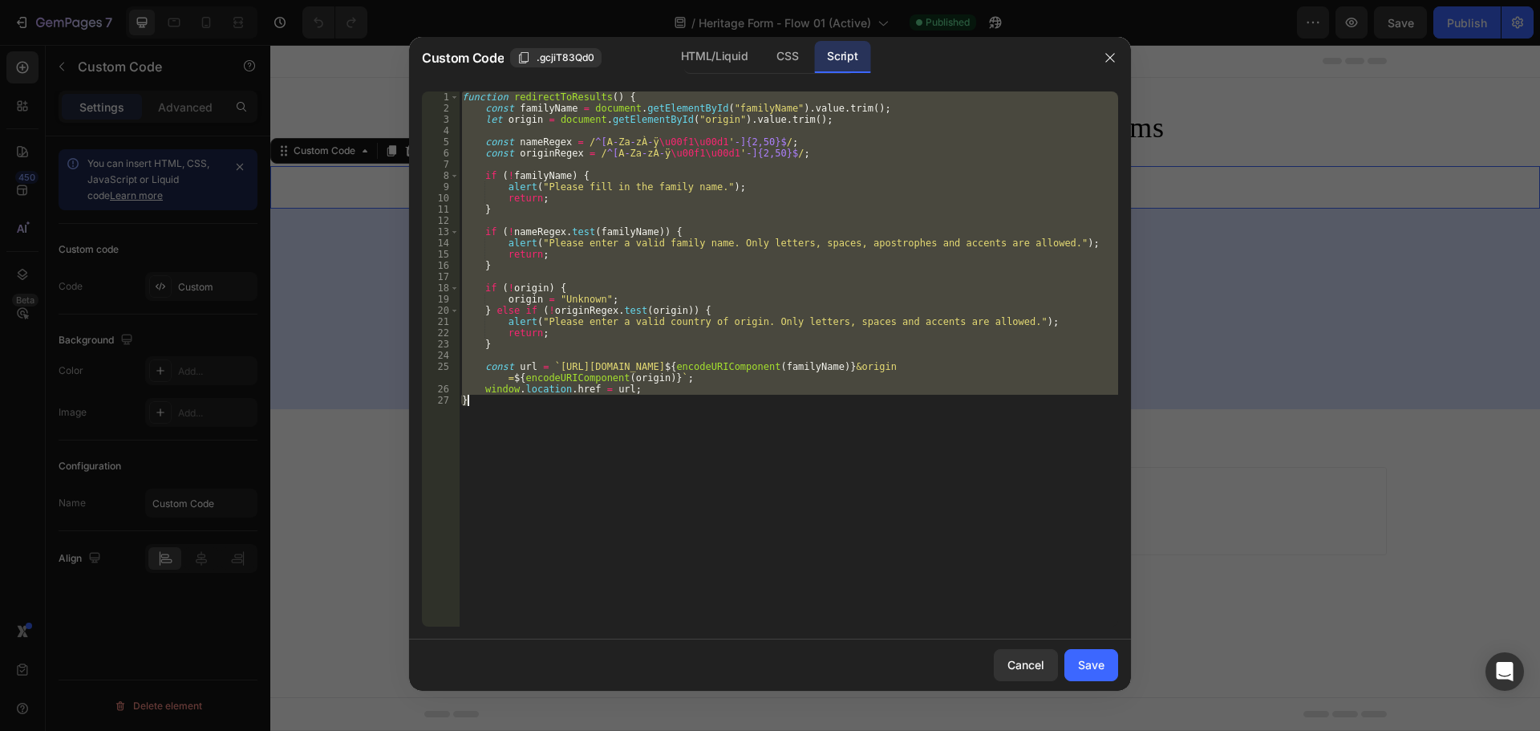
paste textarea
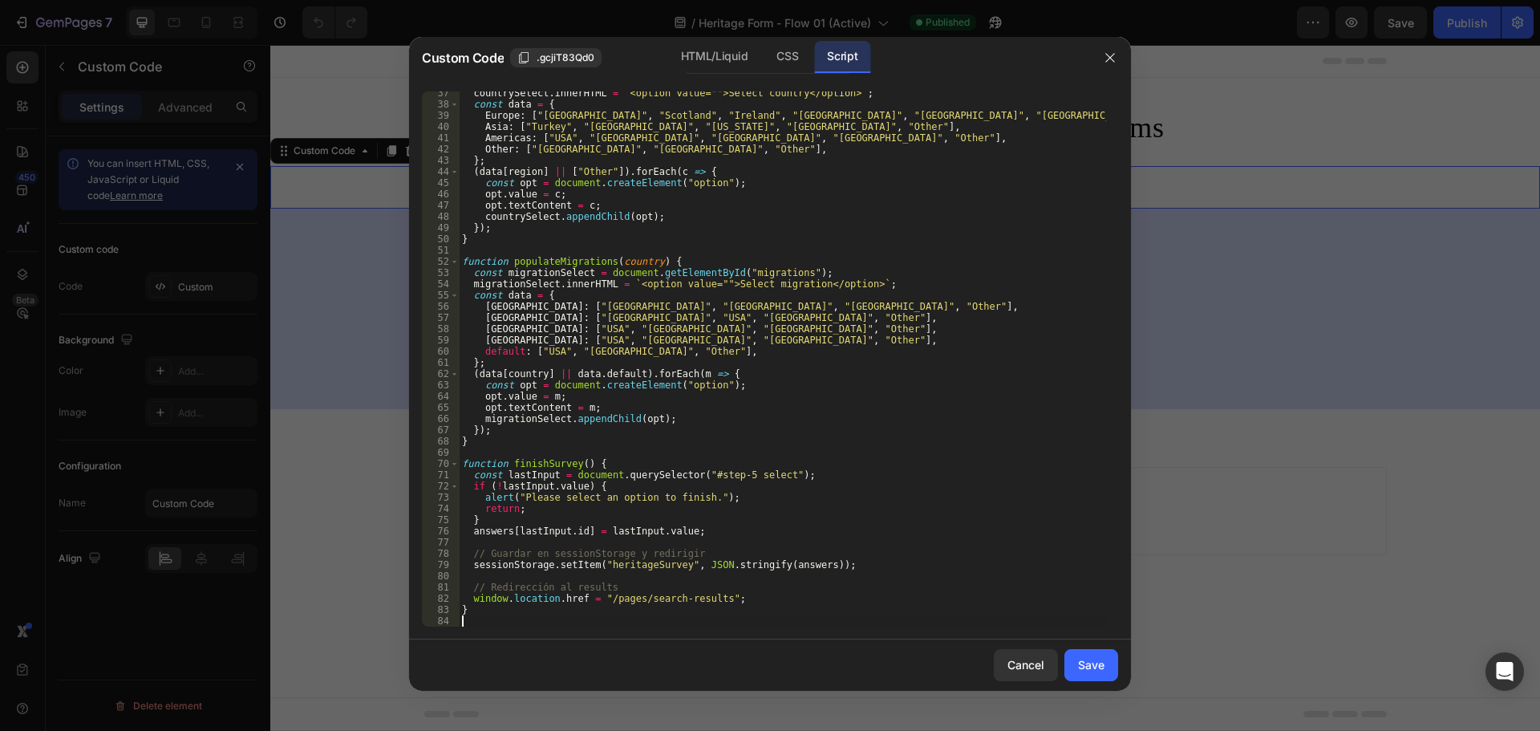
type textarea "}"
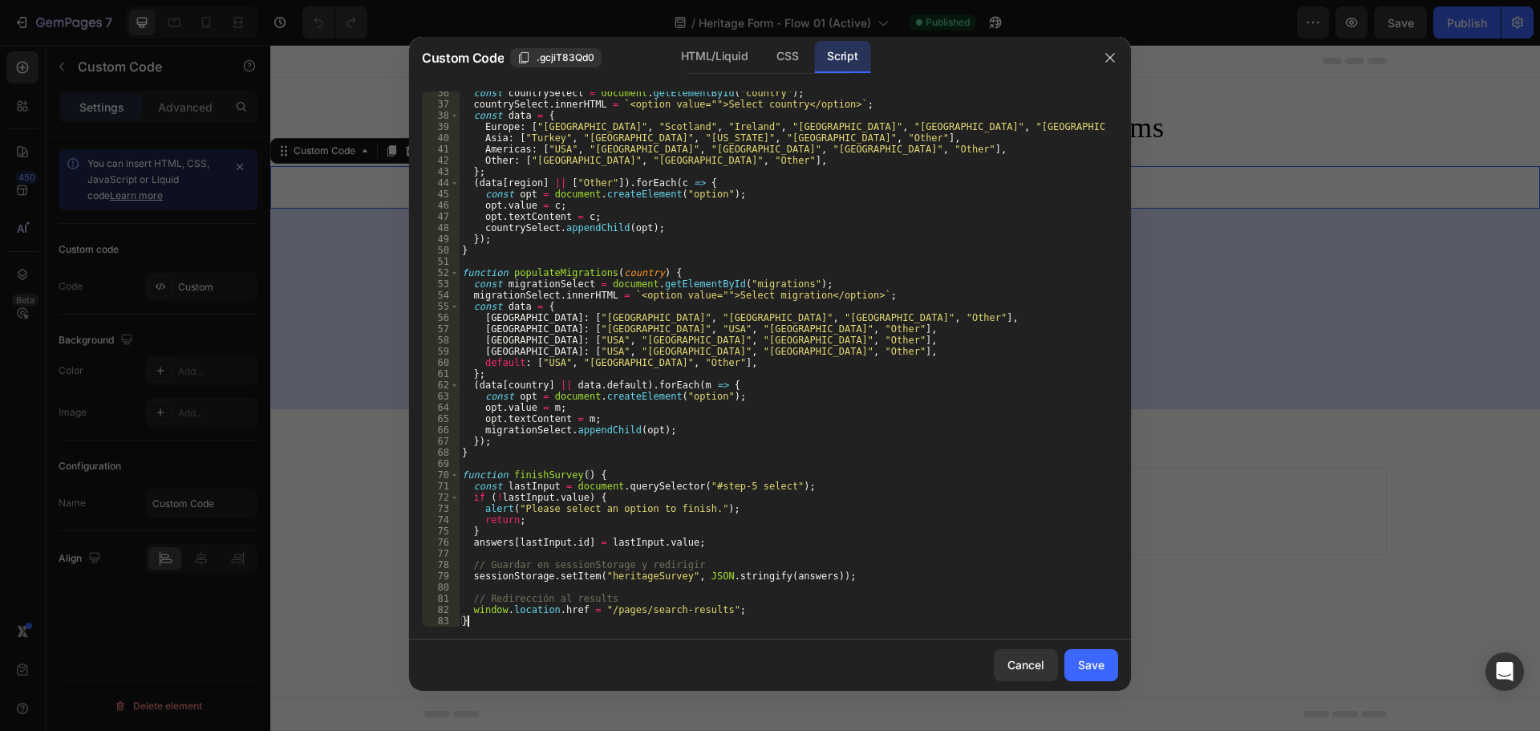
scroll to position [397, 0]
click at [1095, 681] on div "Cancel Save" at bounding box center [770, 664] width 722 height 51
click at [1087, 670] on div "Save" at bounding box center [1091, 664] width 26 height 17
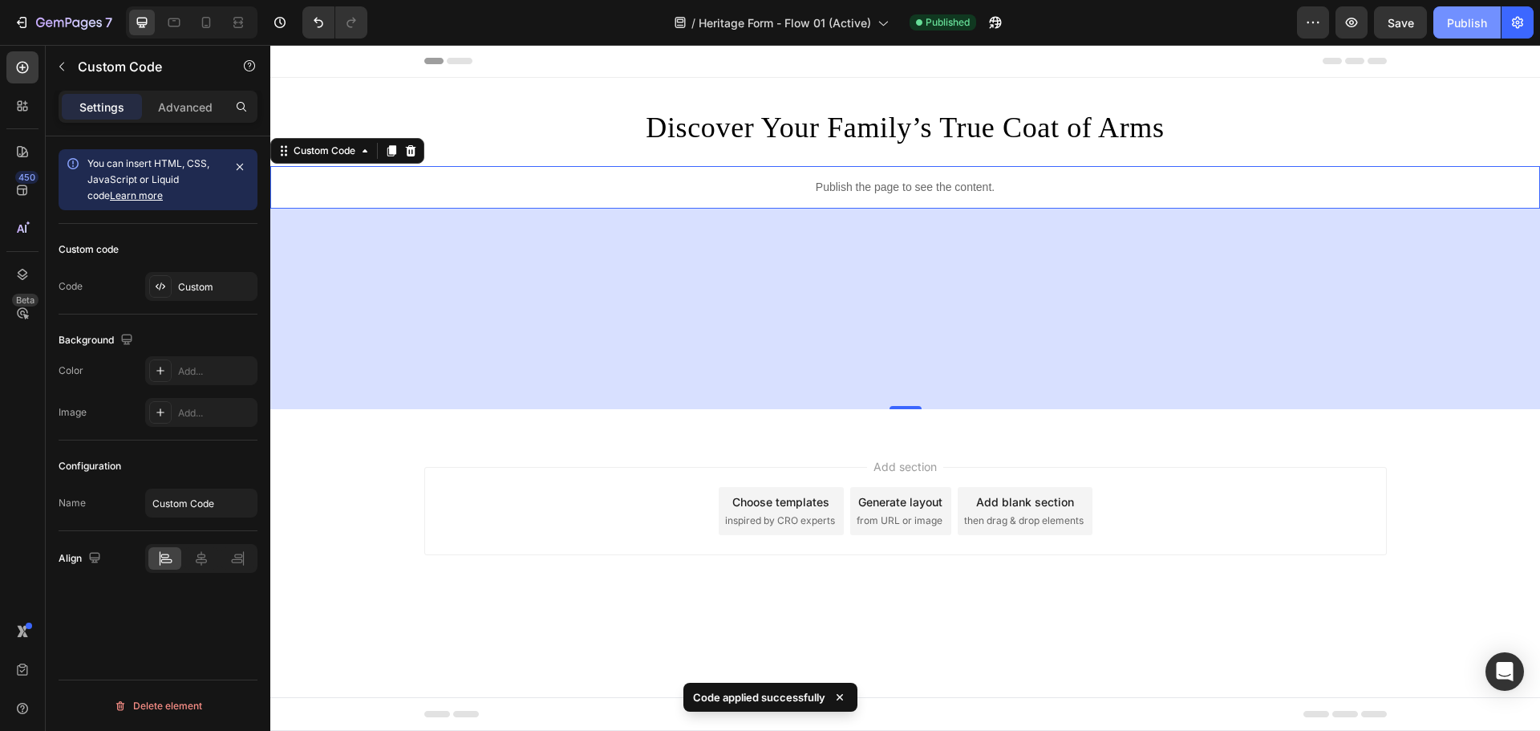
click at [1444, 22] on button "Publish" at bounding box center [1467, 22] width 67 height 32
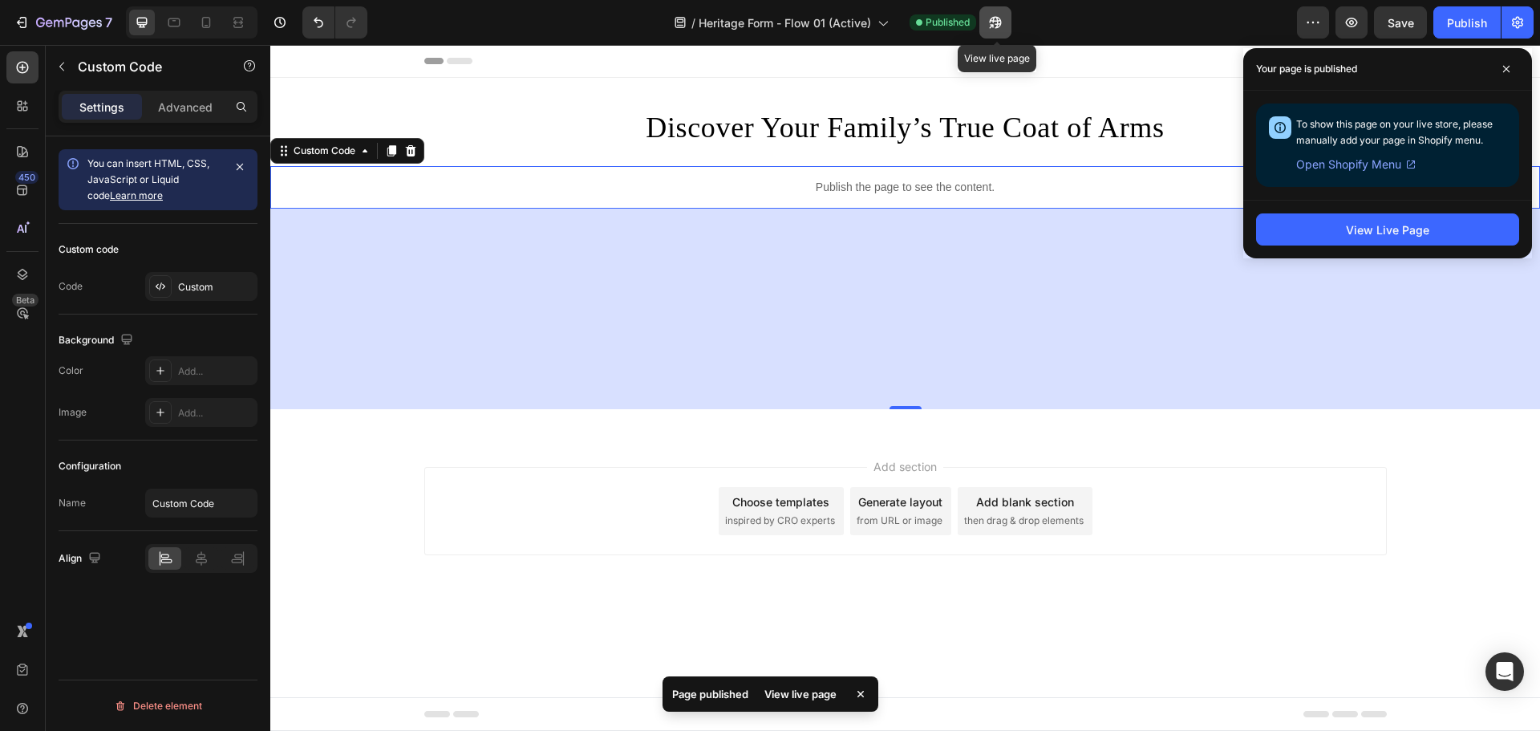
click at [999, 30] on button "button" at bounding box center [996, 22] width 32 height 32
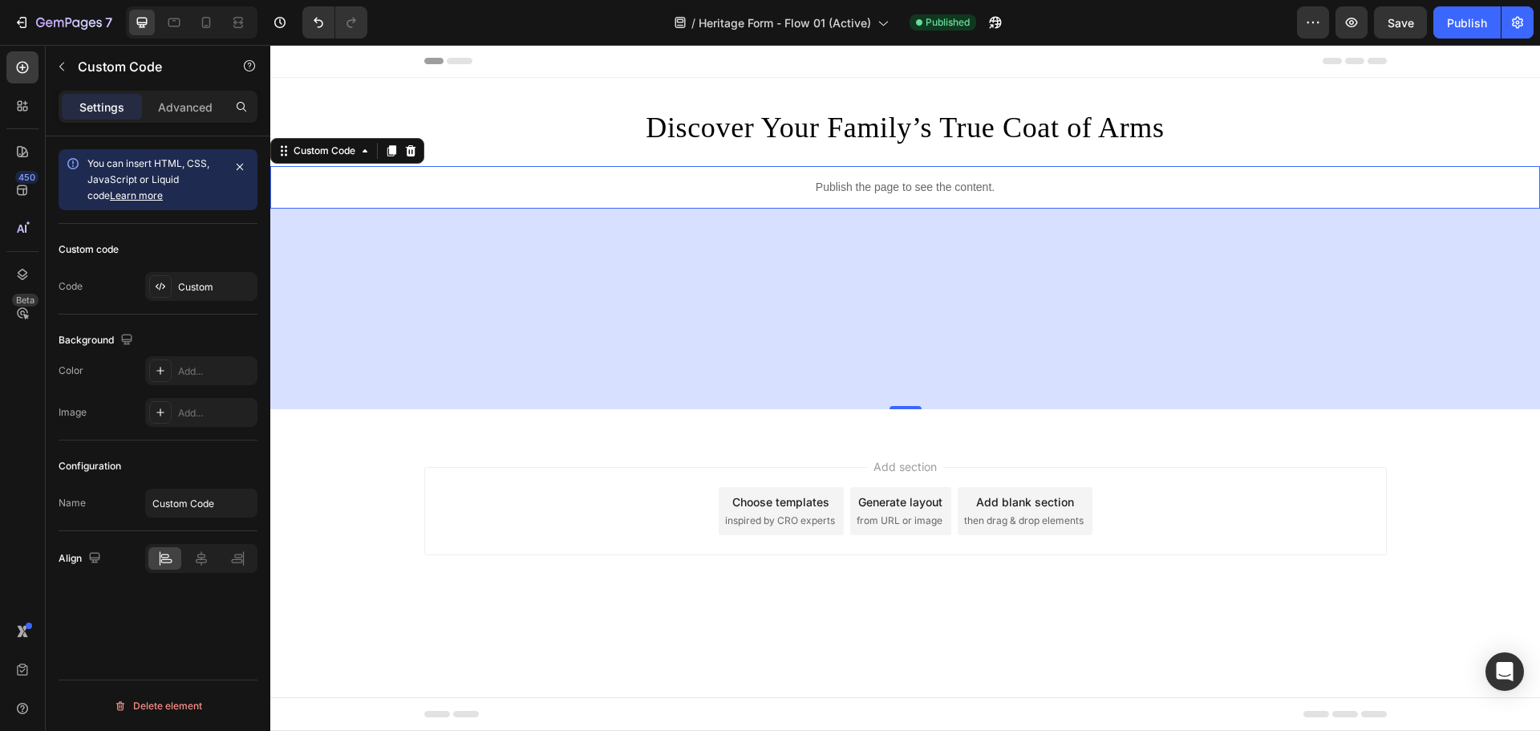
click at [893, 184] on p "Publish the page to see the content." at bounding box center [905, 187] width 1270 height 17
click at [179, 290] on div "Custom" at bounding box center [215, 287] width 75 height 14
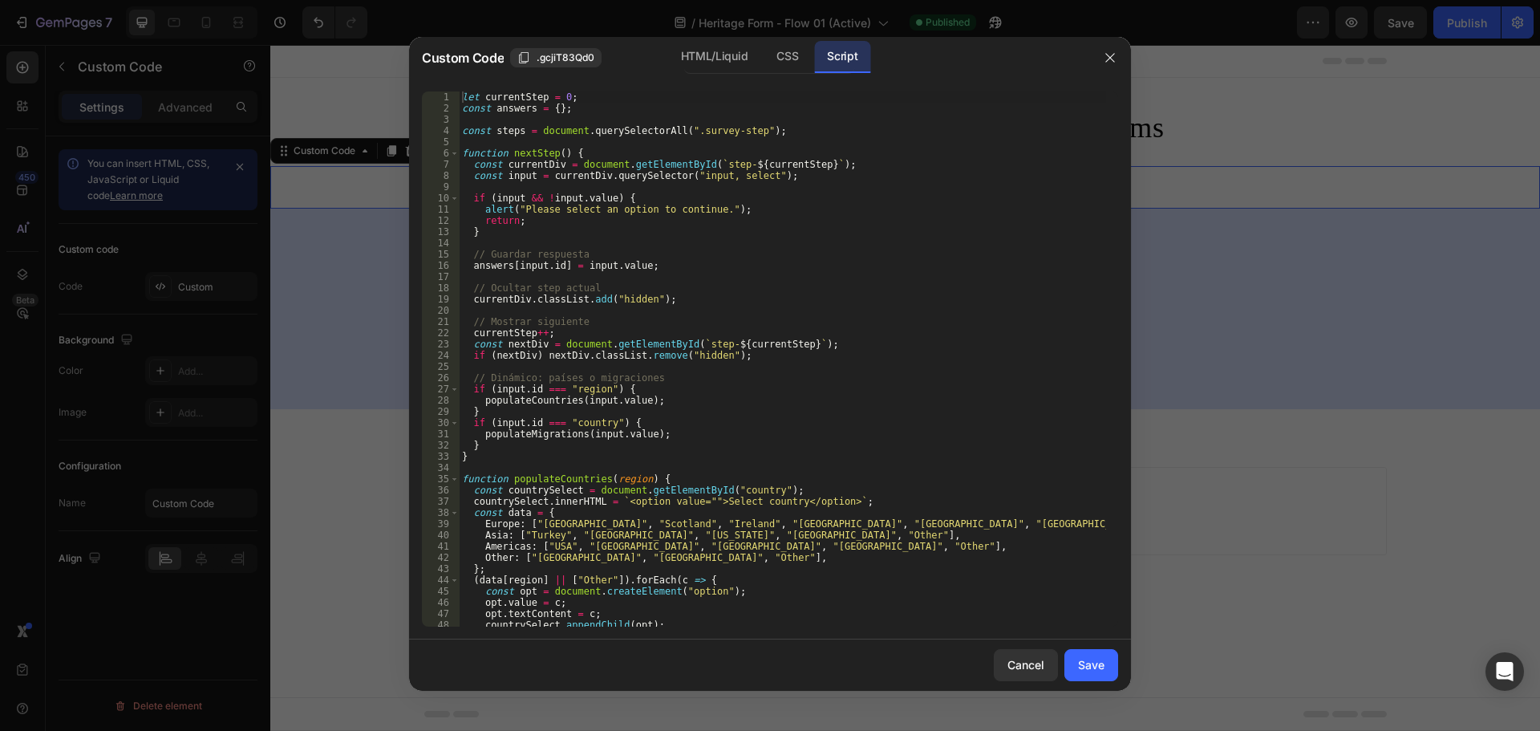
type textarea "answers[input.id] = input.value;"
click at [662, 268] on div "let currentStep = 0 ; const answers = { } ; const steps = document . querySelec…" at bounding box center [782, 370] width 647 height 558
click at [782, 55] on div "CSS" at bounding box center [787, 57] width 47 height 32
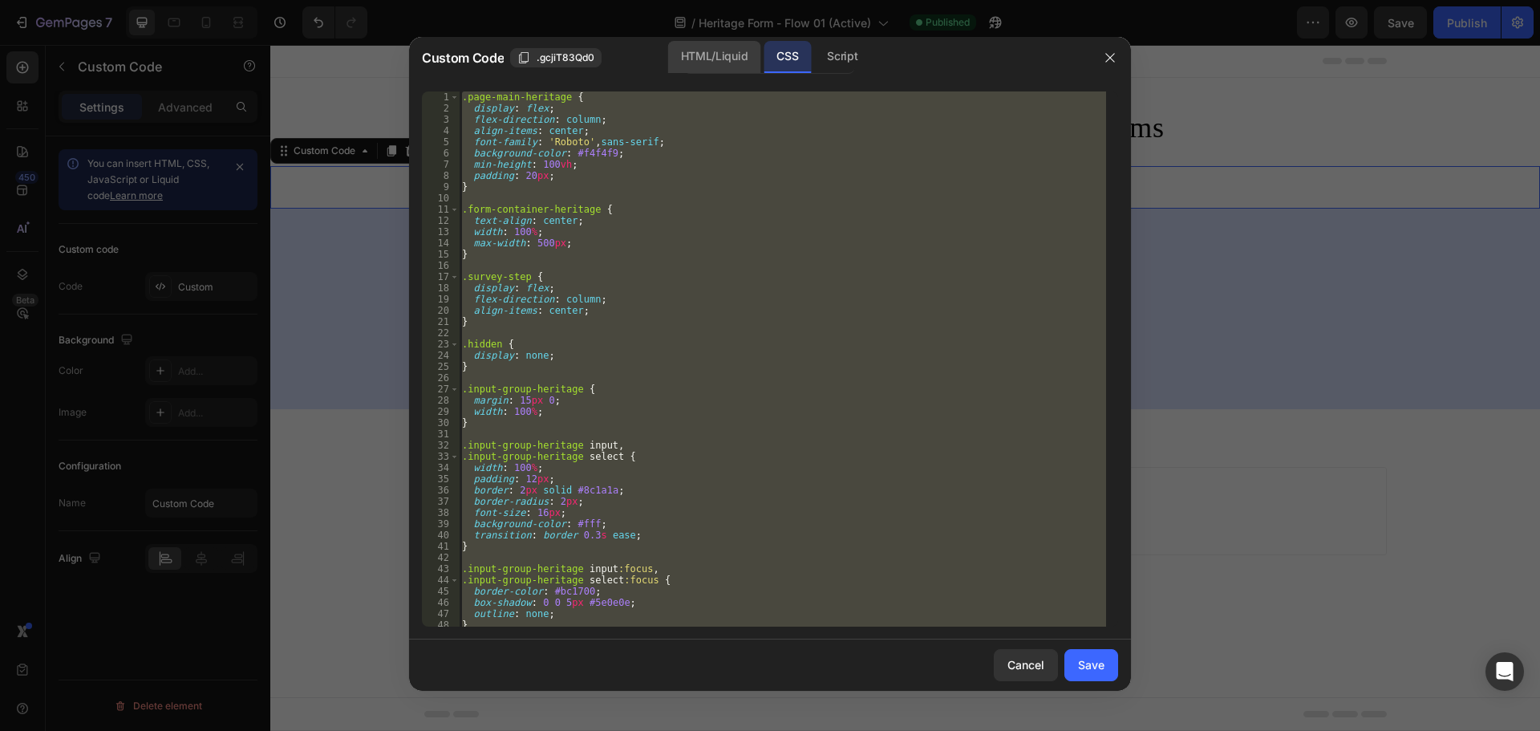
click at [698, 51] on div "HTML/Liquid" at bounding box center [714, 57] width 92 height 32
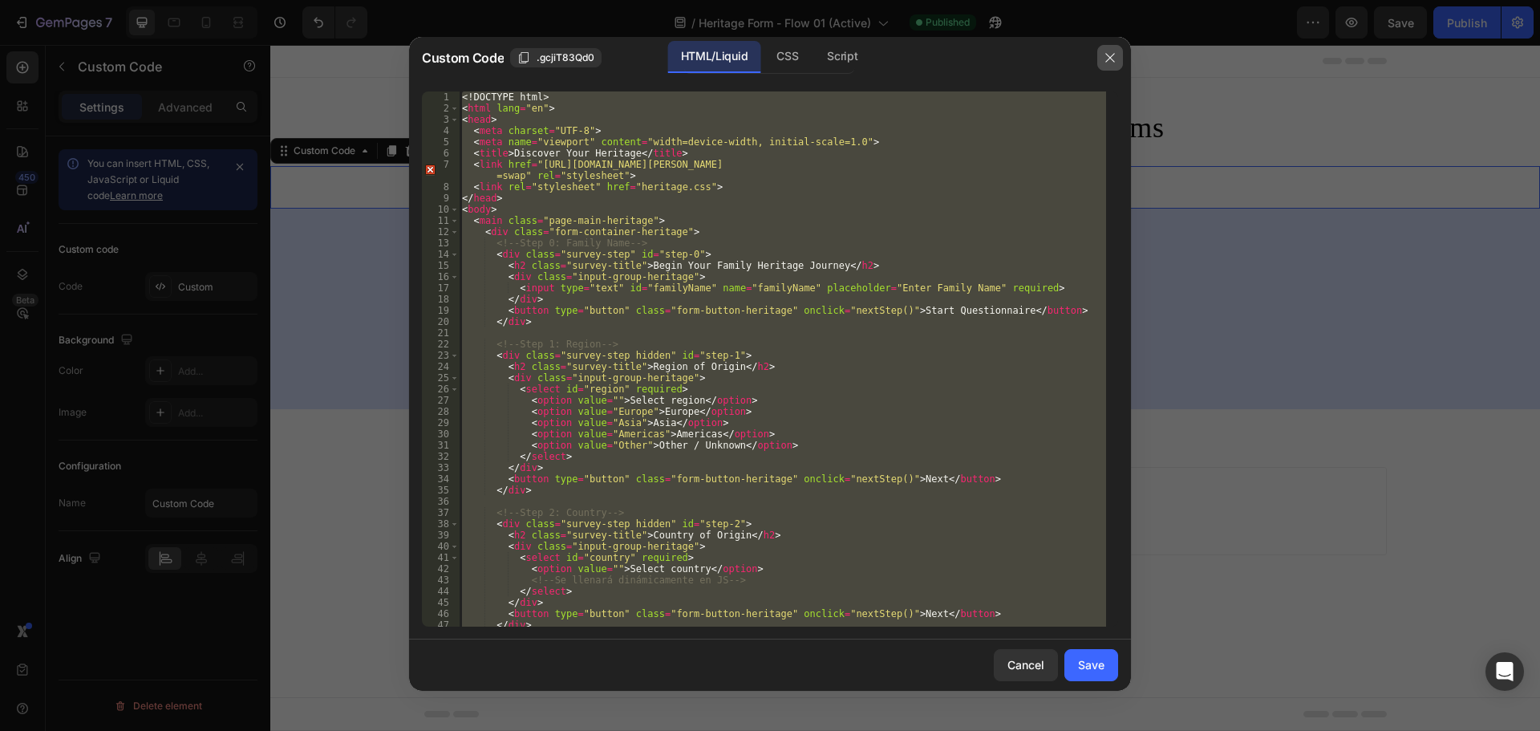
click at [1110, 61] on icon "button" at bounding box center [1110, 57] width 13 height 13
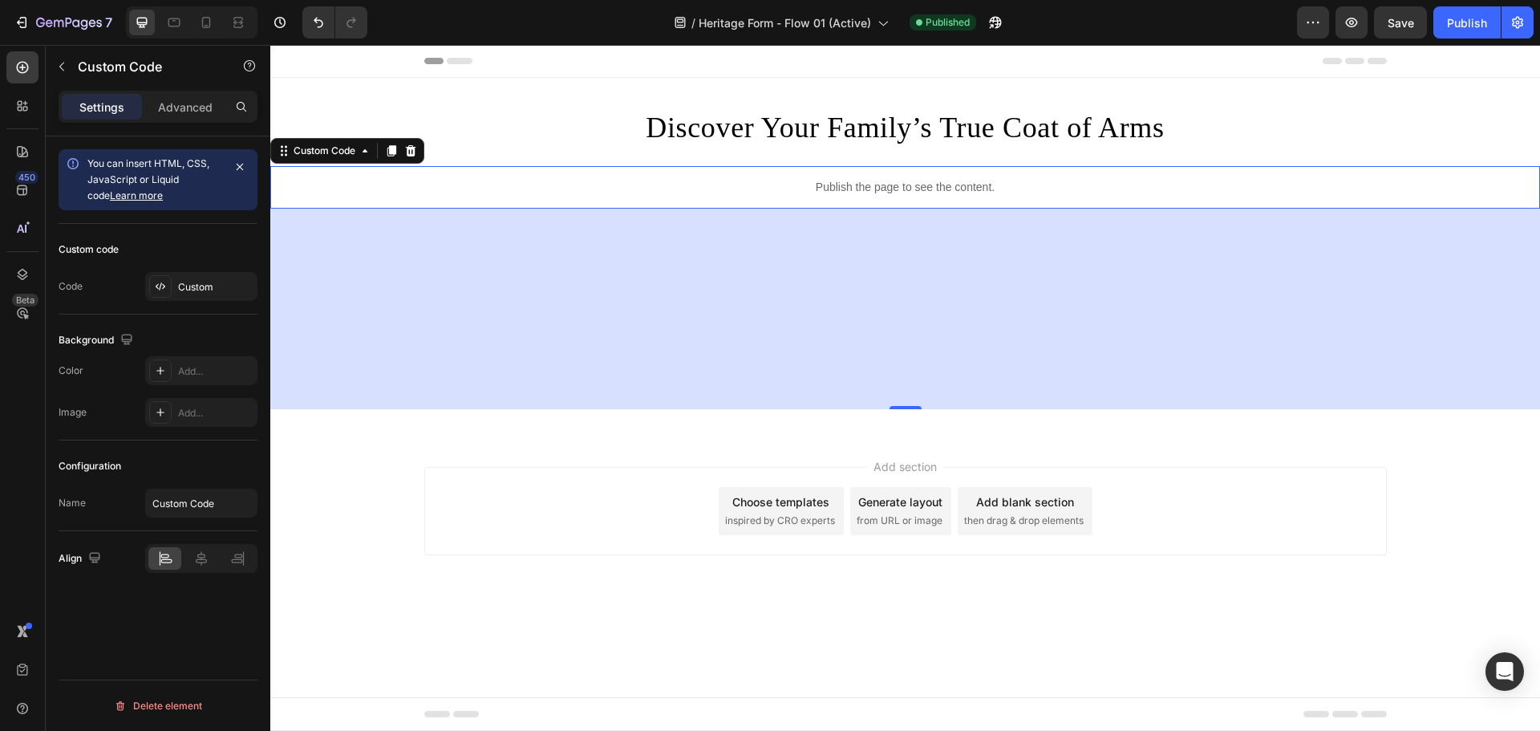
click at [684, 179] on p "Publish the page to see the content." at bounding box center [905, 187] width 1270 height 17
click at [201, 299] on div "Custom" at bounding box center [201, 286] width 112 height 29
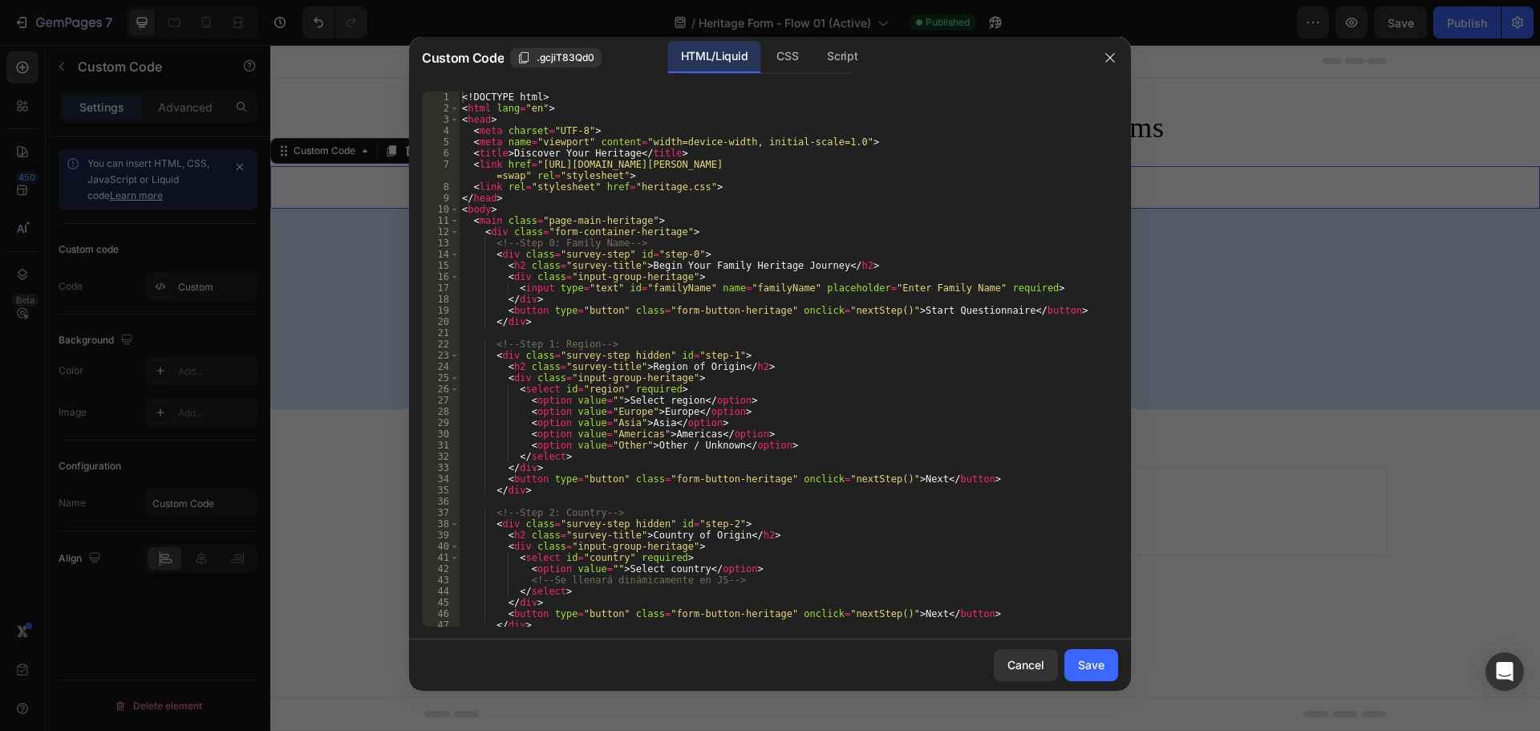
click at [743, 286] on div "<! DOCTYPE html > < html lang = "en" > < head > < meta charset = "UTF-8" > < me…" at bounding box center [782, 370] width 647 height 558
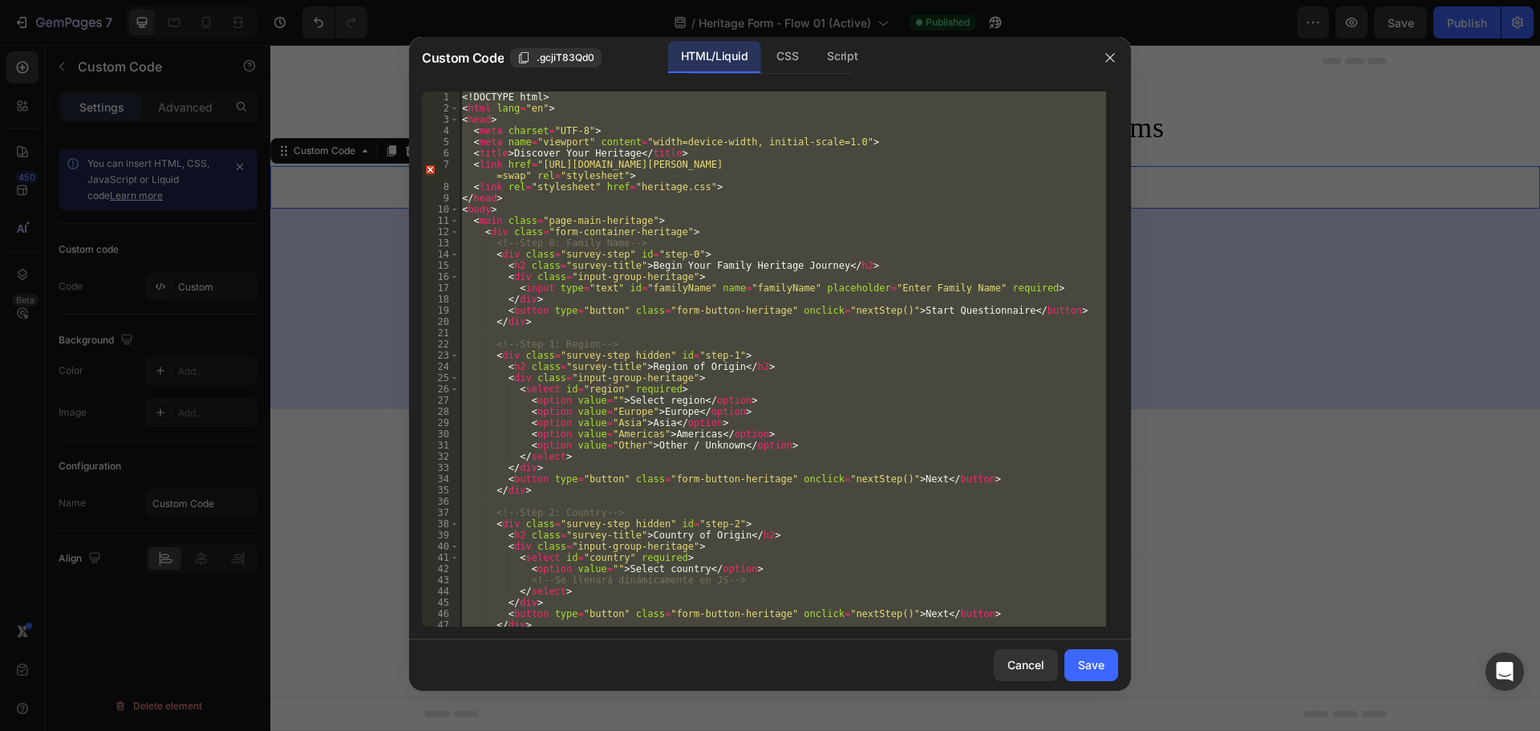
paste textarea
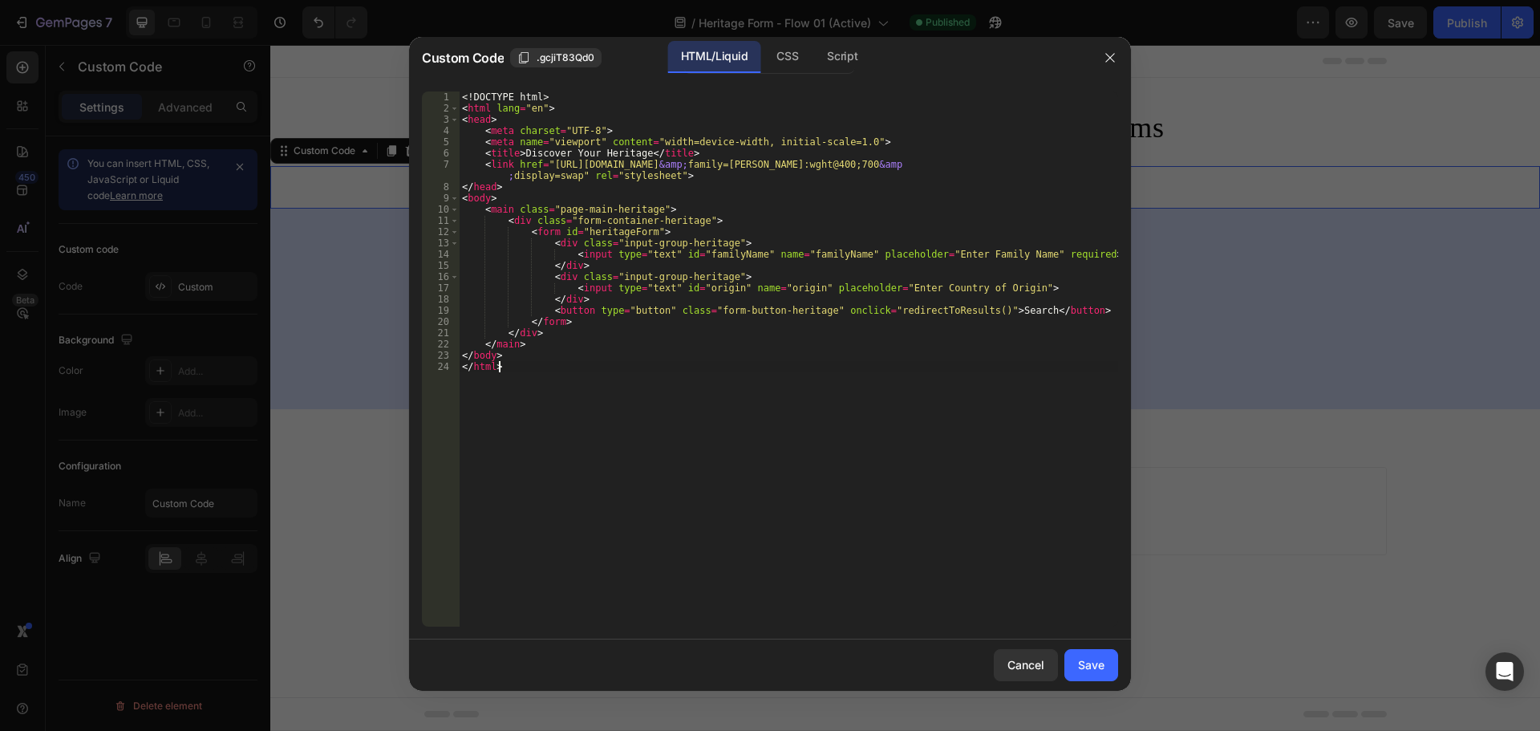
click at [791, 142] on div "<! DOCTYPE html > < html lang = "en" > < head > < meta charset = "UTF-8" > < me…" at bounding box center [789, 370] width 660 height 558
click at [814, 60] on div "CSS" at bounding box center [842, 57] width 56 height 32
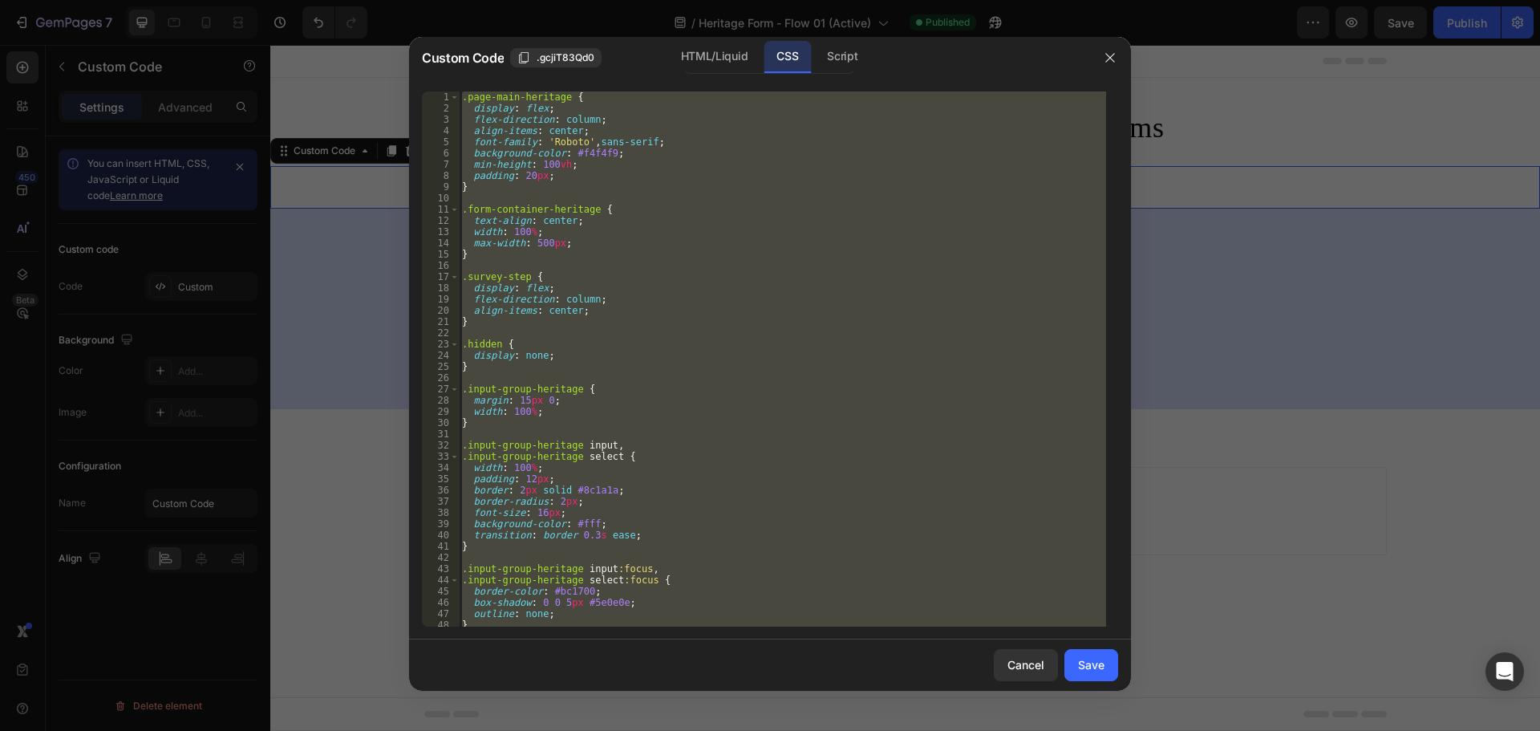
type textarea "background-color: #5e0e0e; }"
click at [732, 198] on div ".page-main-heritage { display : flex ; flex-direction : column ; align-items : …" at bounding box center [782, 358] width 647 height 535
paste textarea
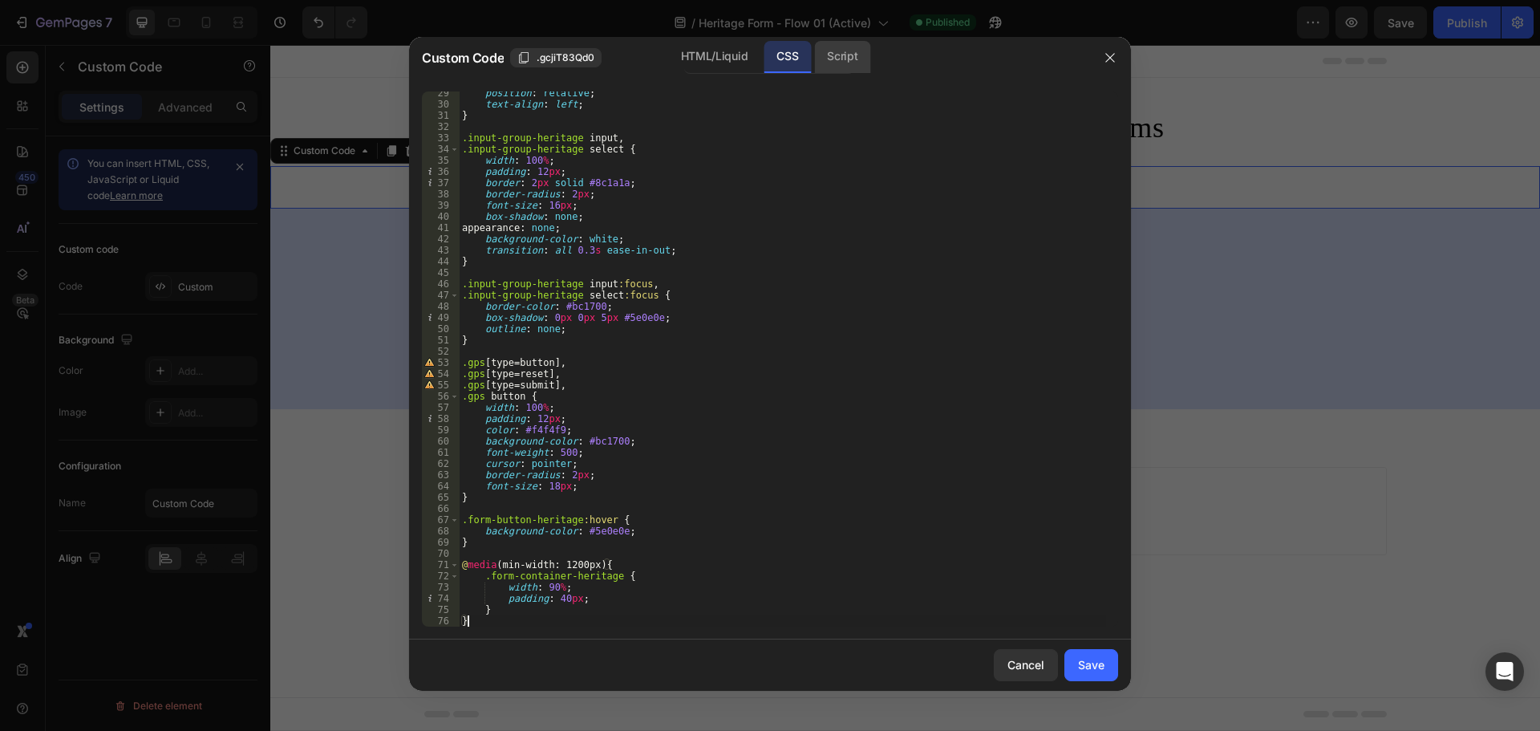
click at [865, 47] on div "Script" at bounding box center [842, 57] width 56 height 32
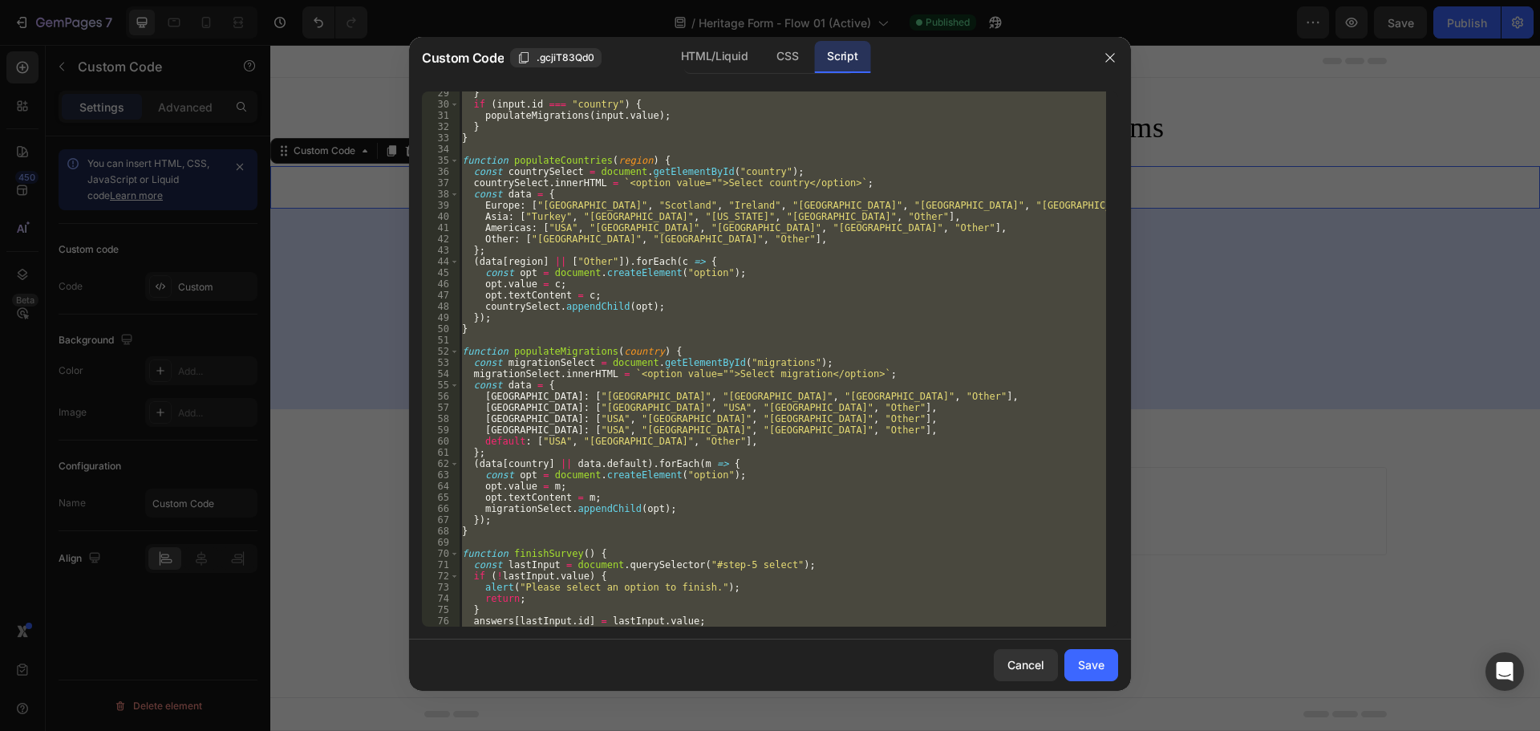
click at [844, 177] on div "} if ( input . id === "country" ) { populateMigrations ( input . value ) ; } } …" at bounding box center [782, 358] width 647 height 535
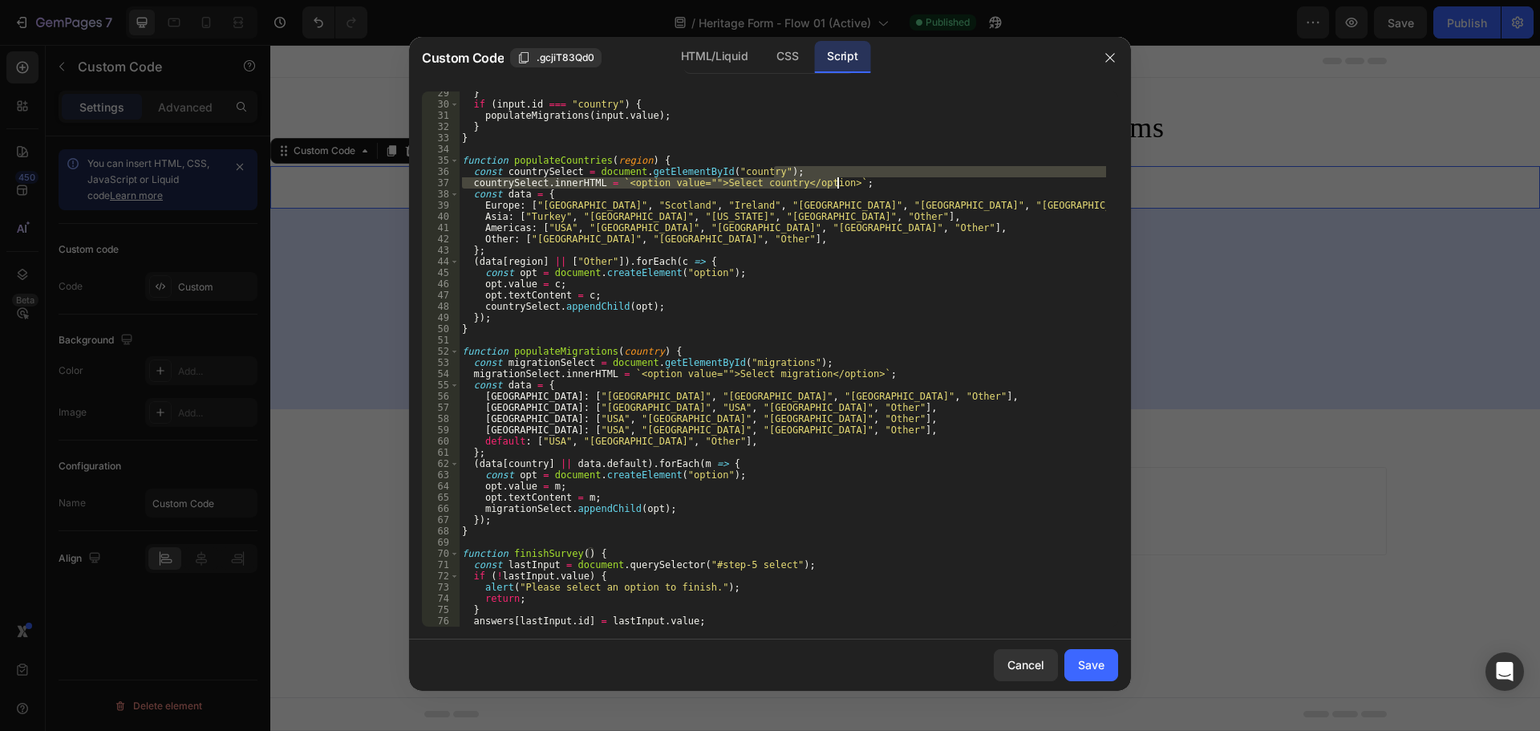
paste textarea
type textarea "}"
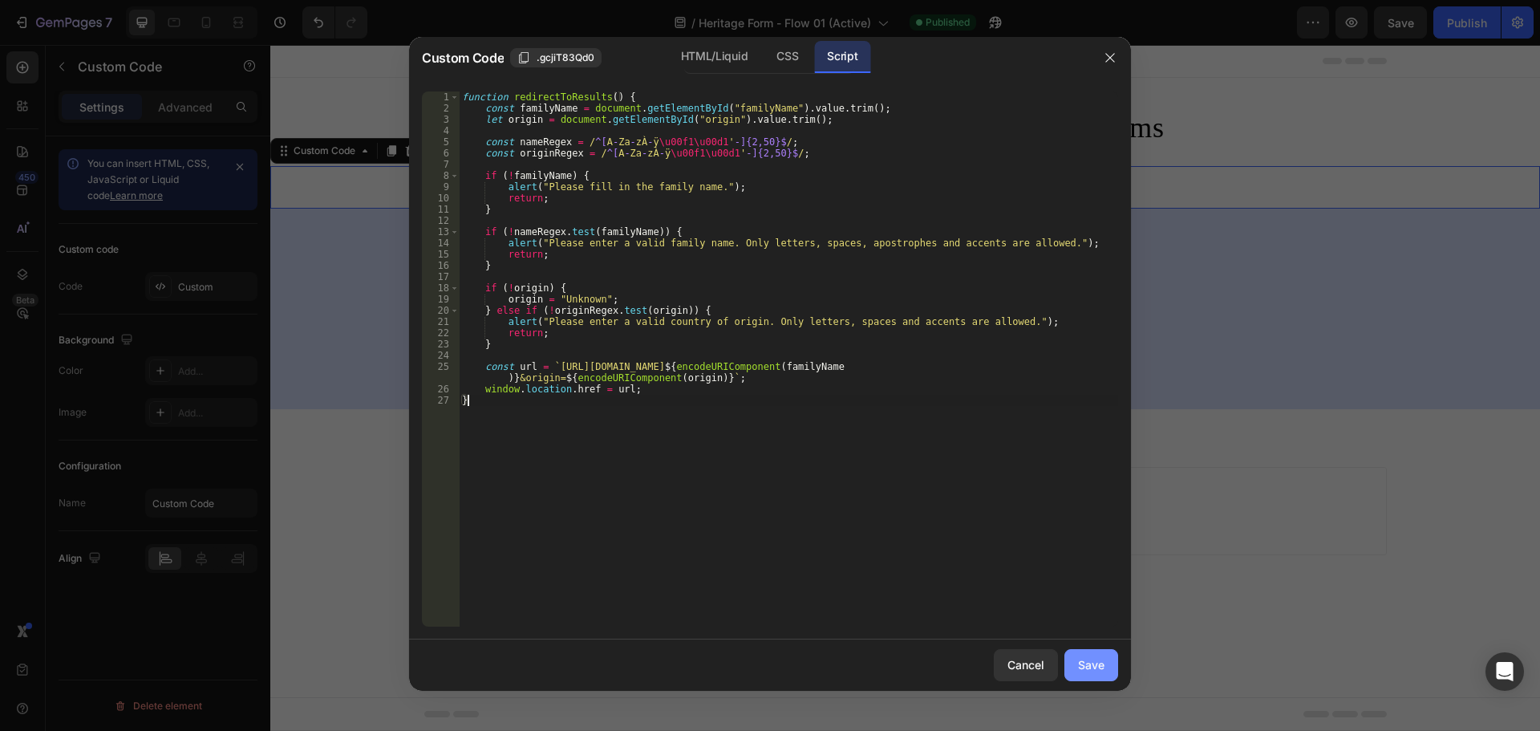
click at [1092, 663] on div "Save" at bounding box center [1091, 664] width 26 height 17
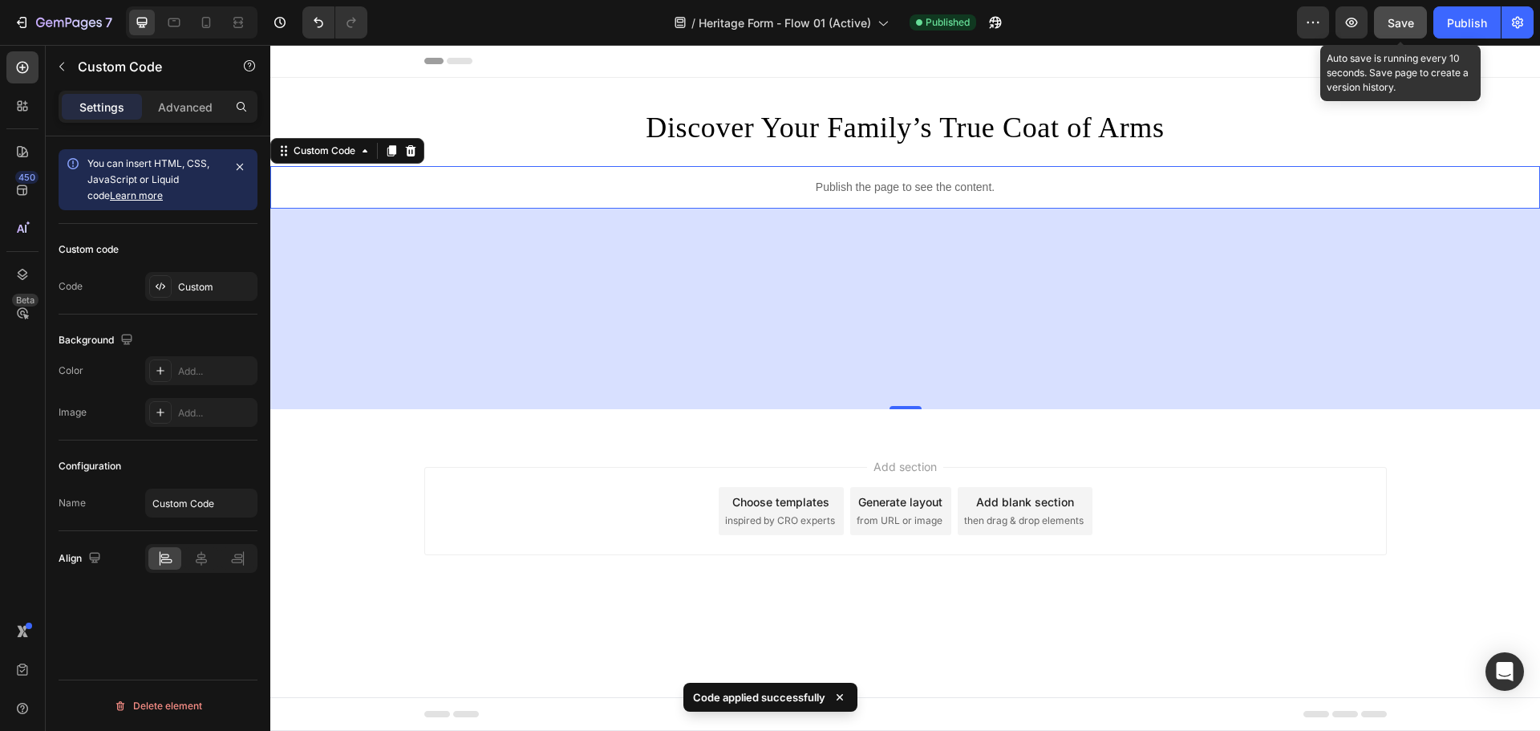
click at [1398, 27] on span "Save" at bounding box center [1401, 23] width 26 height 14
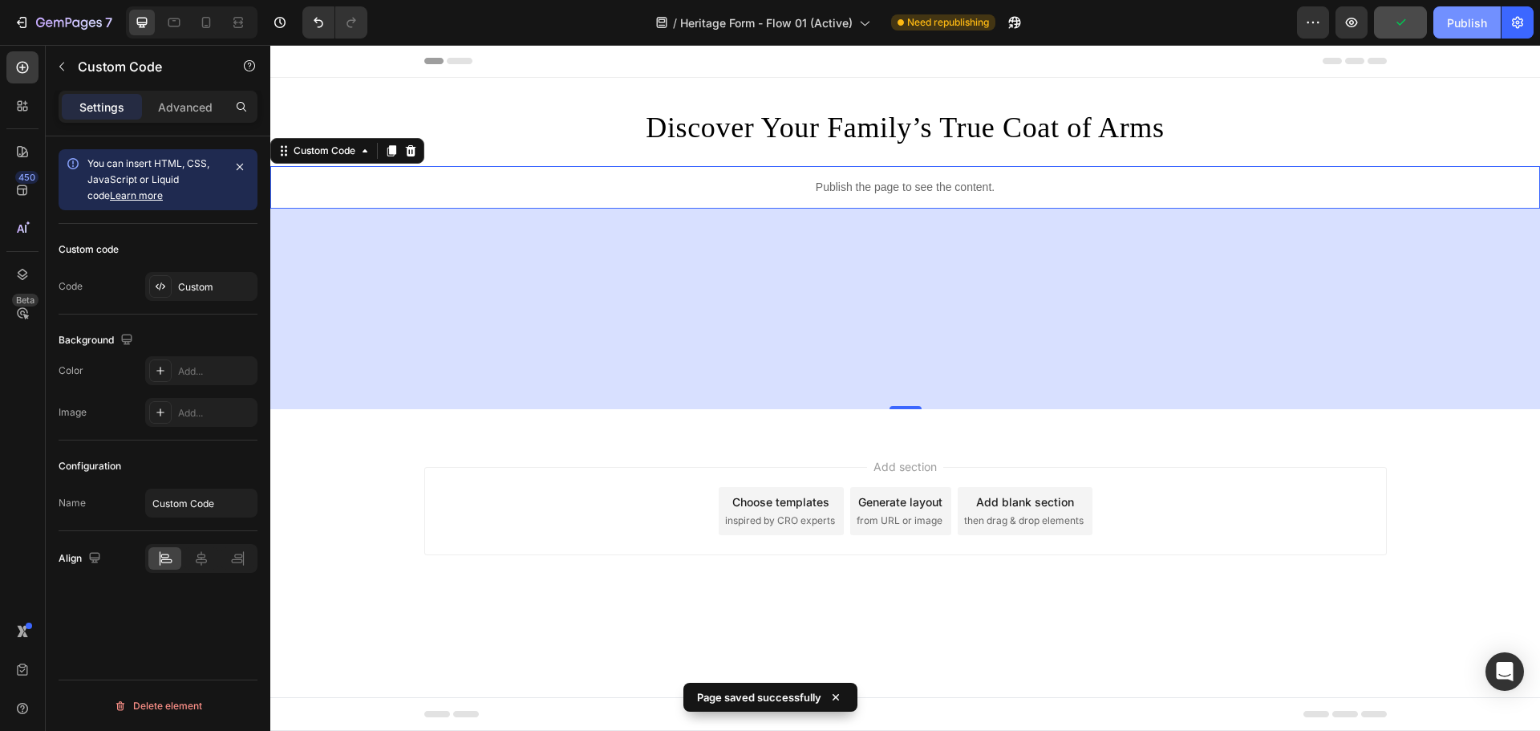
click at [1474, 19] on div "Publish" at bounding box center [1467, 22] width 40 height 17
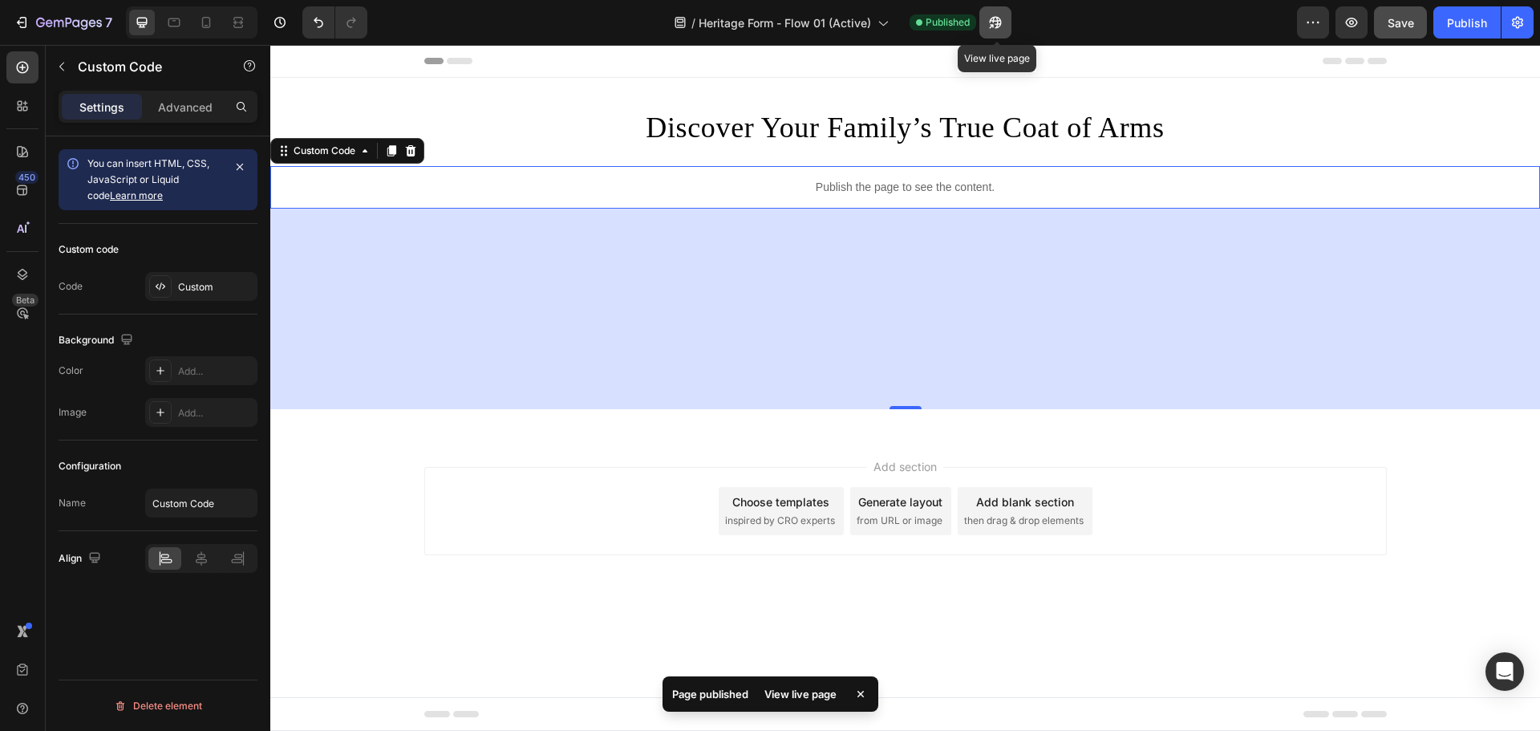
click at [994, 24] on icon "button" at bounding box center [992, 26] width 4 height 4
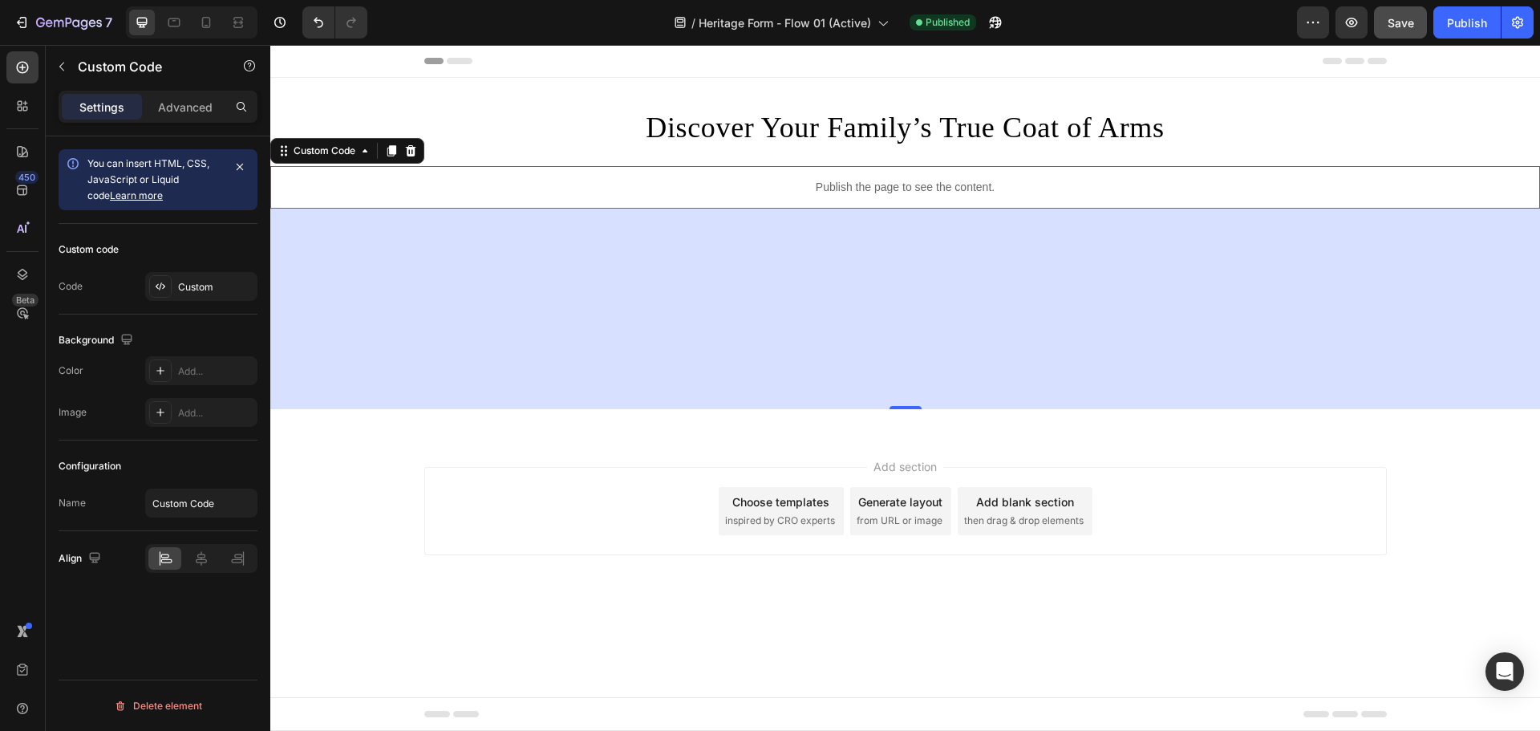
click at [801, 183] on p "Publish the page to see the content." at bounding box center [905, 187] width 1270 height 17
click at [199, 285] on div "Custom" at bounding box center [215, 287] width 75 height 14
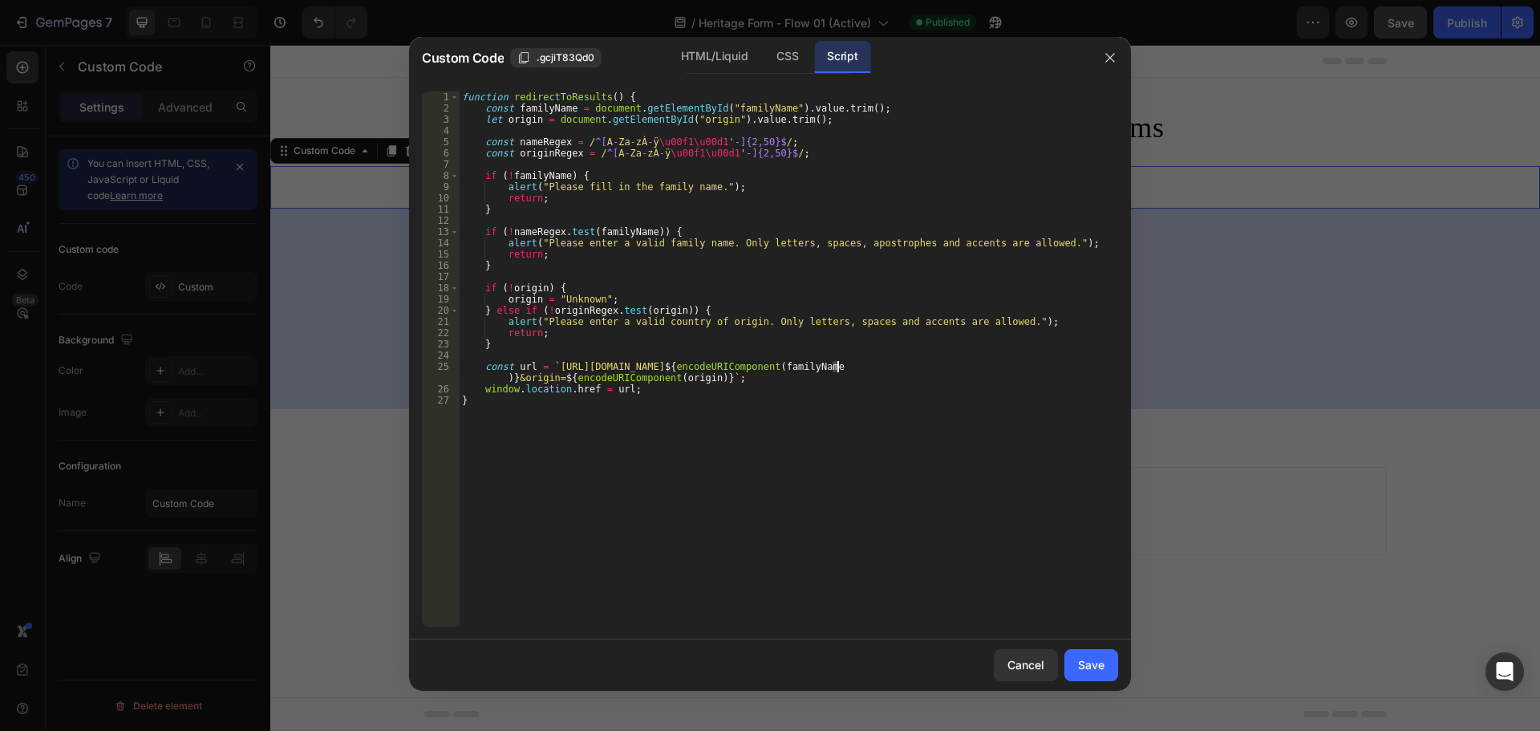
click at [839, 370] on div "function redirectToResults ( ) { const familyName = document . getElementById (…" at bounding box center [789, 370] width 660 height 558
type textarea "const url = `https://findyourcrest.com/pages/search-results-flow-01-active?name…"
click at [1085, 664] on div "Save" at bounding box center [1091, 664] width 26 height 17
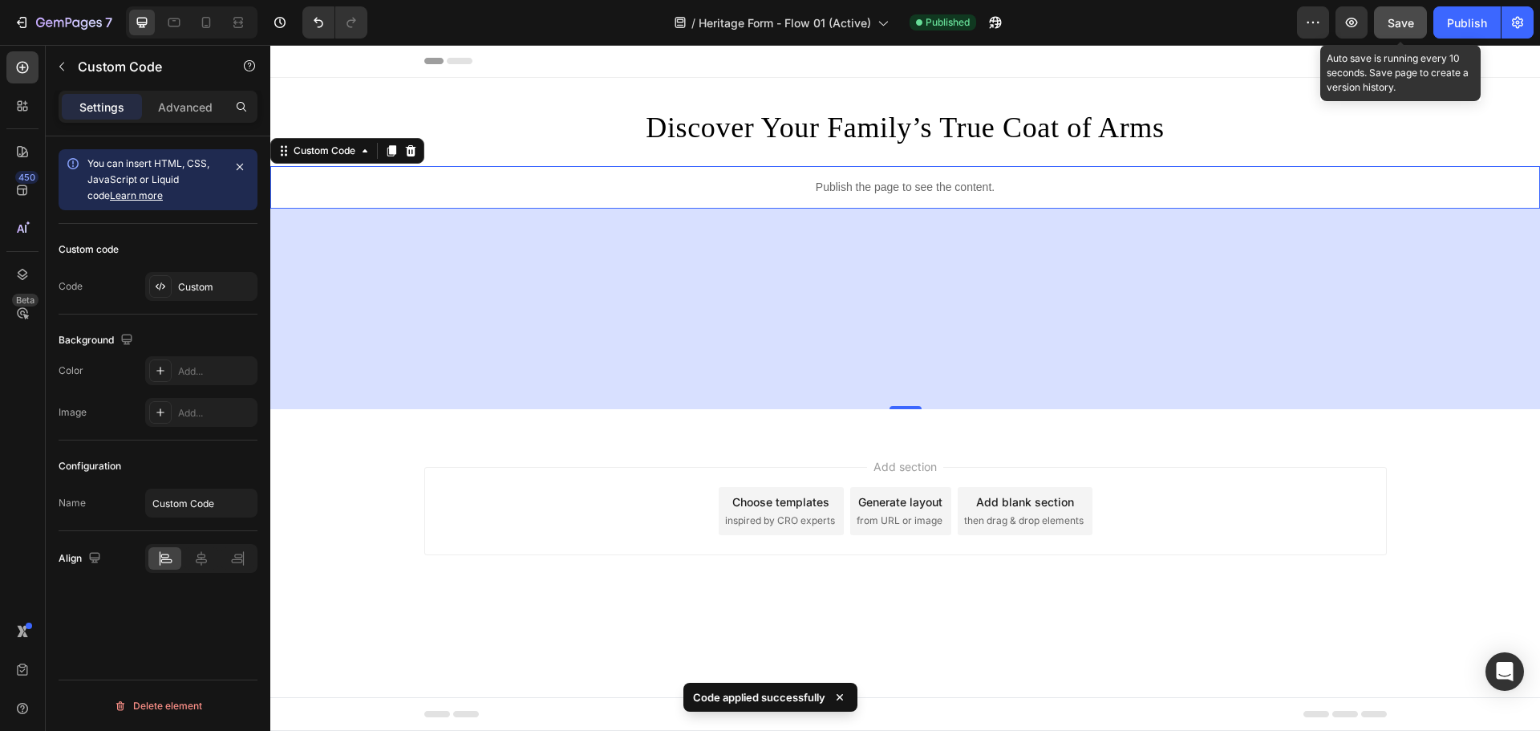
click at [1404, 19] on span "Save" at bounding box center [1401, 23] width 26 height 14
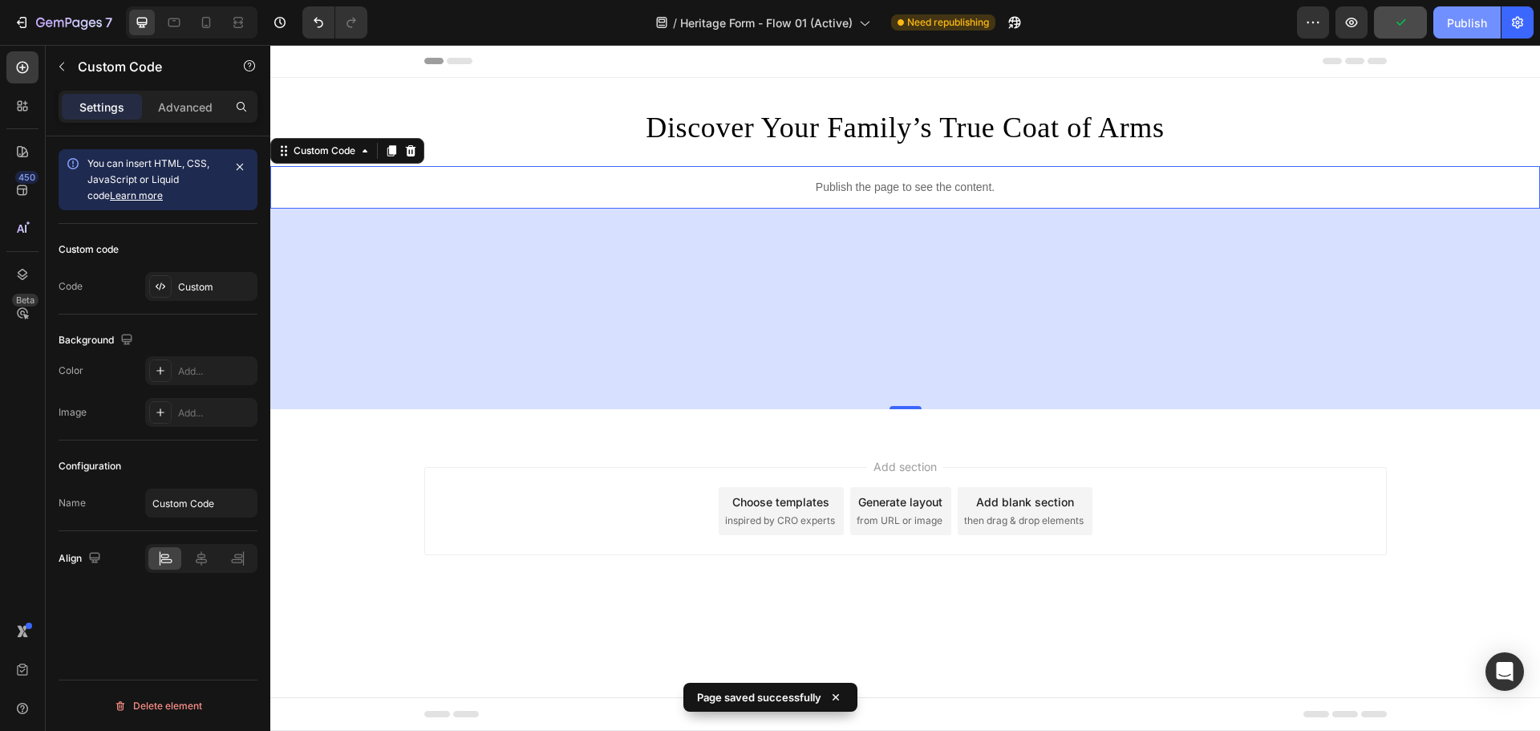
click at [1478, 24] on div "Publish" at bounding box center [1467, 22] width 40 height 17
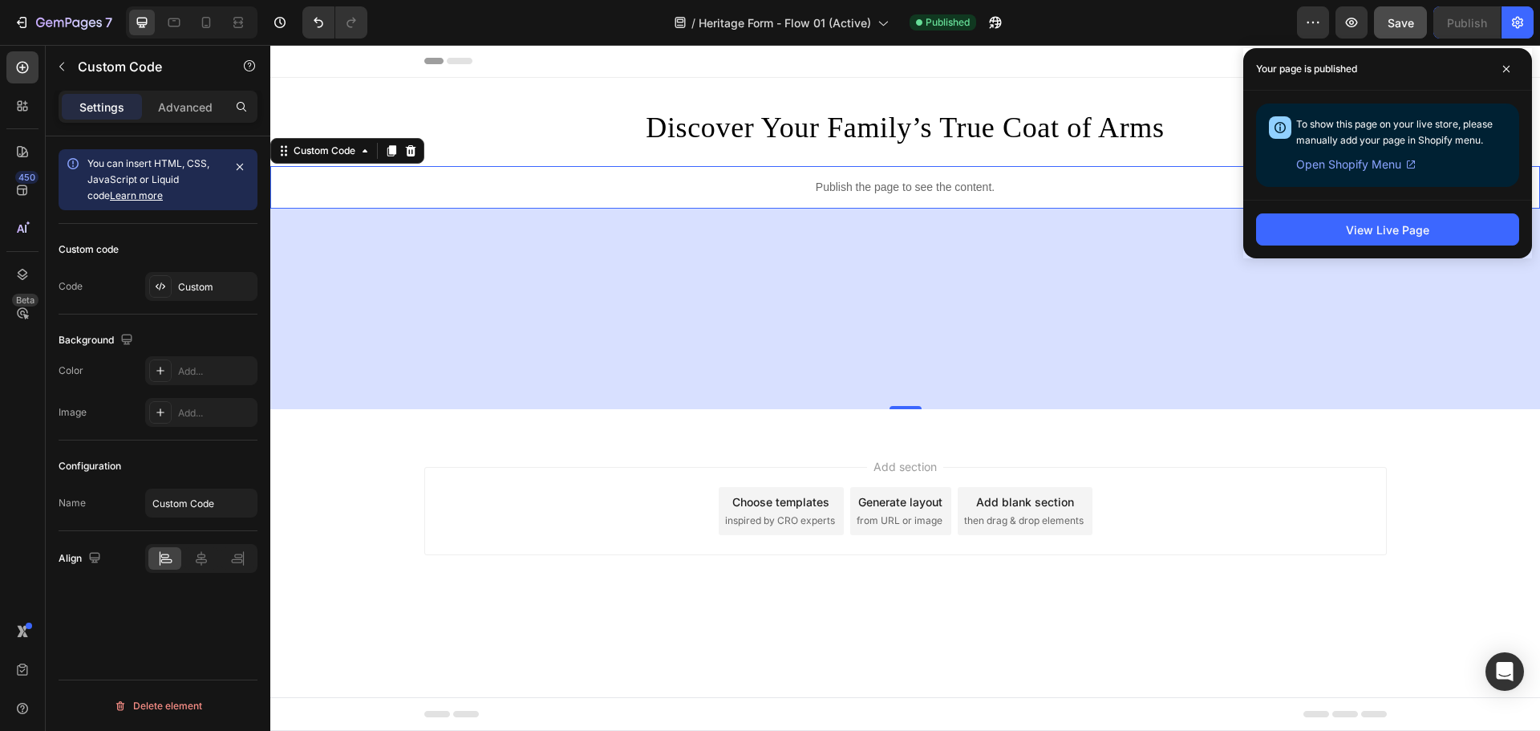
click at [847, 184] on p "Publish the page to see the content." at bounding box center [905, 187] width 1270 height 17
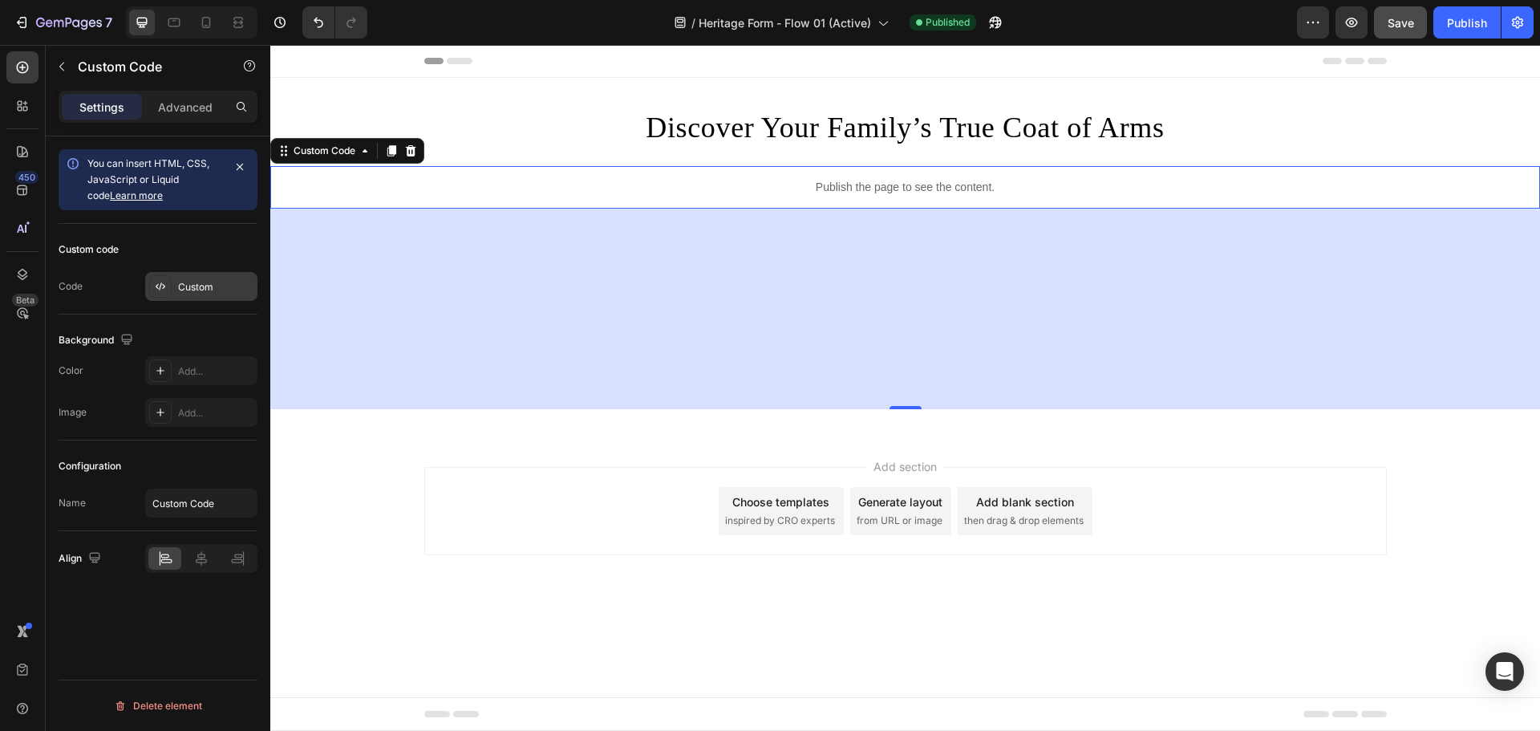
click at [188, 274] on div "Custom" at bounding box center [201, 286] width 112 height 29
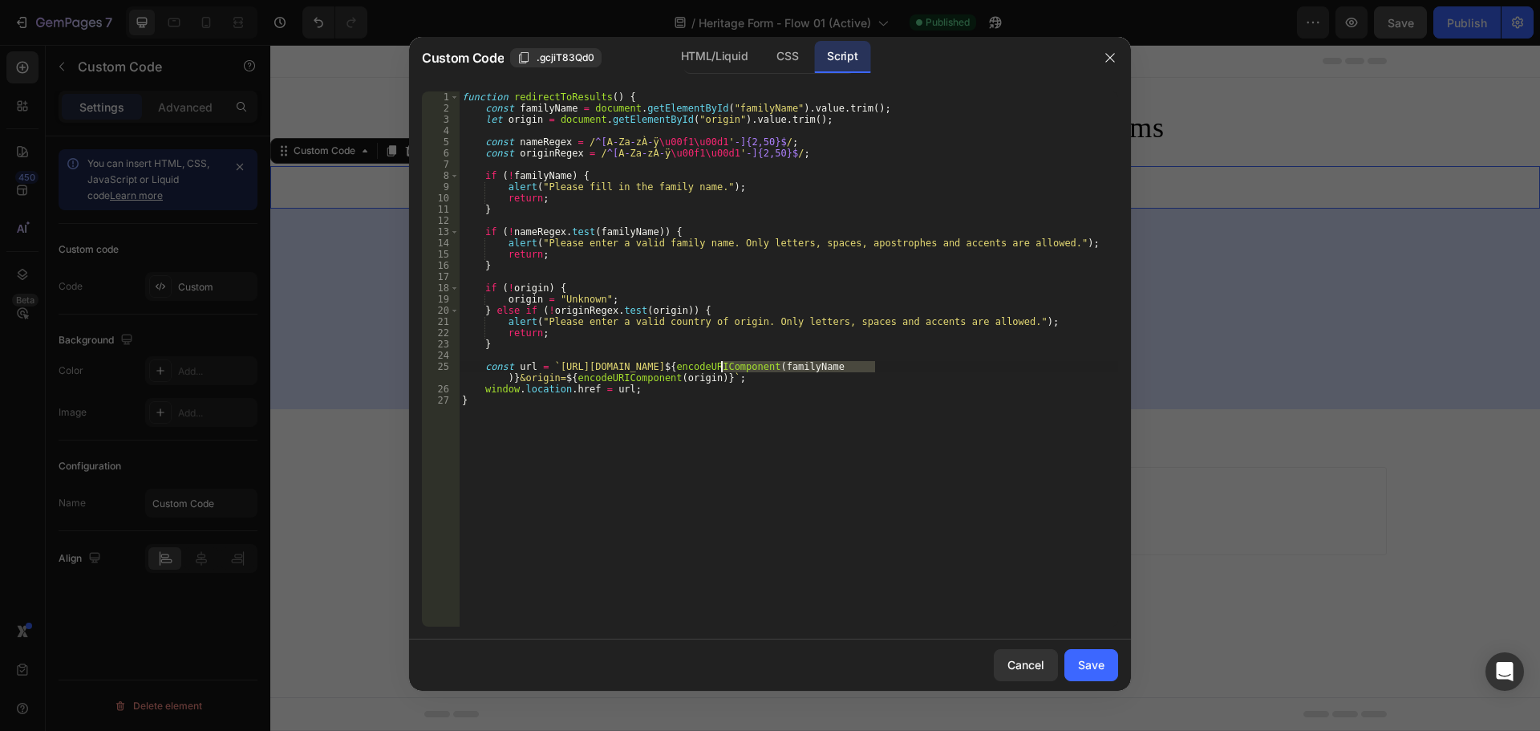
drag, startPoint x: 875, startPoint y: 367, endPoint x: 722, endPoint y: 369, distance: 152.5
click at [722, 369] on div "function redirectToResults ( ) { const familyName = document . getElementById (…" at bounding box center [789, 370] width 660 height 558
paste textarea "new-flow-02"
type textarea "const url = `https://findyourcrest.com/pages/search-results-new-flow-02?name=${…"
click at [1099, 664] on div "Save" at bounding box center [1091, 664] width 26 height 17
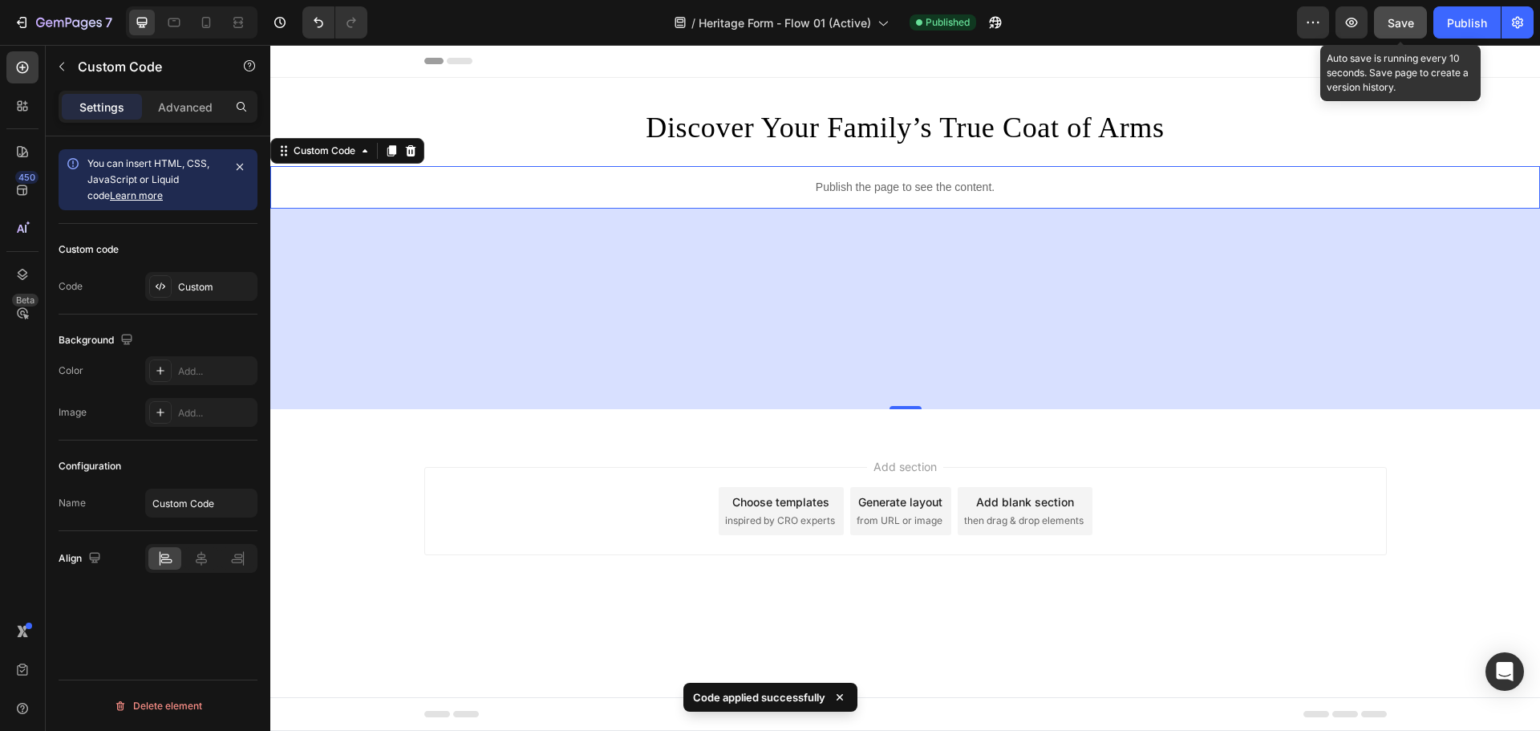
click at [1398, 23] on span "Save" at bounding box center [1401, 23] width 26 height 14
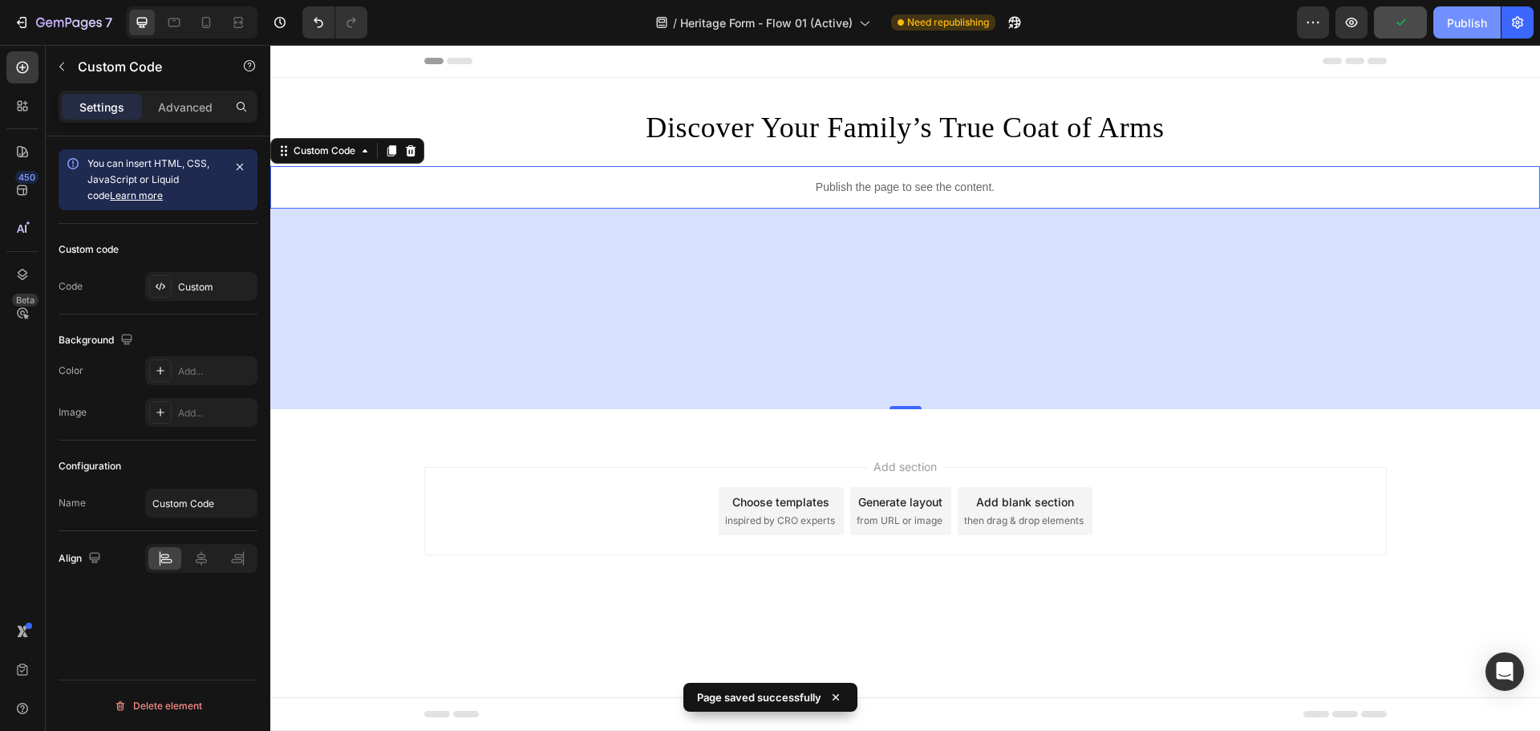
click at [1467, 21] on div "Publish" at bounding box center [1467, 22] width 40 height 17
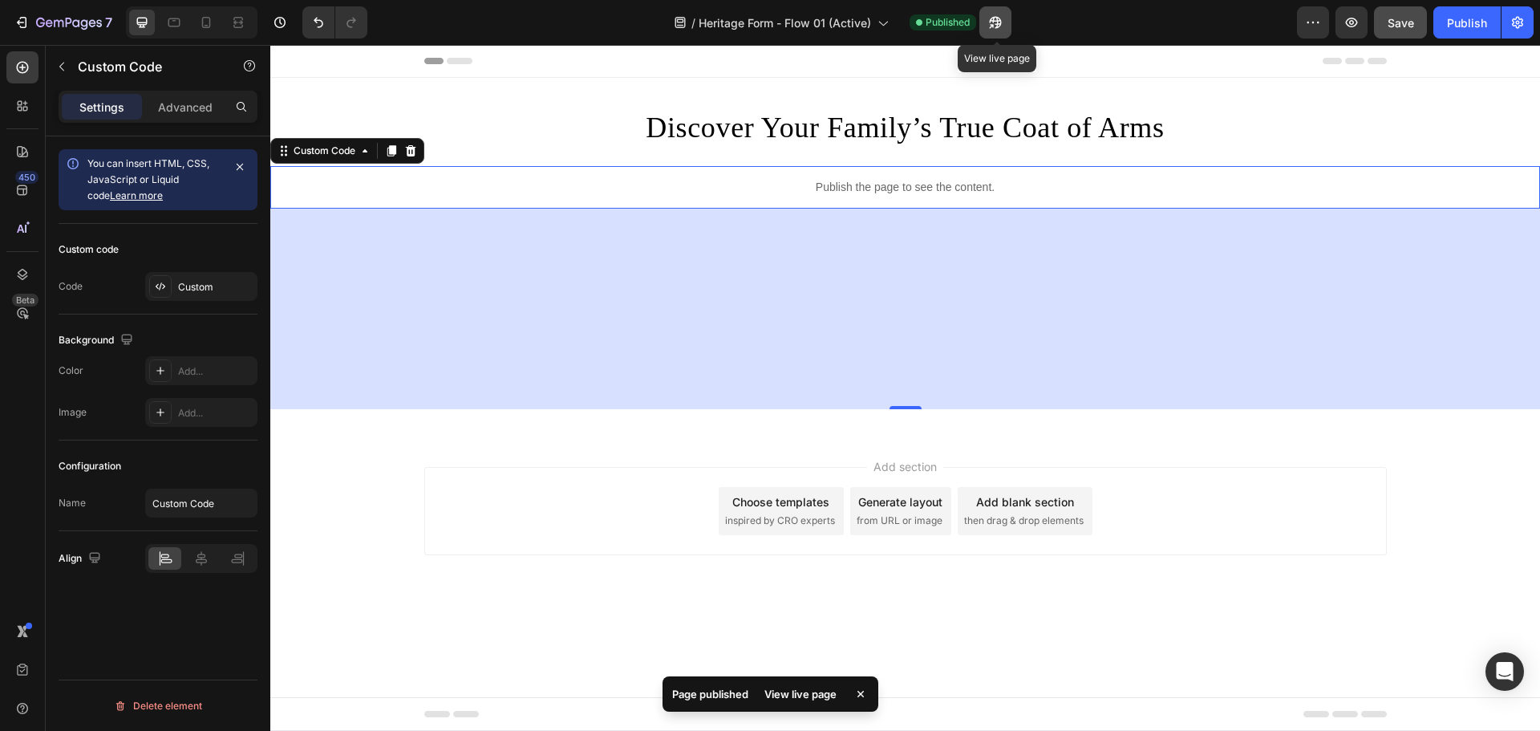
click at [1001, 22] on icon "button" at bounding box center [996, 22] width 16 height 16
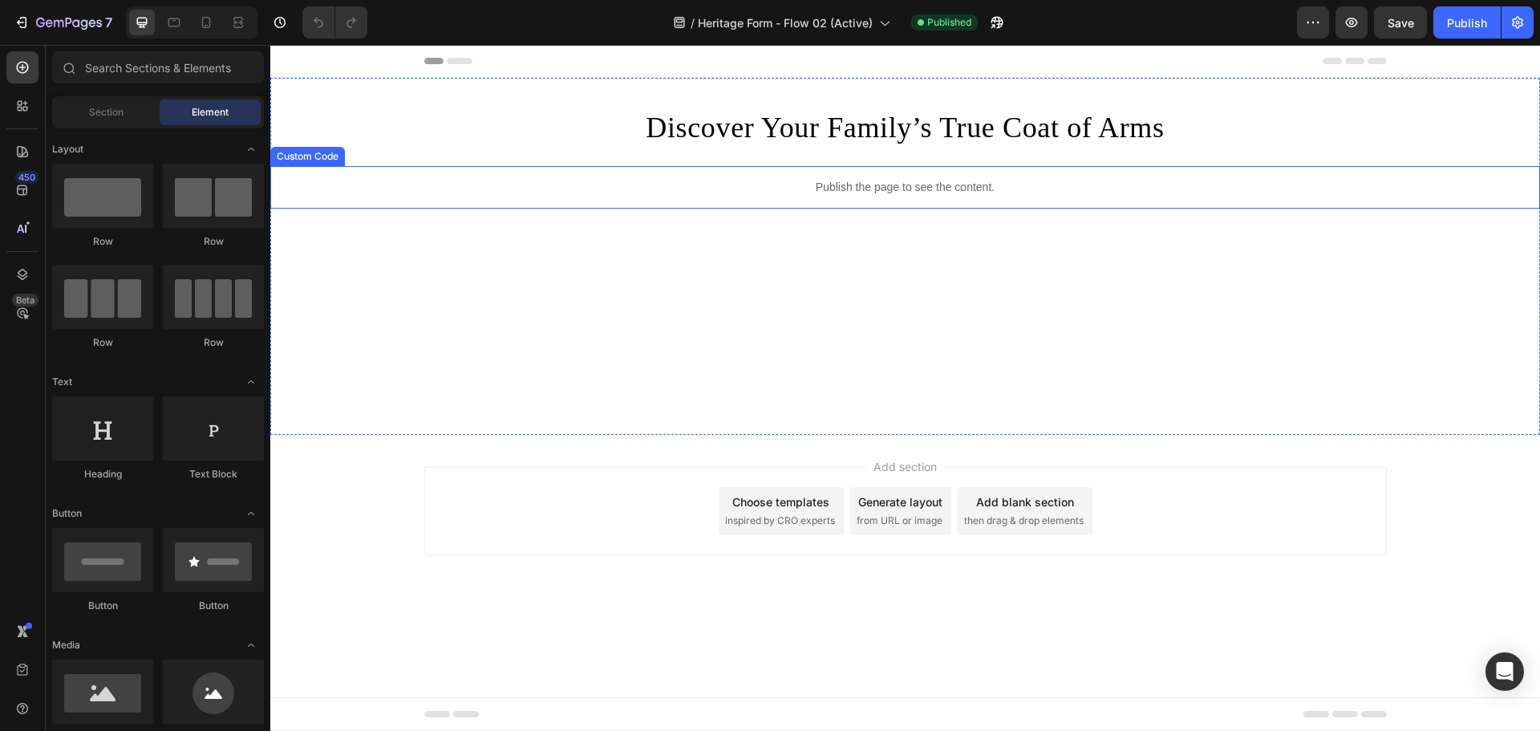
click at [808, 197] on div "Publish the page to see the content." at bounding box center [905, 187] width 1270 height 43
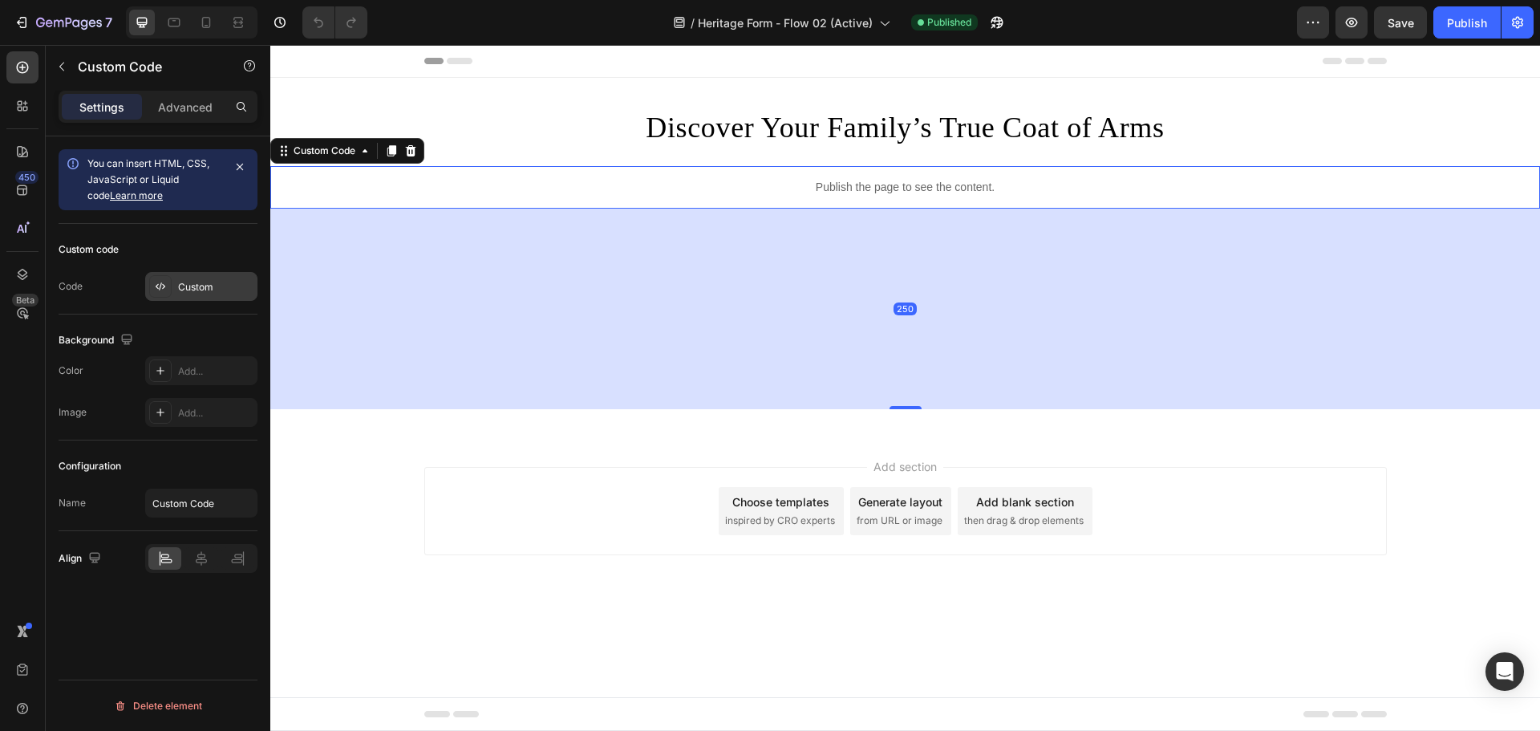
click at [200, 294] on div "Custom" at bounding box center [201, 286] width 112 height 29
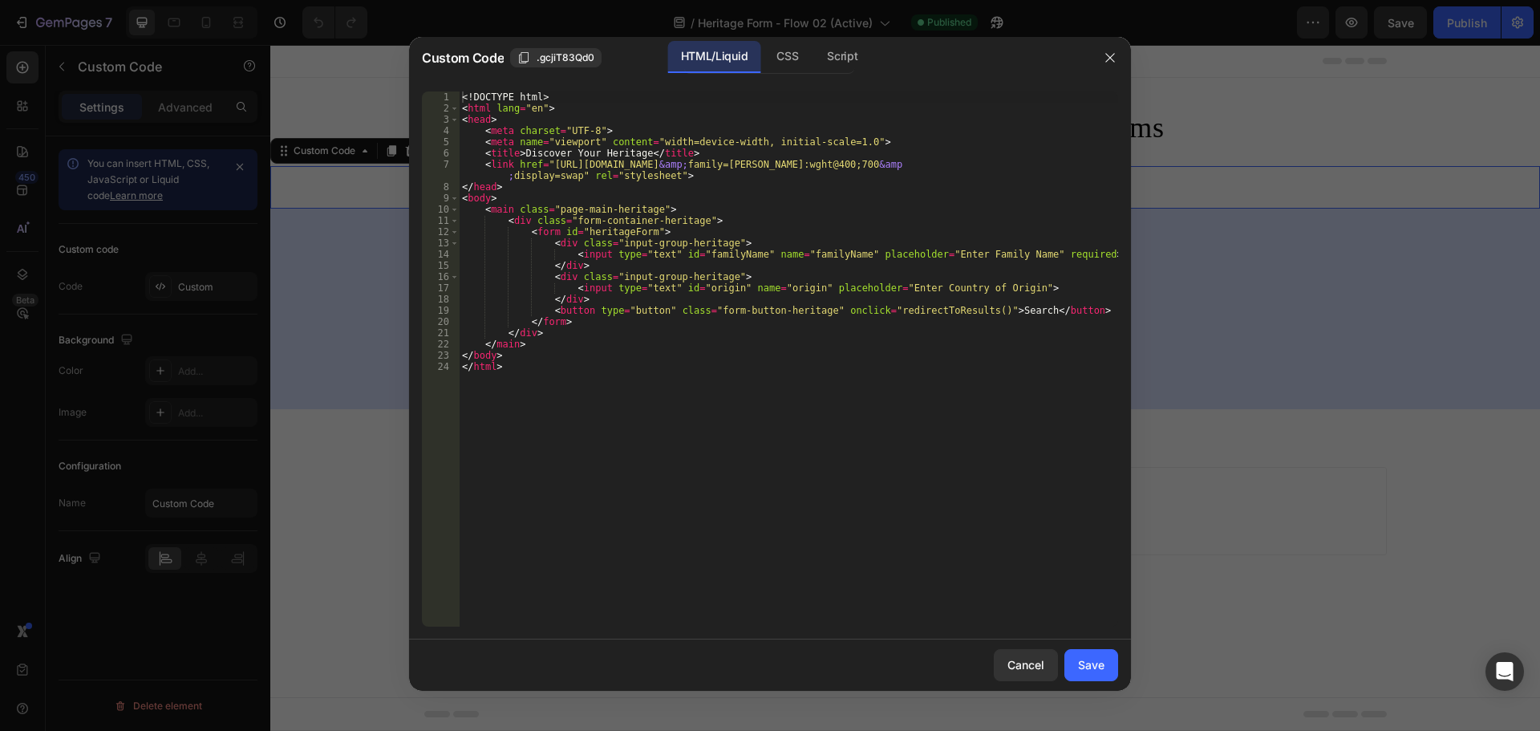
click at [769, 237] on div "<! DOCTYPE html > < html lang = "en" > < head > < meta charset = "UTF-8" > < me…" at bounding box center [789, 370] width 660 height 558
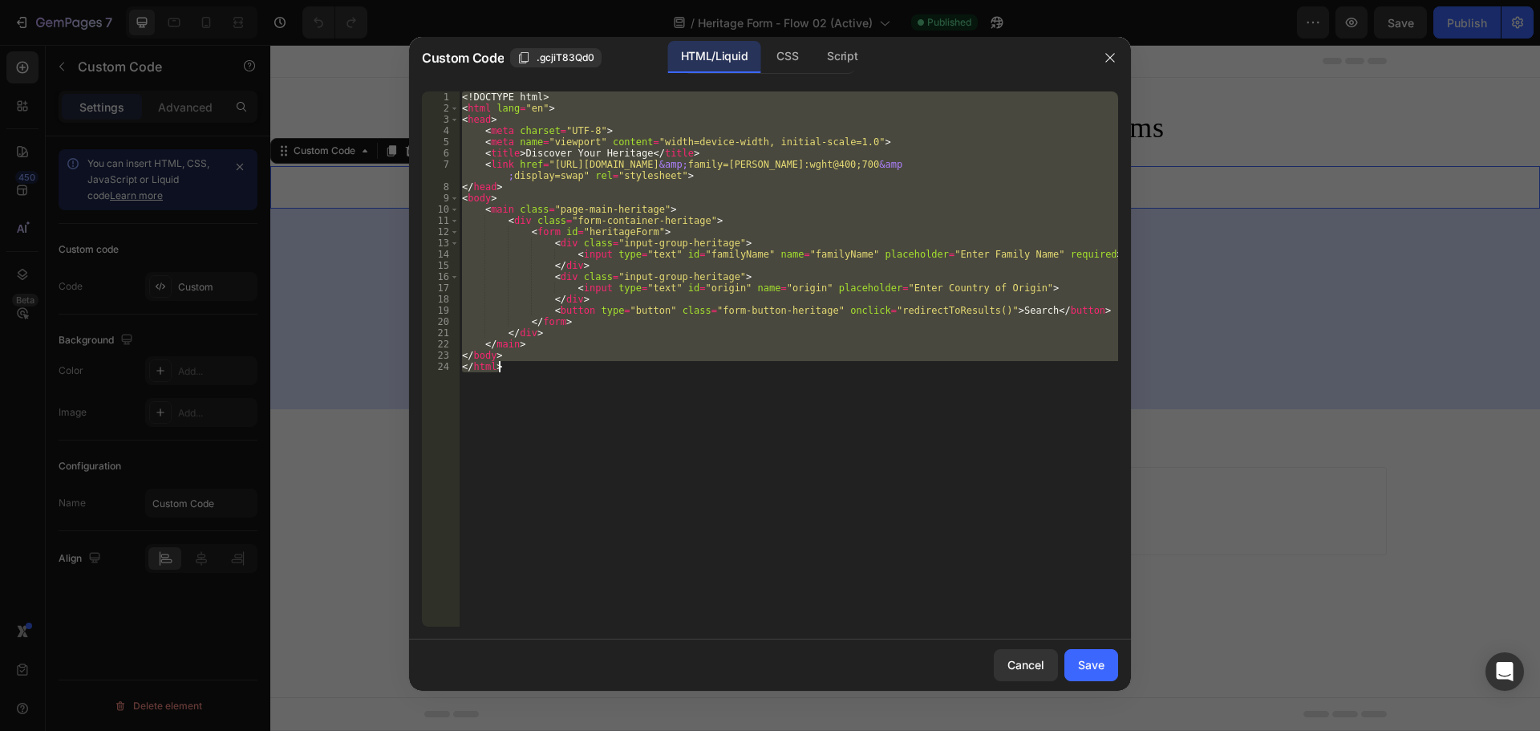
click at [814, 59] on div "CSS" at bounding box center [842, 57] width 56 height 32
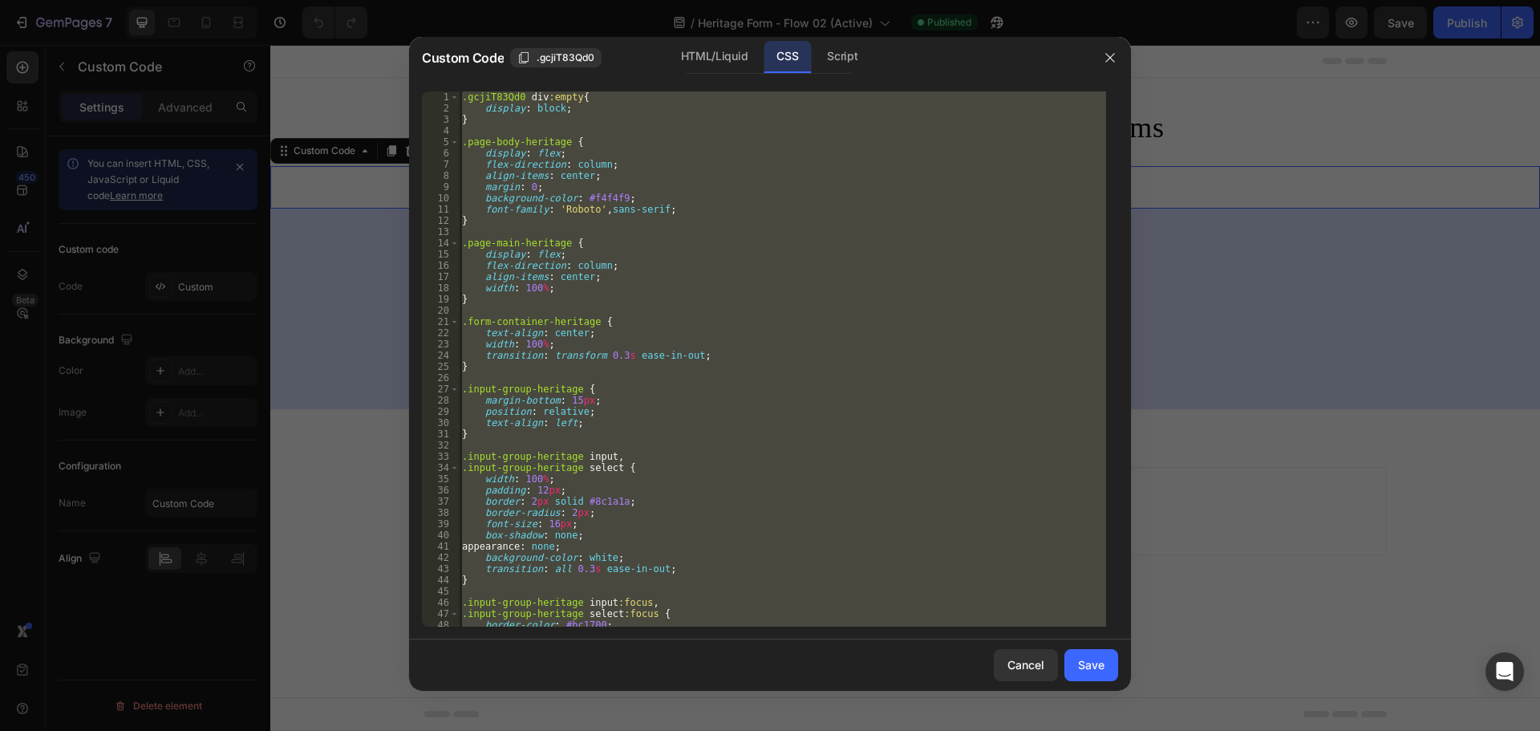
click at [716, 188] on div ".gcjiT83Qd0 div :empty { display : block ; } .page-body-heritage { display : fl…" at bounding box center [782, 358] width 647 height 535
click at [855, 53] on div "Script" at bounding box center [842, 57] width 56 height 32
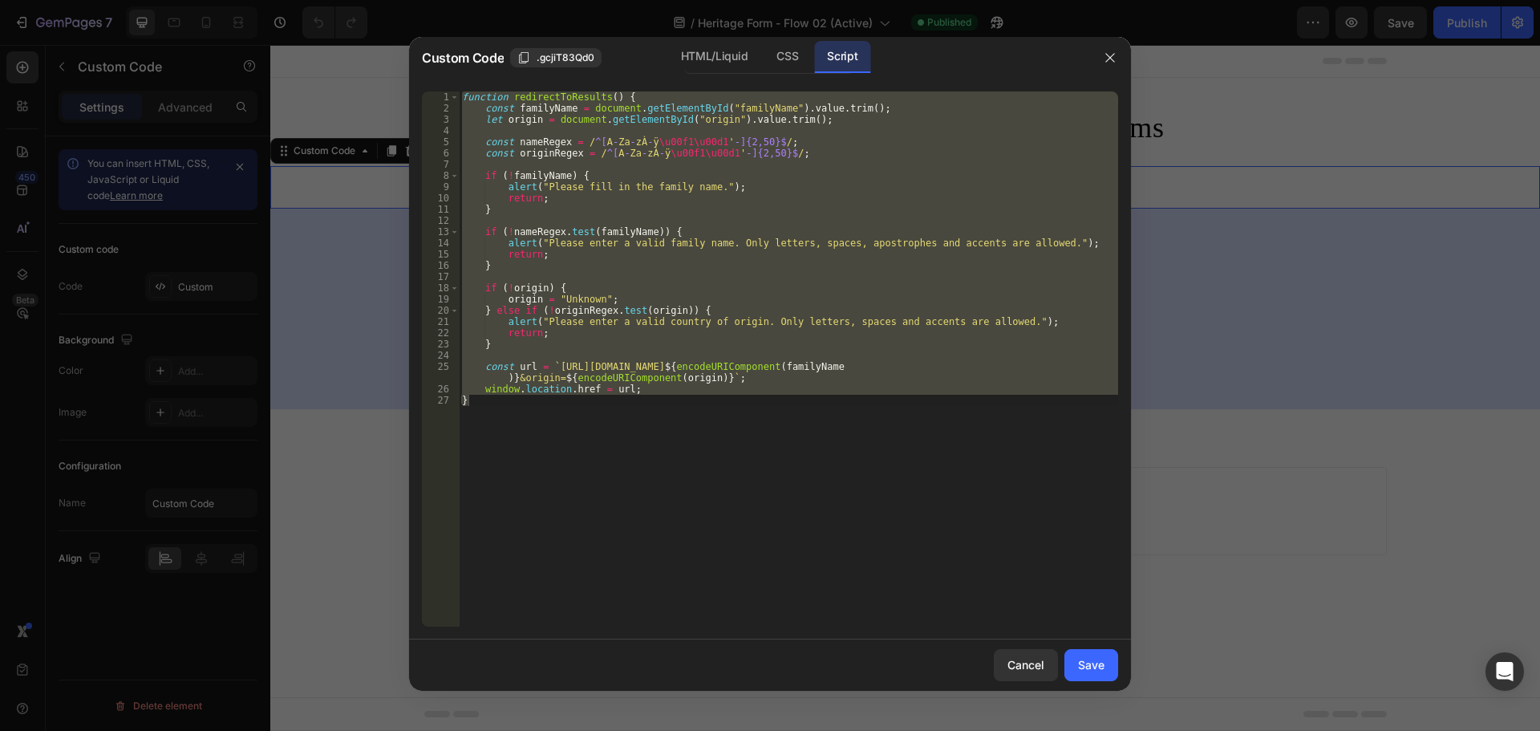
click at [801, 201] on div "function redirectToResults ( ) { const familyName = document . getElementById (…" at bounding box center [789, 358] width 660 height 535
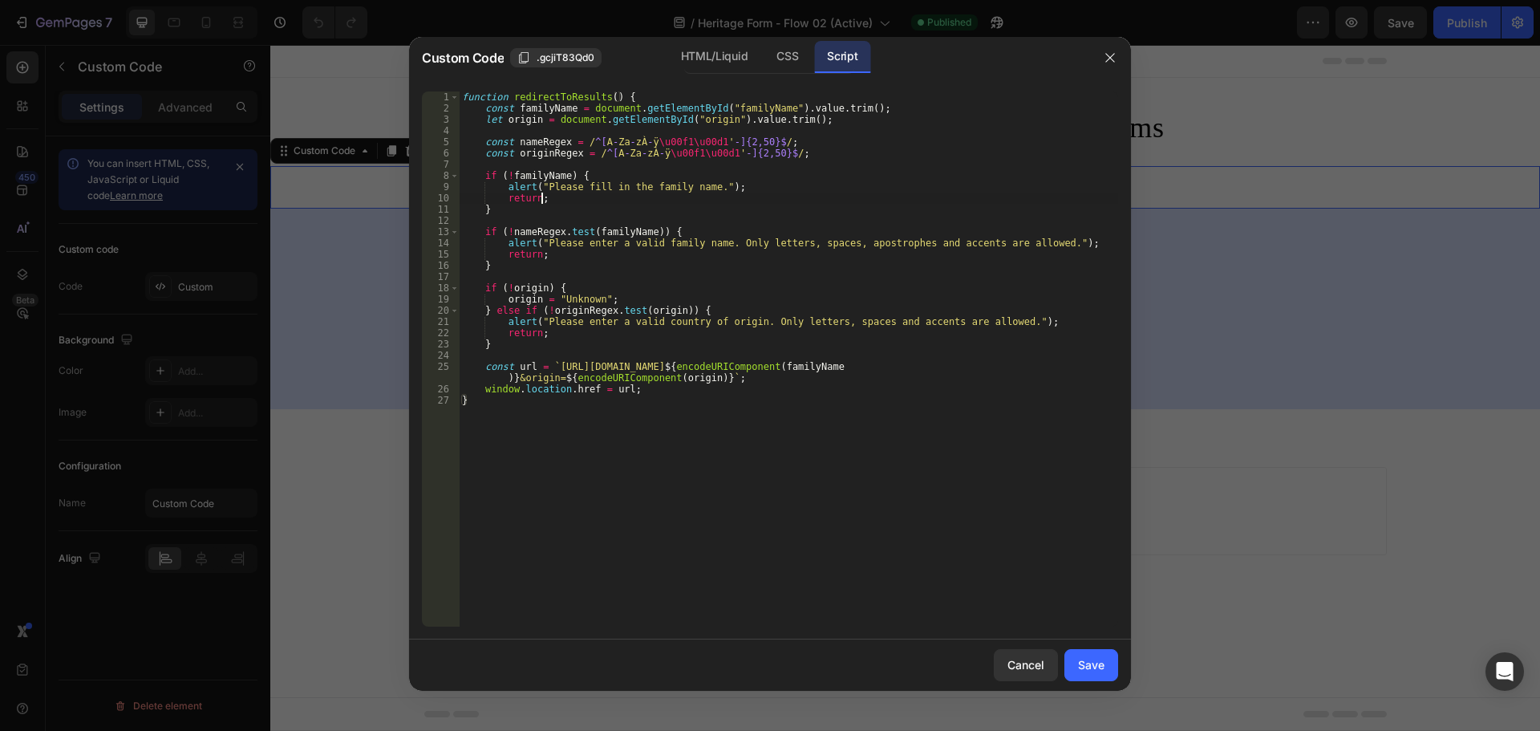
type textarea "window.location.href = url; }"
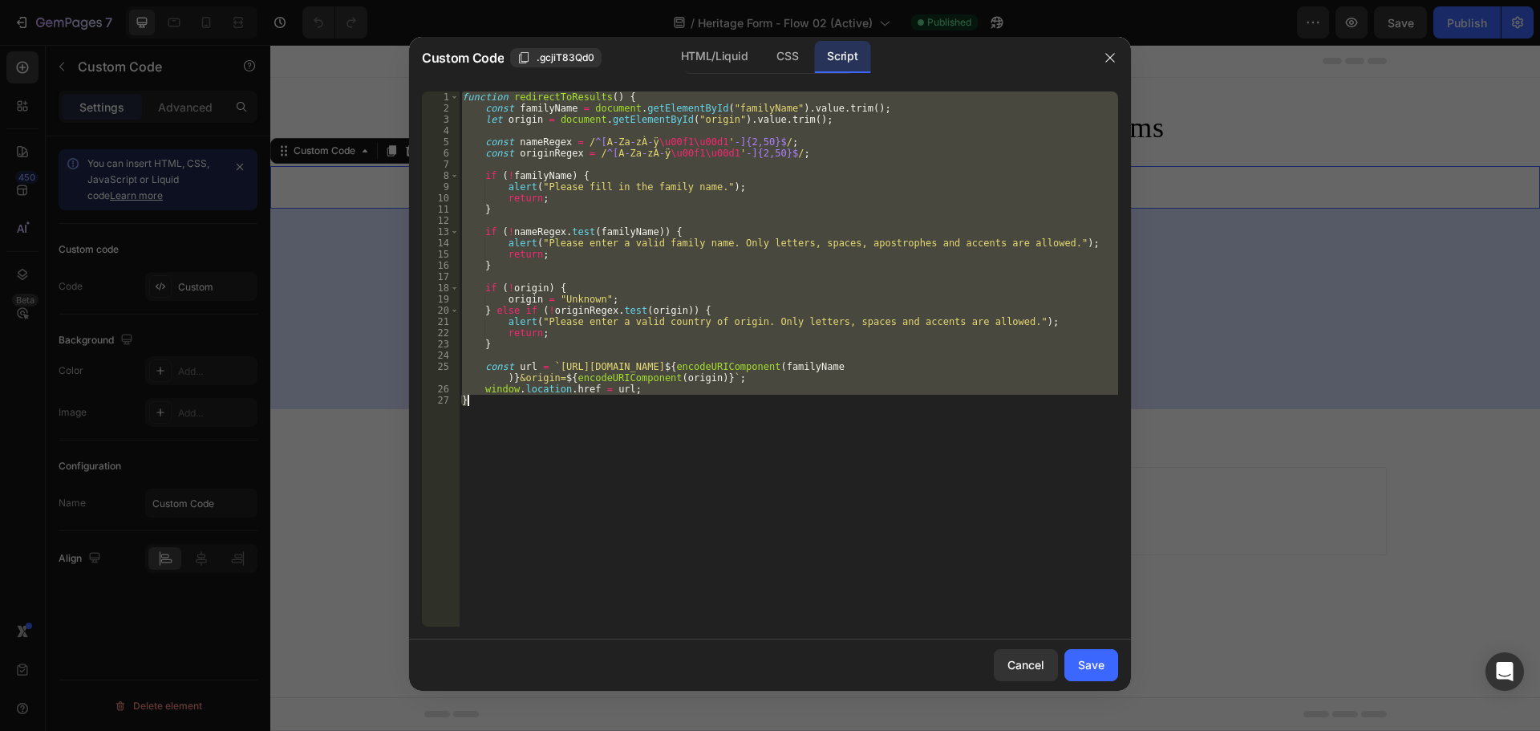
click at [1228, 300] on div at bounding box center [770, 365] width 1540 height 731
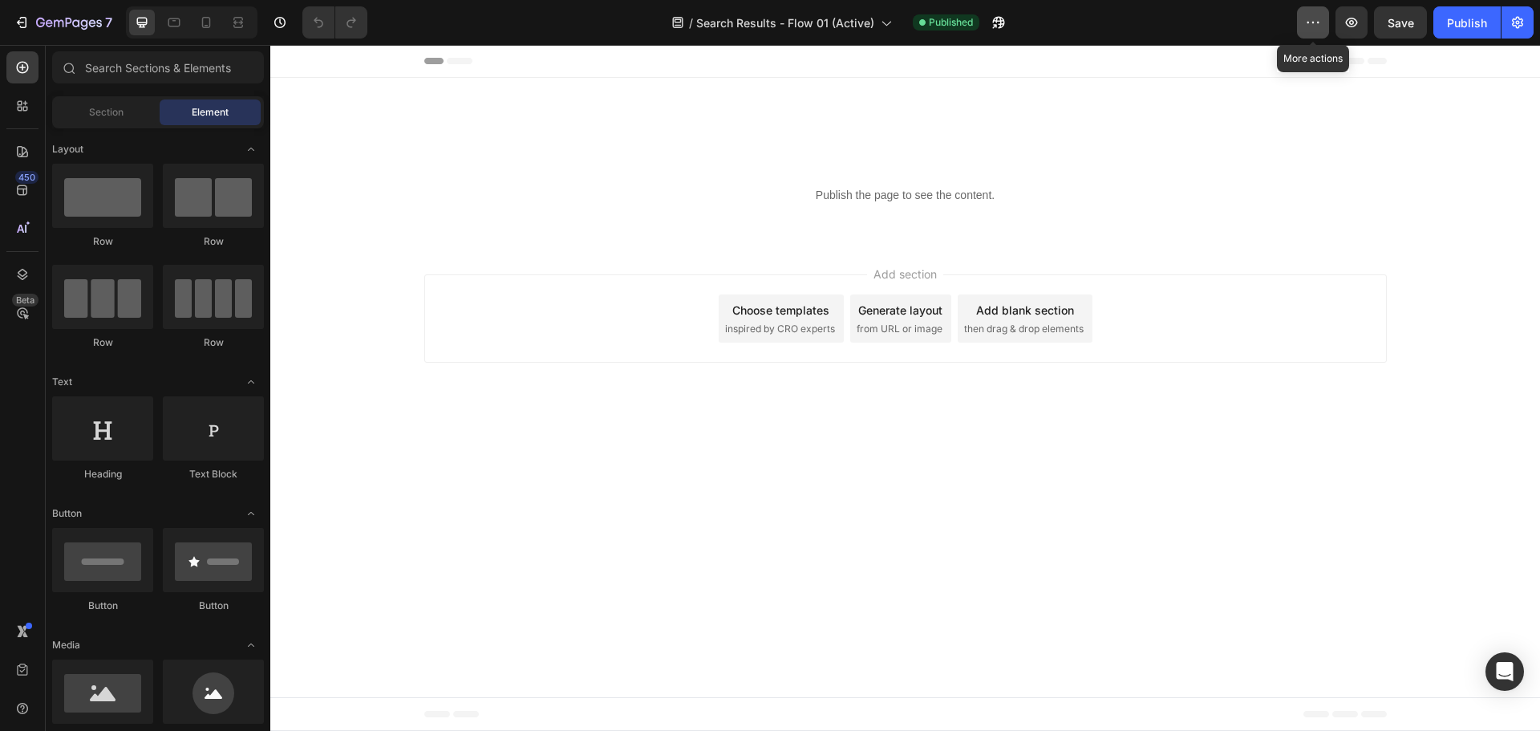
click at [1323, 14] on button "button" at bounding box center [1313, 22] width 32 height 32
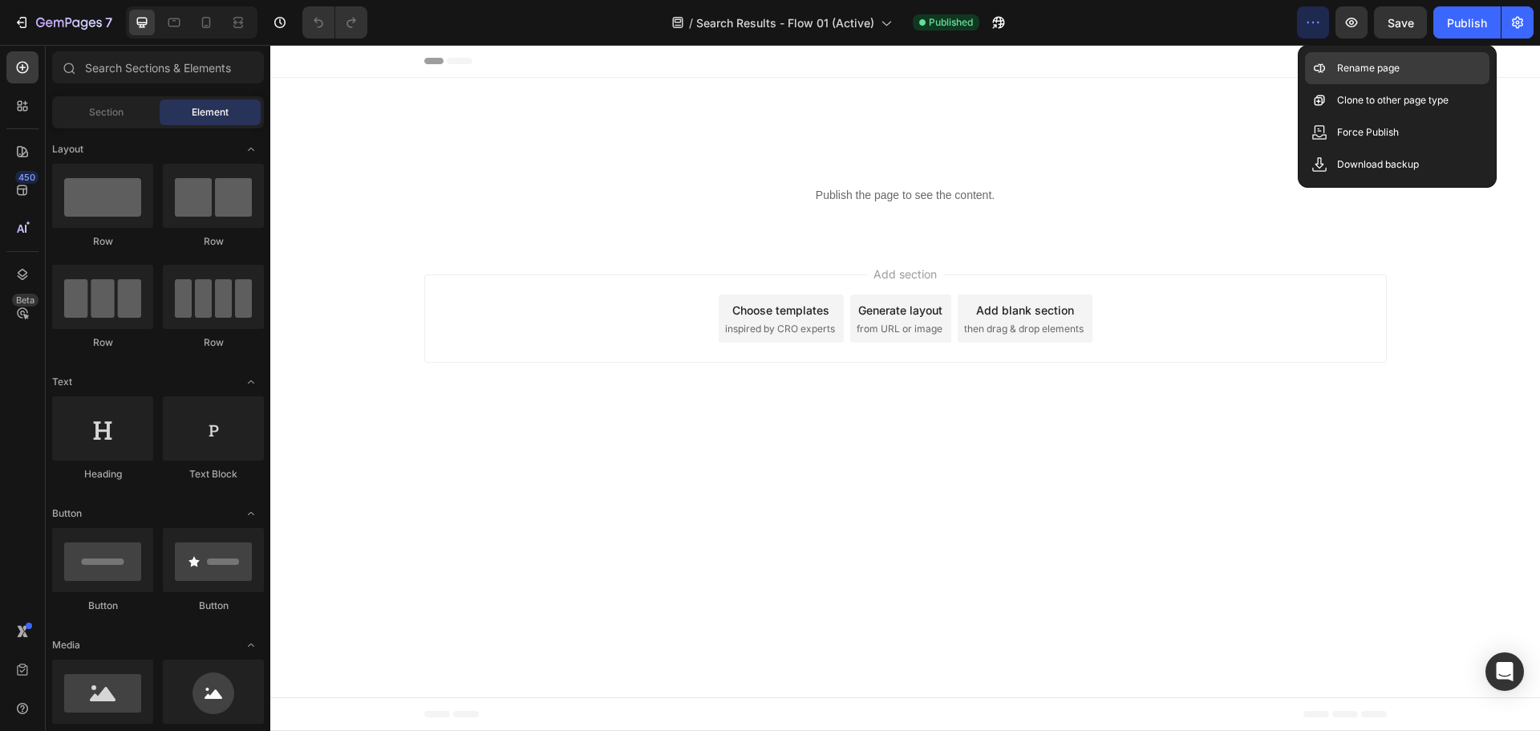
click at [1351, 64] on p "Rename page" at bounding box center [1368, 68] width 63 height 16
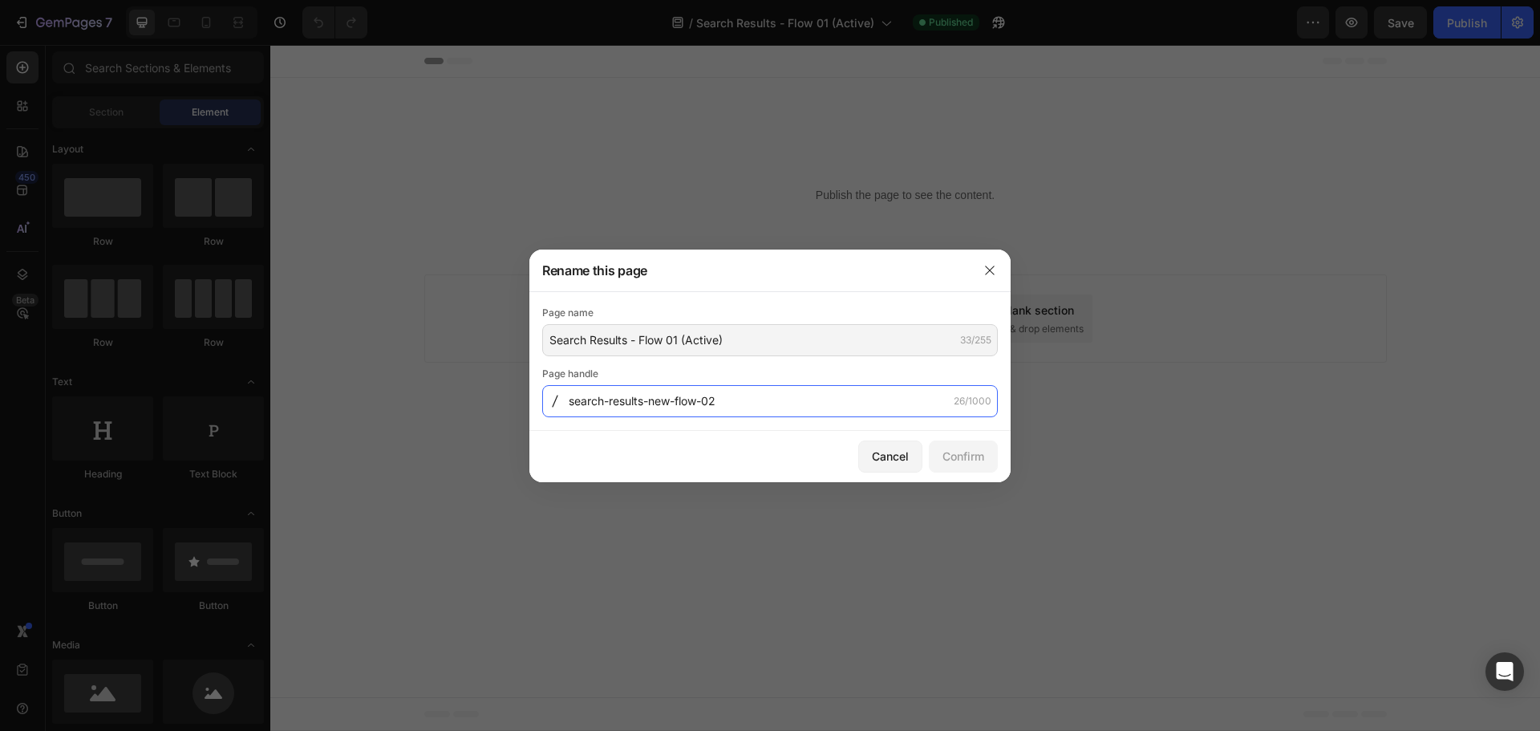
drag, startPoint x: 794, startPoint y: 401, endPoint x: 805, endPoint y: 400, distance: 11.3
click at [794, 401] on input "search-results-new-flow-02" at bounding box center [770, 401] width 456 height 32
